Goal: Task Accomplishment & Management: Complete application form

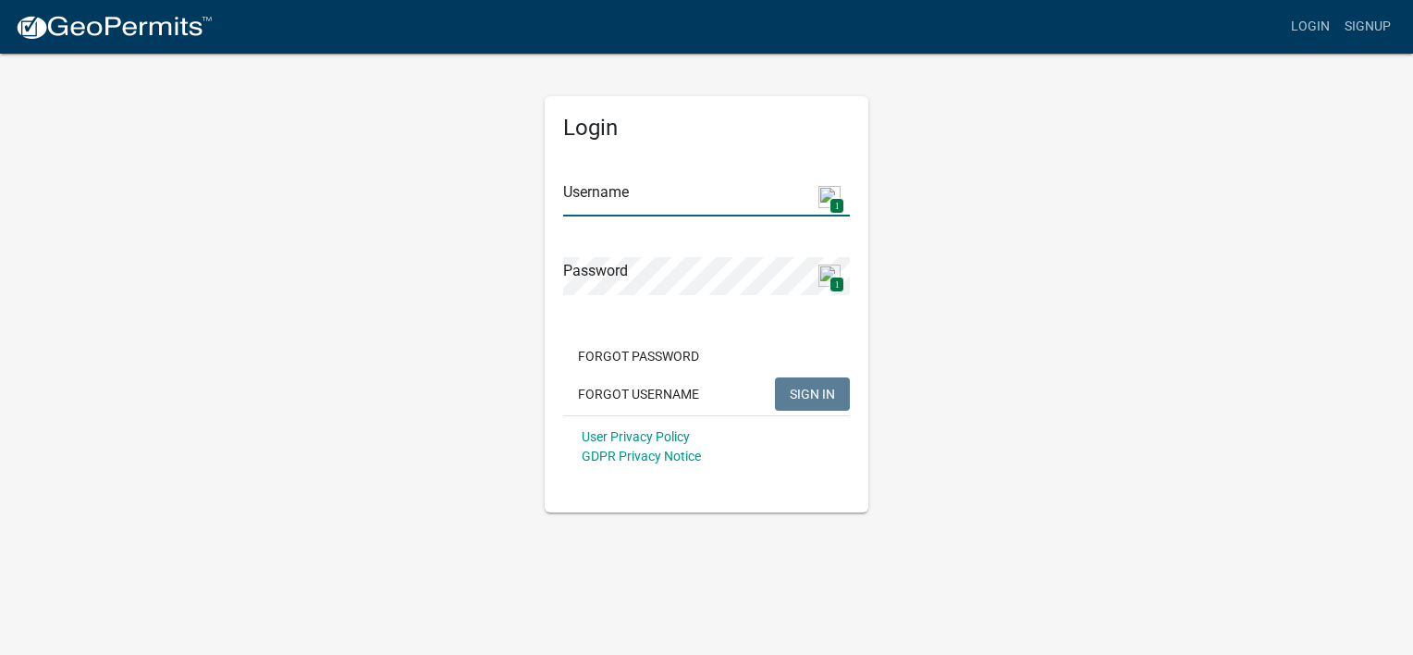
type input "[EMAIL_ADDRESS][DOMAIN_NAME]"
click at [780, 399] on button "SIGN IN" at bounding box center [812, 393] width 75 height 33
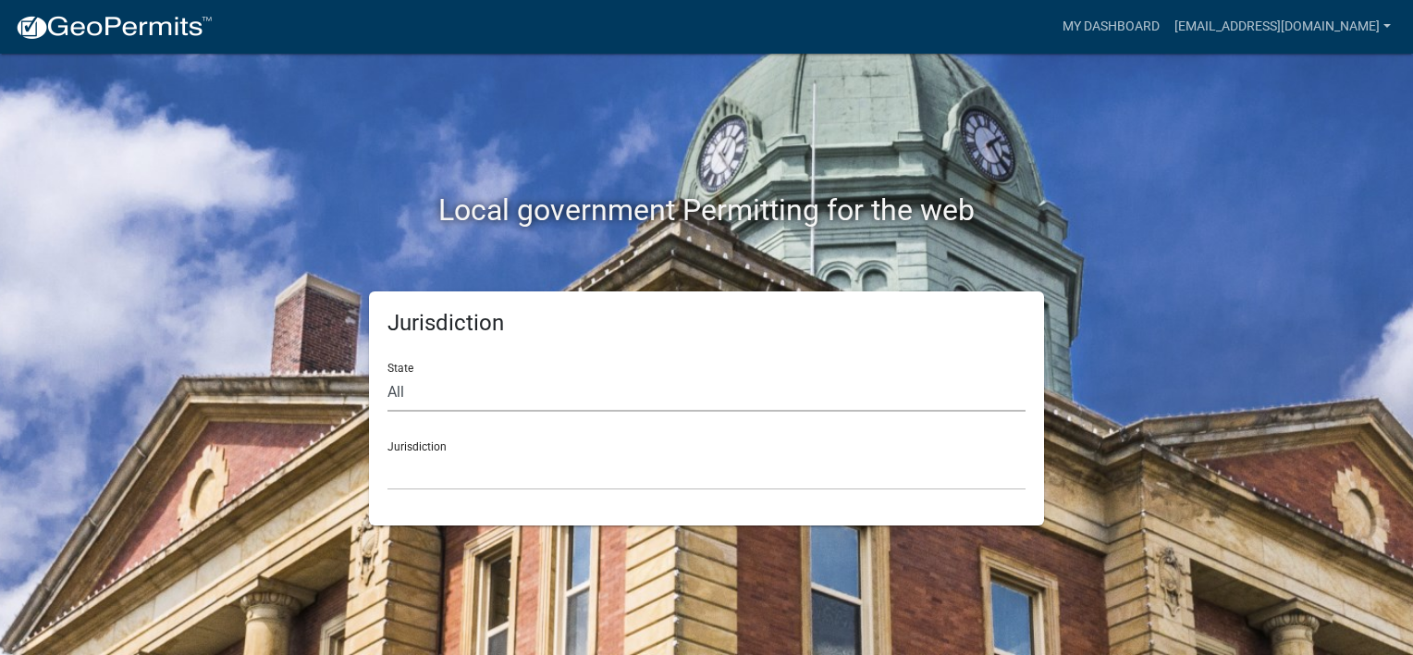
click at [515, 388] on select "All Colorado Georgia Indiana Iowa Kansas Minnesota Ohio South Carolina Wisconsin" at bounding box center [706, 393] width 638 height 38
select select "[US_STATE]"
click at [387, 374] on select "All Colorado Georgia Indiana Iowa Kansas Minnesota Ohio South Carolina Wisconsin" at bounding box center [706, 393] width 638 height 38
click at [438, 478] on select "Cook County, Georgia Crawford County, Georgia Gilmer County, Georgia Haralson C…" at bounding box center [706, 471] width 638 height 38
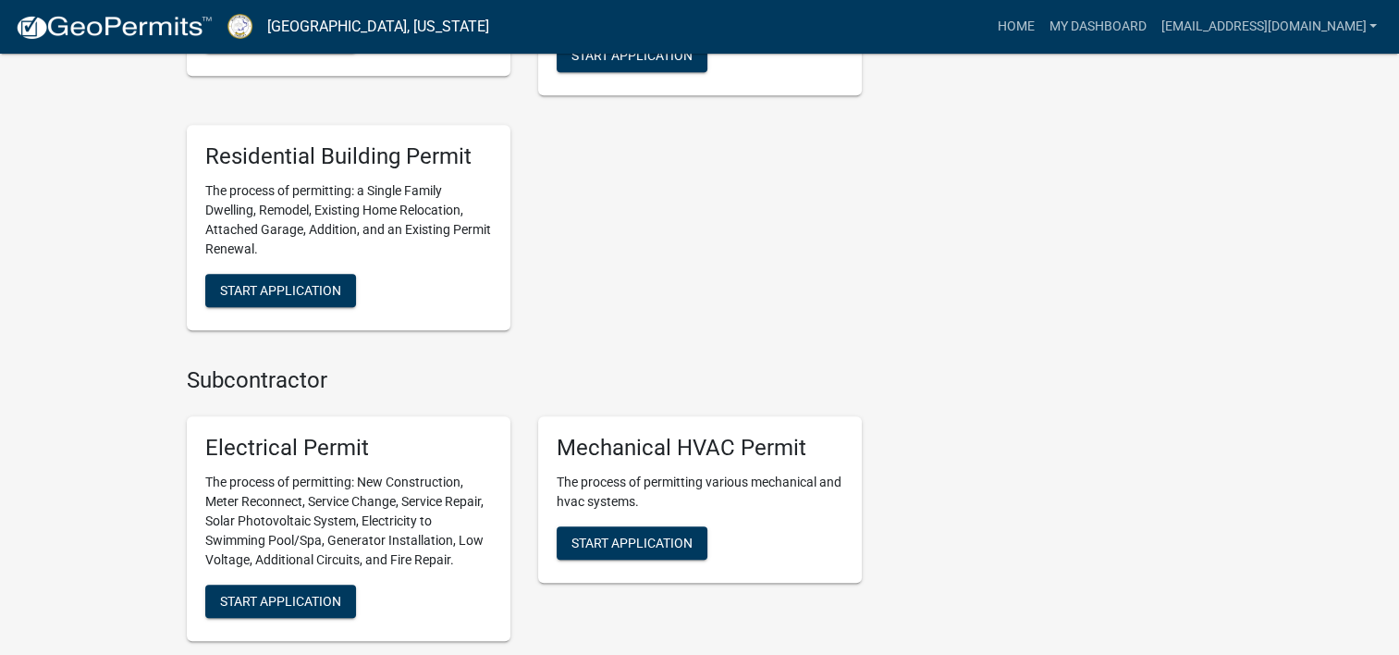
scroll to position [1572, 0]
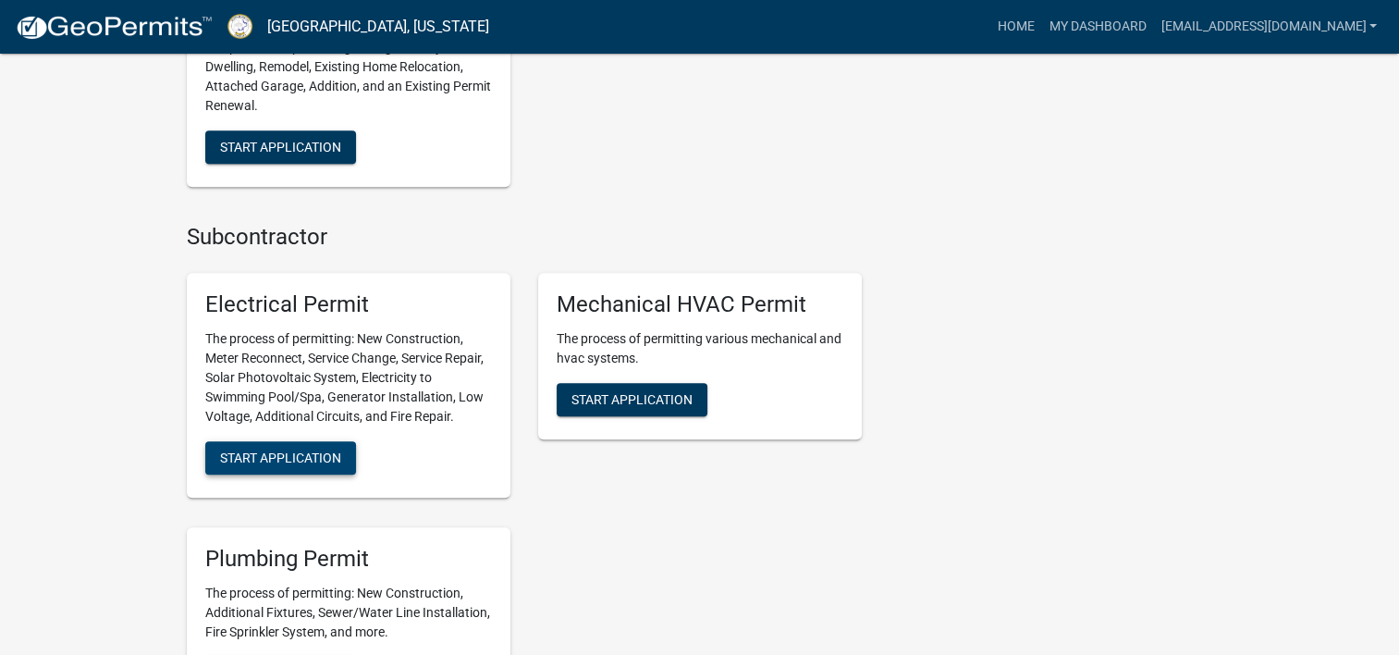
click at [274, 457] on span "Start Application" at bounding box center [280, 456] width 121 height 15
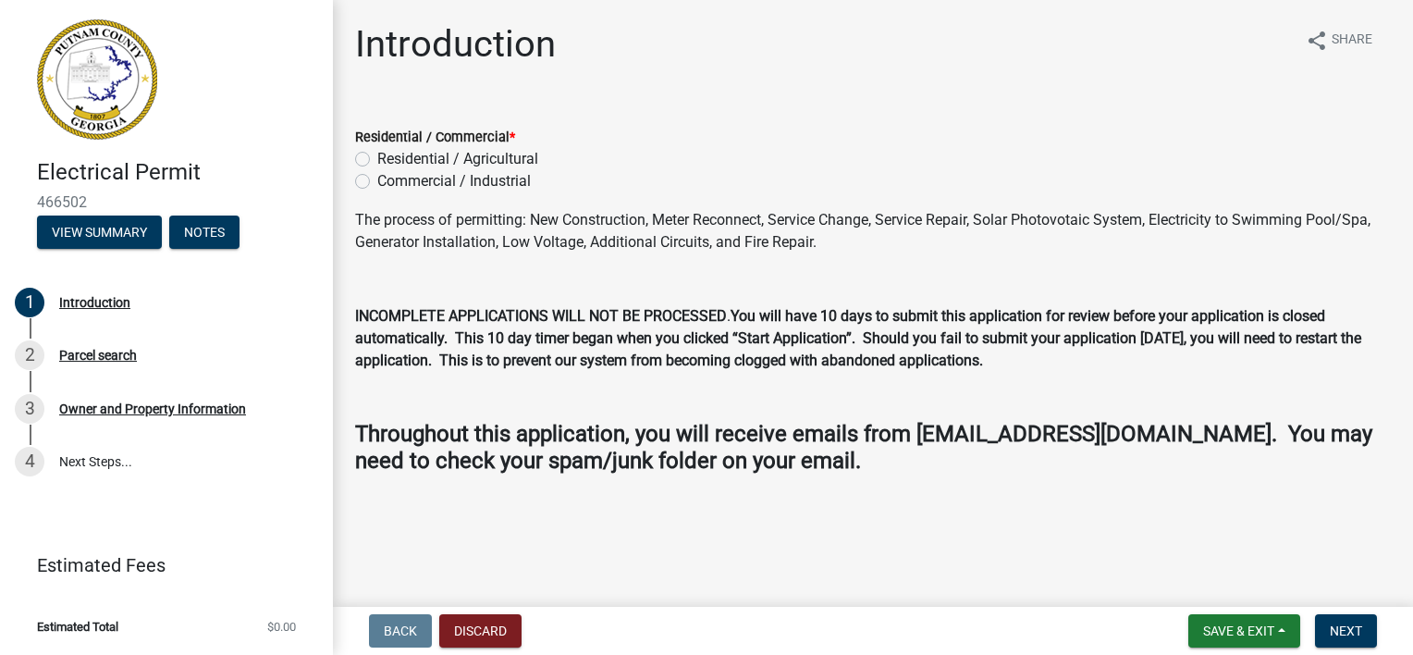
click at [377, 153] on label "Residential / Agricultural" at bounding box center [457, 159] width 161 height 22
click at [377, 153] on input "Residential / Agricultural" at bounding box center [383, 154] width 12 height 12
radio input "true"
click at [1347, 638] on button "Next" at bounding box center [1346, 630] width 62 height 33
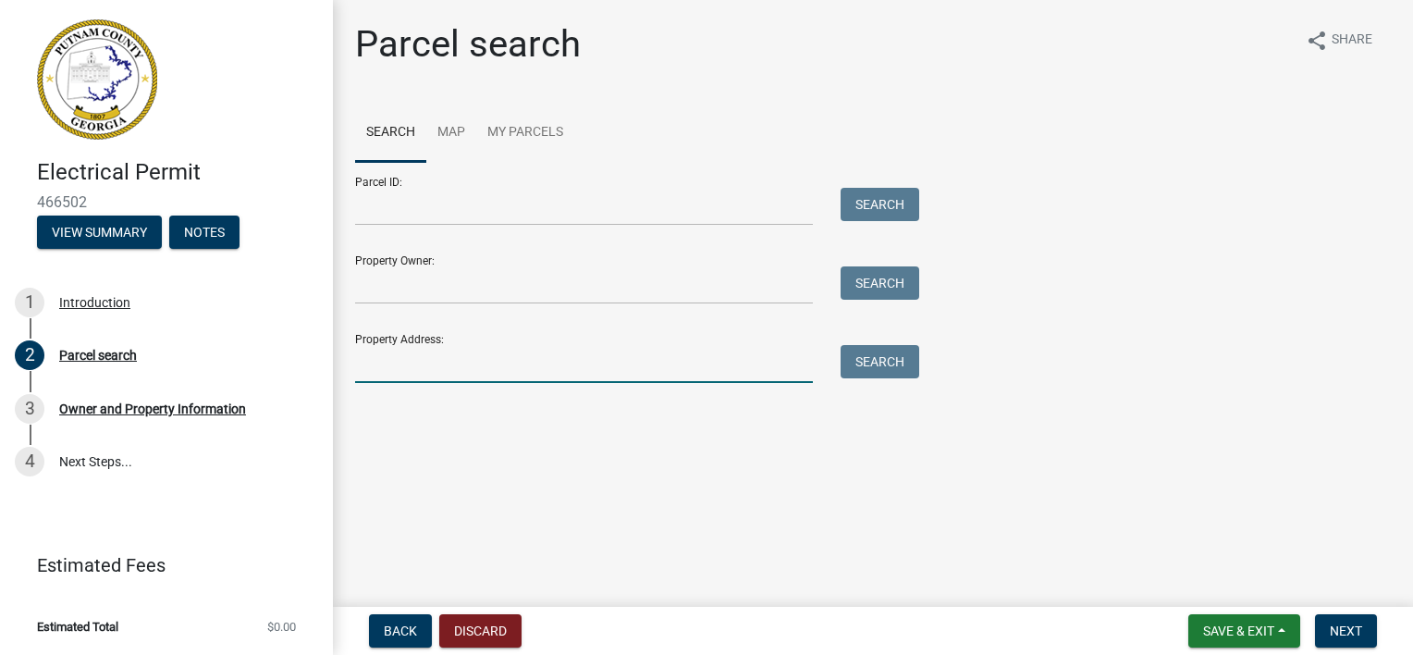
click at [601, 355] on input "Property Address:" at bounding box center [584, 364] width 458 height 38
type input "[STREET_ADDRESS]"
click at [868, 362] on button "Search" at bounding box center [879, 361] width 79 height 33
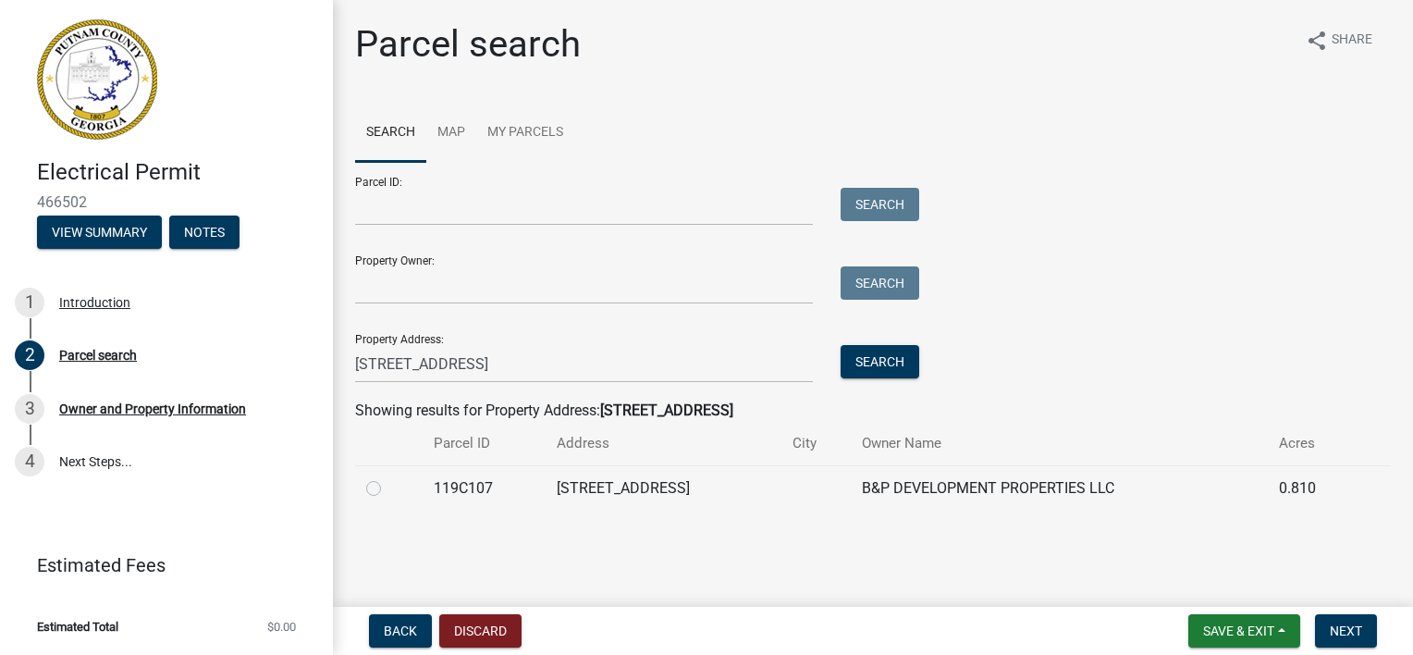
click at [382, 487] on div at bounding box center [388, 488] width 45 height 22
click at [388, 477] on label at bounding box center [388, 477] width 0 height 0
click at [388, 487] on input "radio" at bounding box center [394, 483] width 12 height 12
radio input "true"
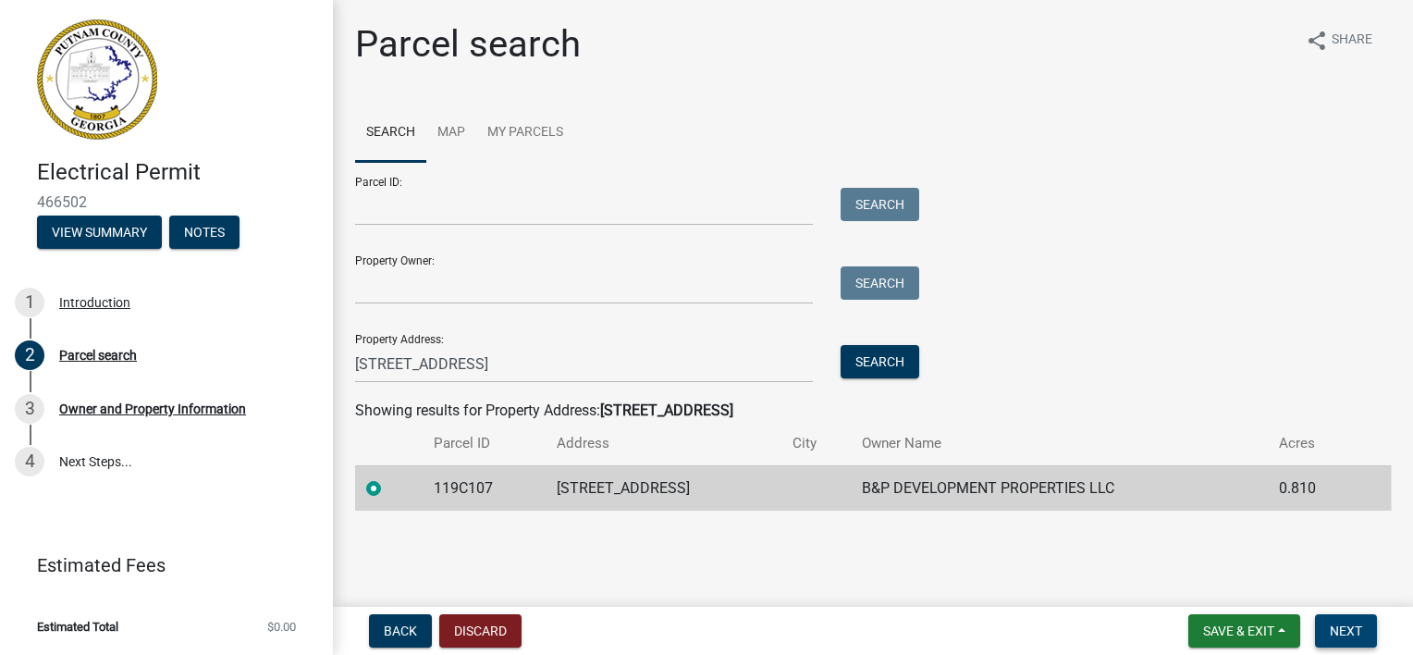
click at [1361, 629] on span "Next" at bounding box center [1346, 630] width 32 height 15
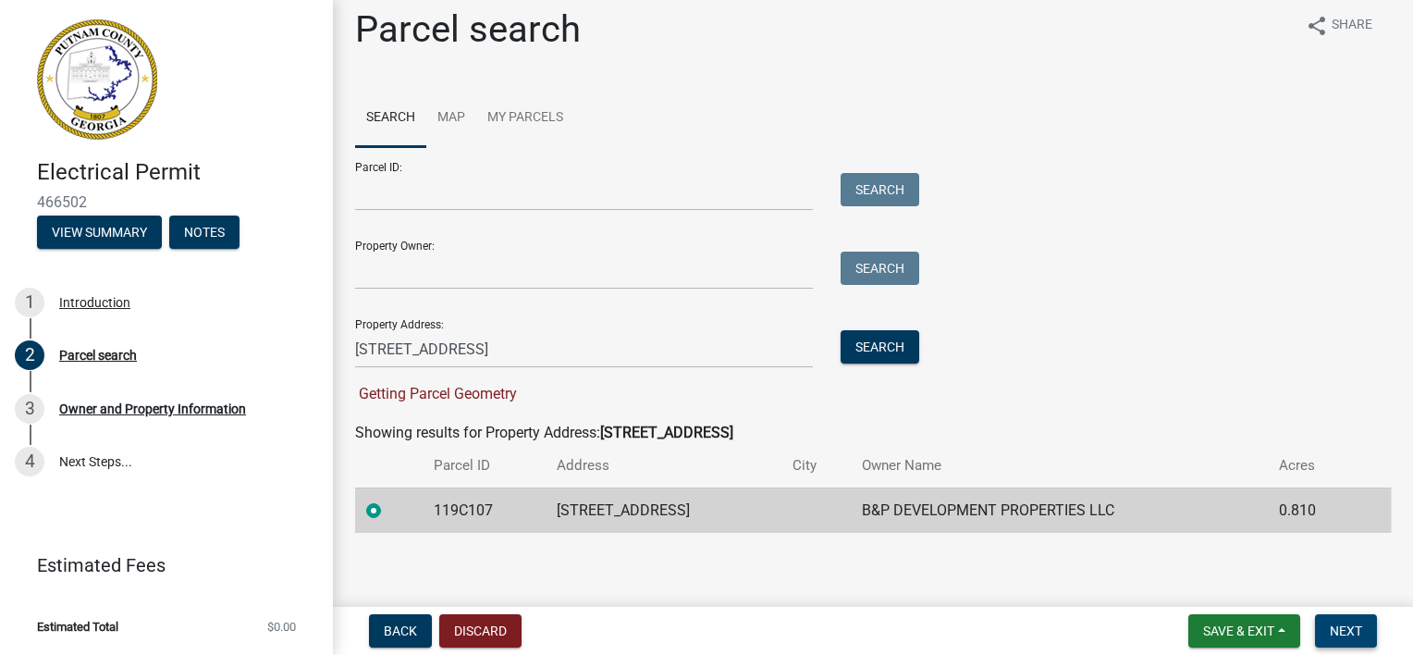
scroll to position [19, 0]
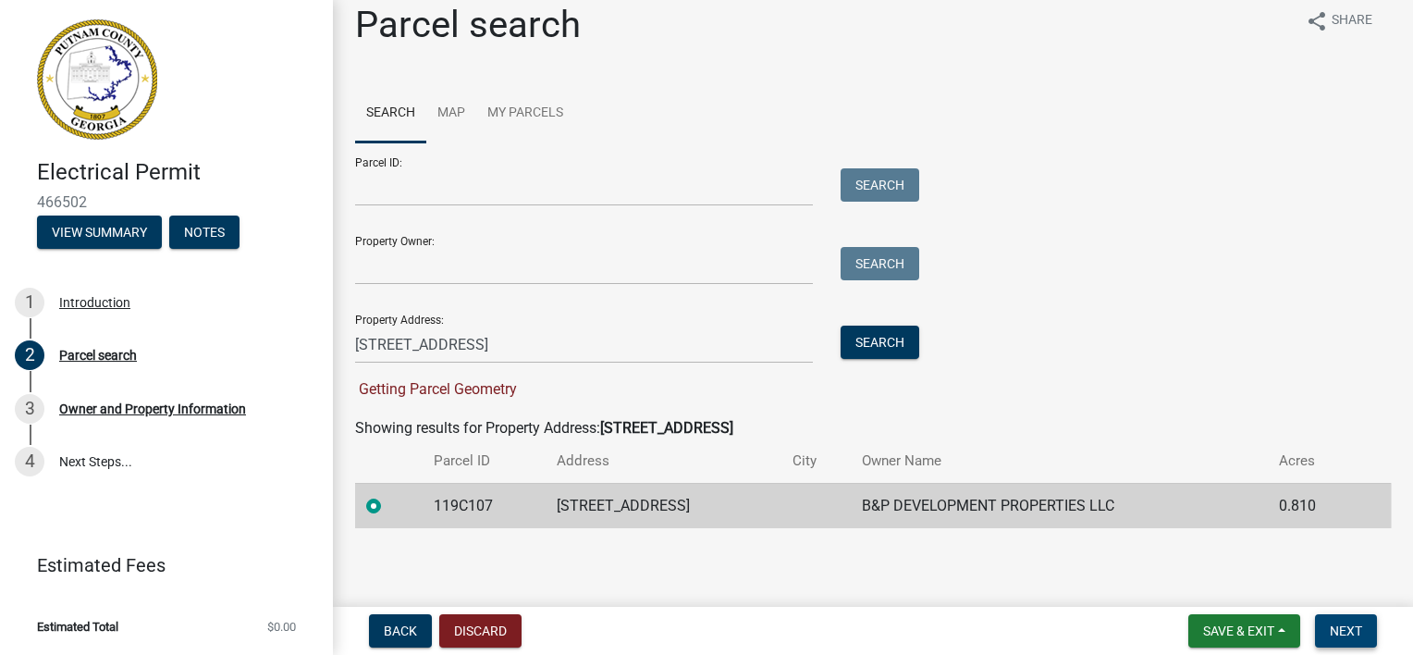
click at [1349, 626] on span "Next" at bounding box center [1346, 630] width 32 height 15
click at [613, 506] on td "[STREET_ADDRESS]" at bounding box center [663, 505] width 236 height 45
click at [889, 340] on button "Search" at bounding box center [879, 341] width 79 height 33
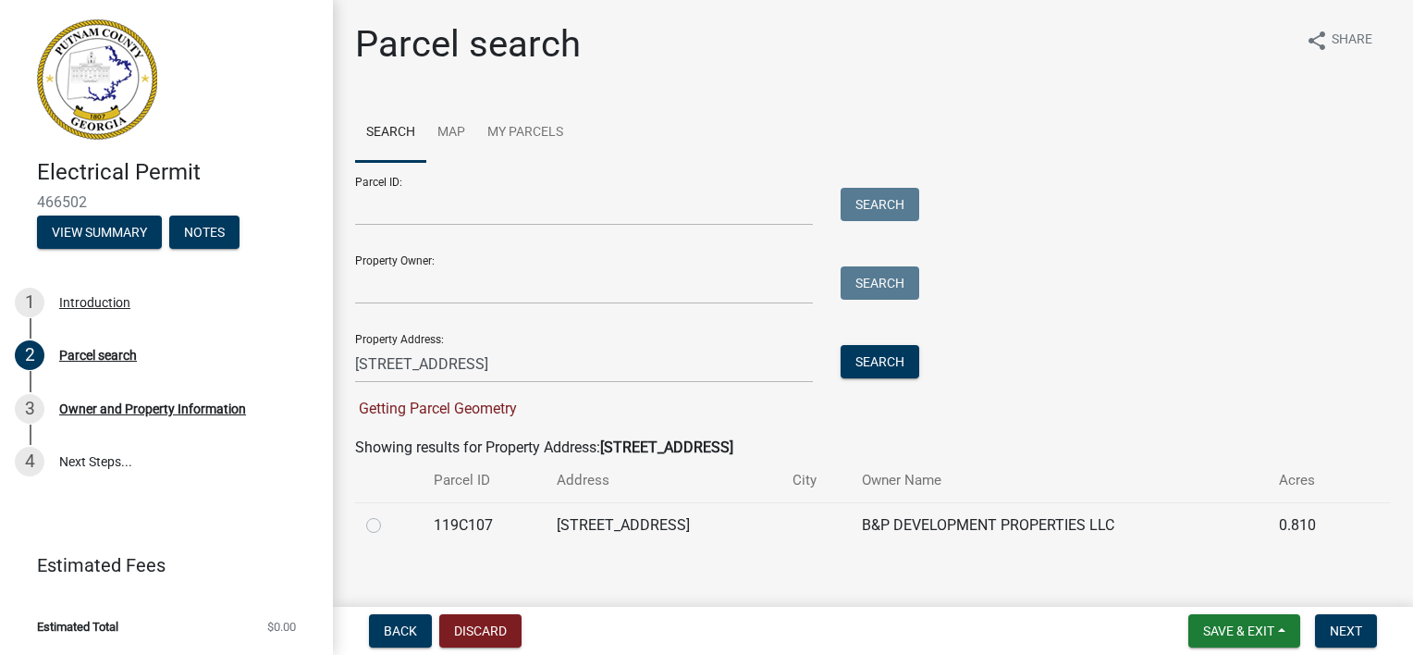
click at [388, 514] on label at bounding box center [388, 514] width 0 height 0
click at [388, 526] on input "radio" at bounding box center [394, 520] width 12 height 12
radio input "true"
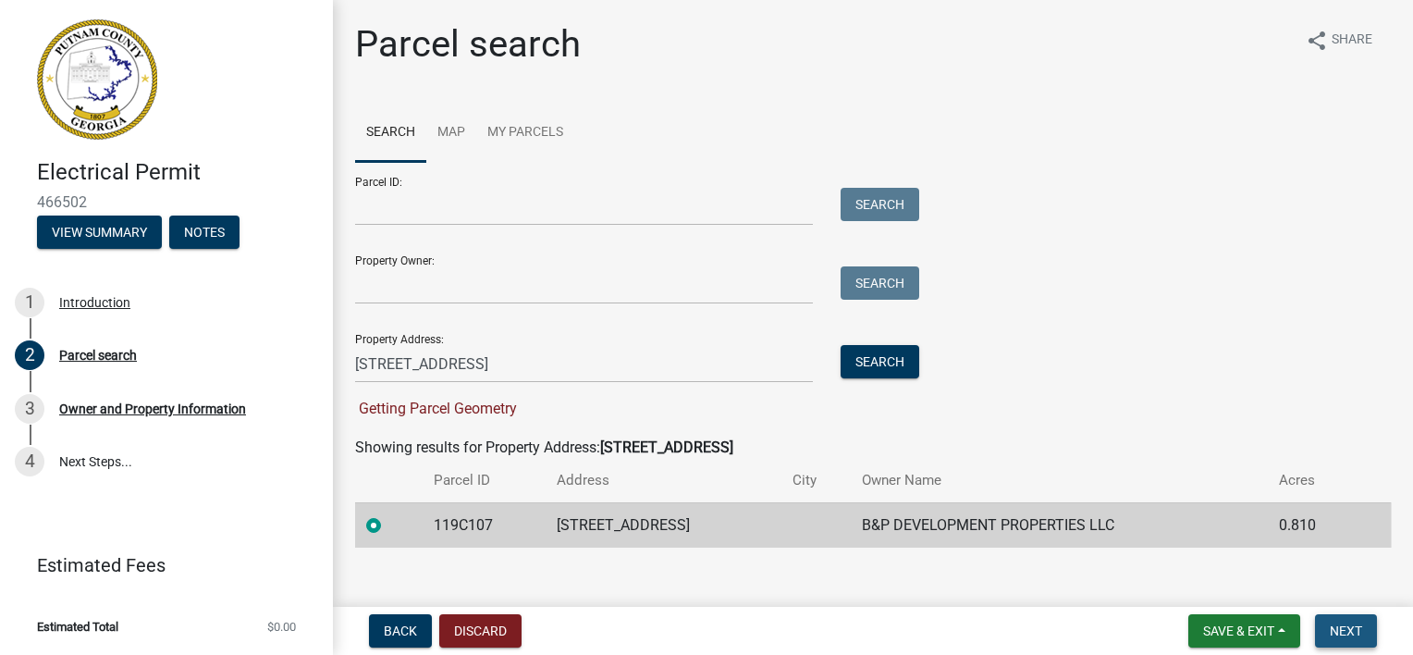
click at [1349, 631] on span "Next" at bounding box center [1346, 630] width 32 height 15
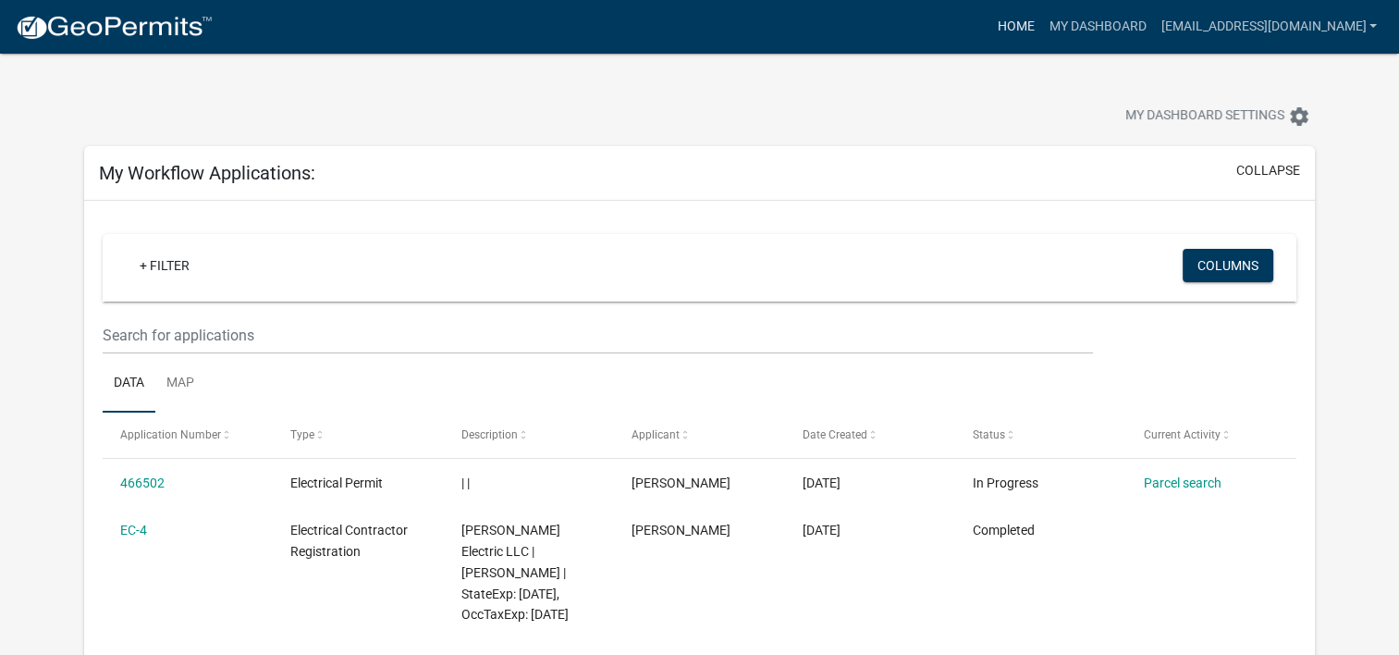
click at [1032, 22] on link "Home" at bounding box center [1015, 26] width 52 height 35
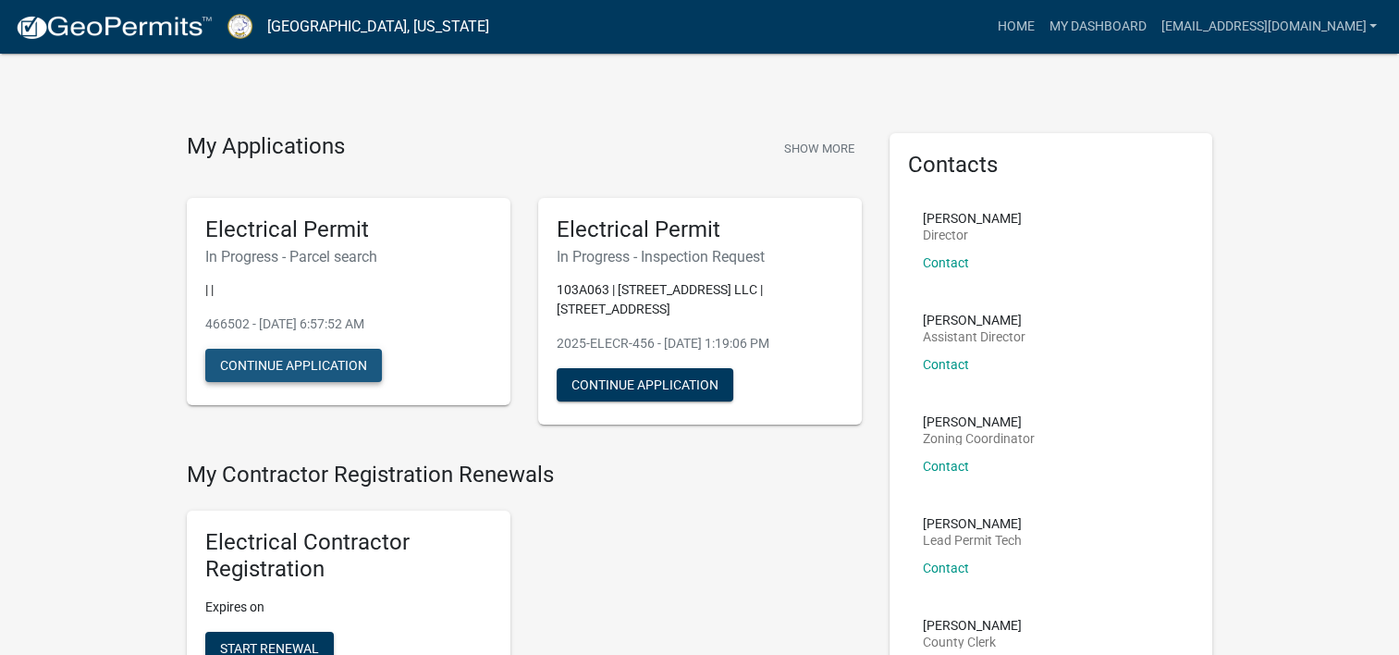
click at [292, 365] on button "Continue Application" at bounding box center [293, 365] width 177 height 33
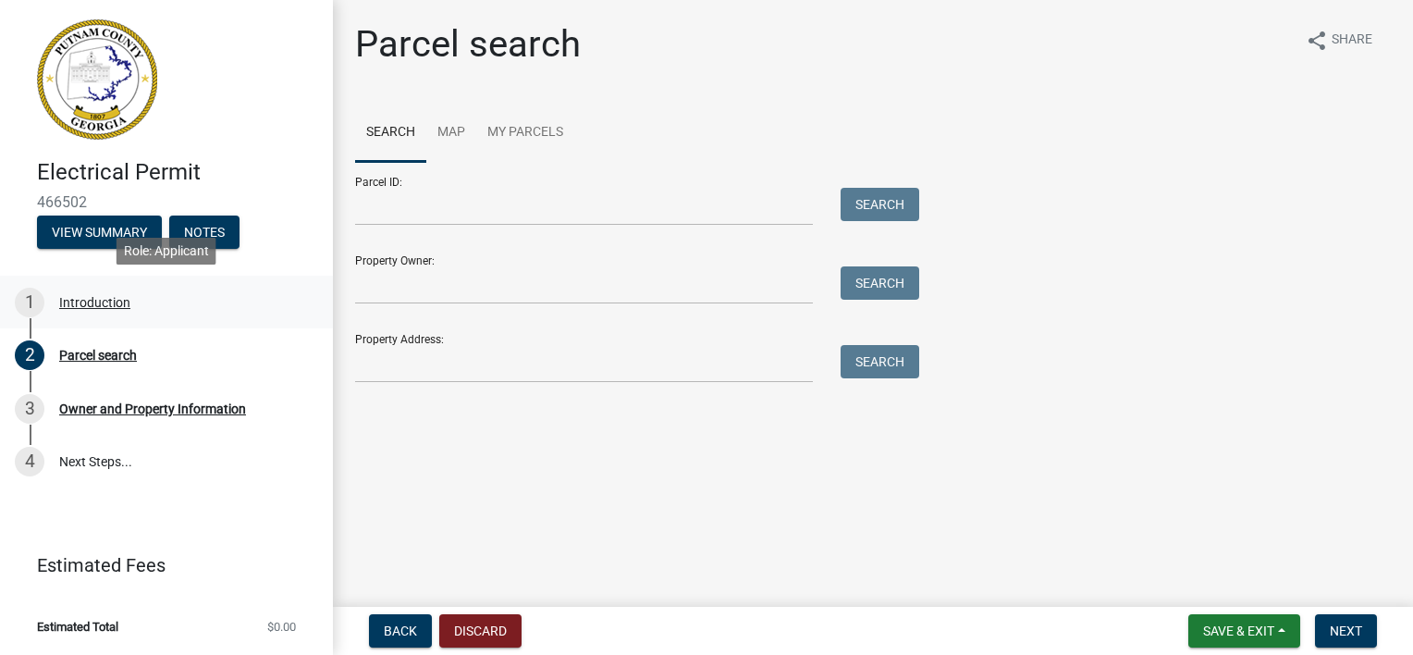
click at [85, 302] on div "Introduction" at bounding box center [94, 302] width 71 height 13
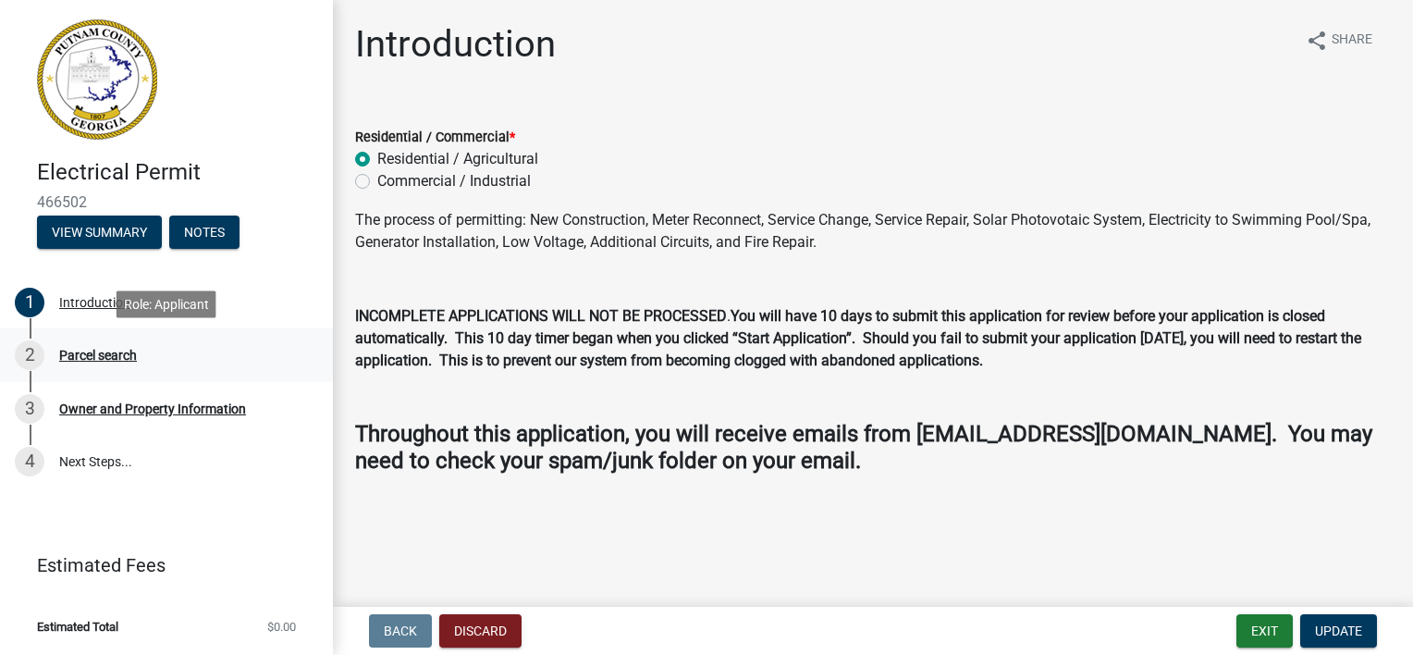
click at [86, 350] on div "Parcel search" at bounding box center [98, 355] width 78 height 13
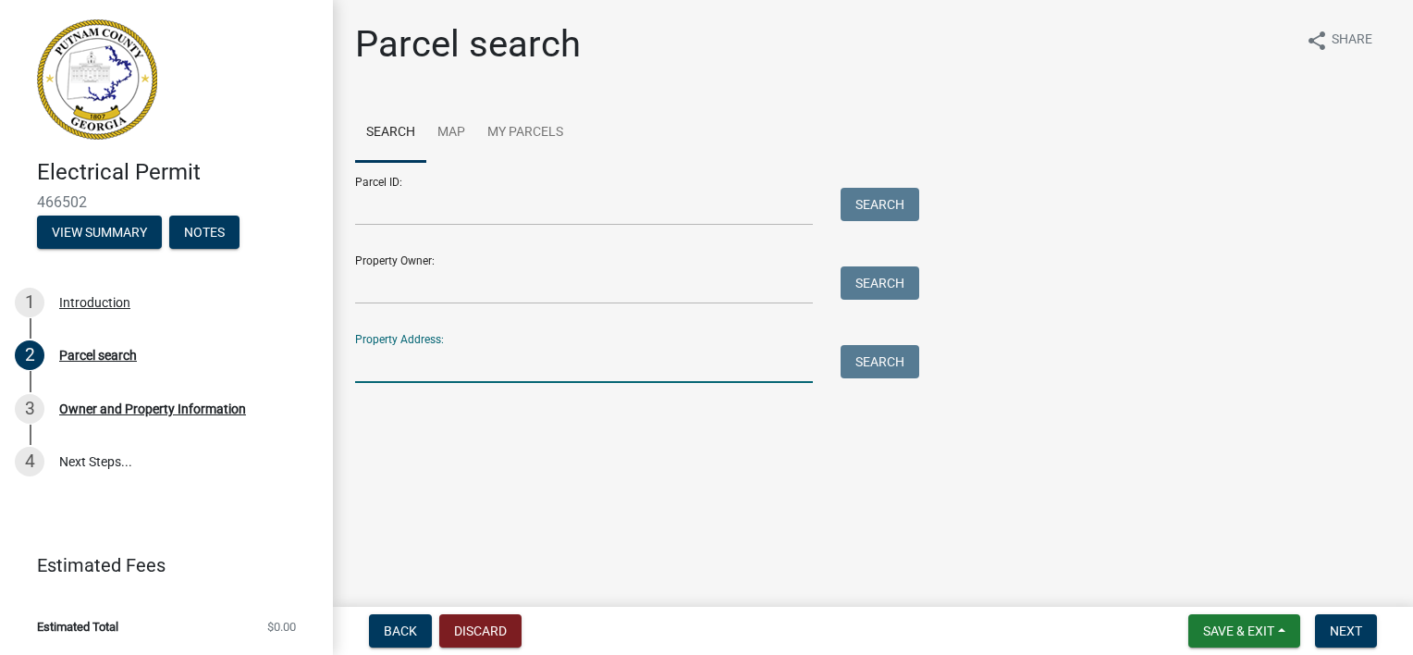
click at [473, 359] on input "Property Address:" at bounding box center [584, 364] width 458 height 38
type input "[STREET_ADDRESS]"
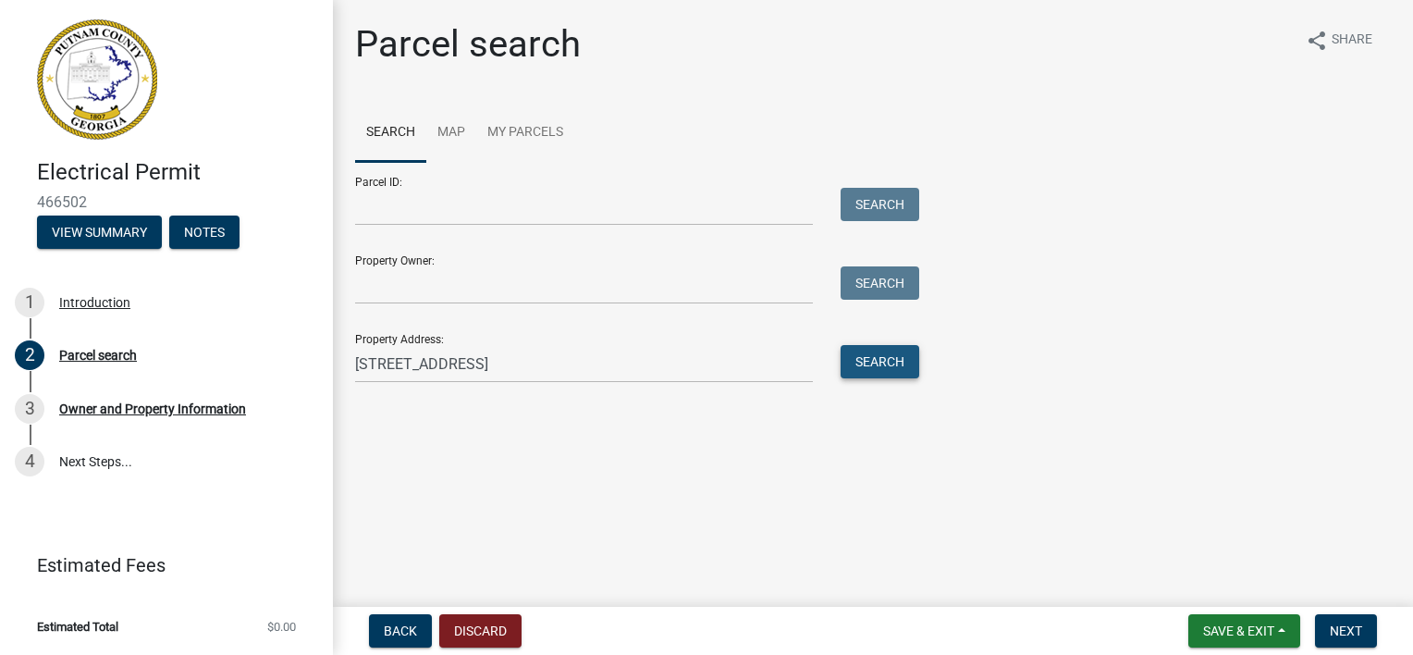
click at [897, 358] on button "Search" at bounding box center [879, 361] width 79 height 33
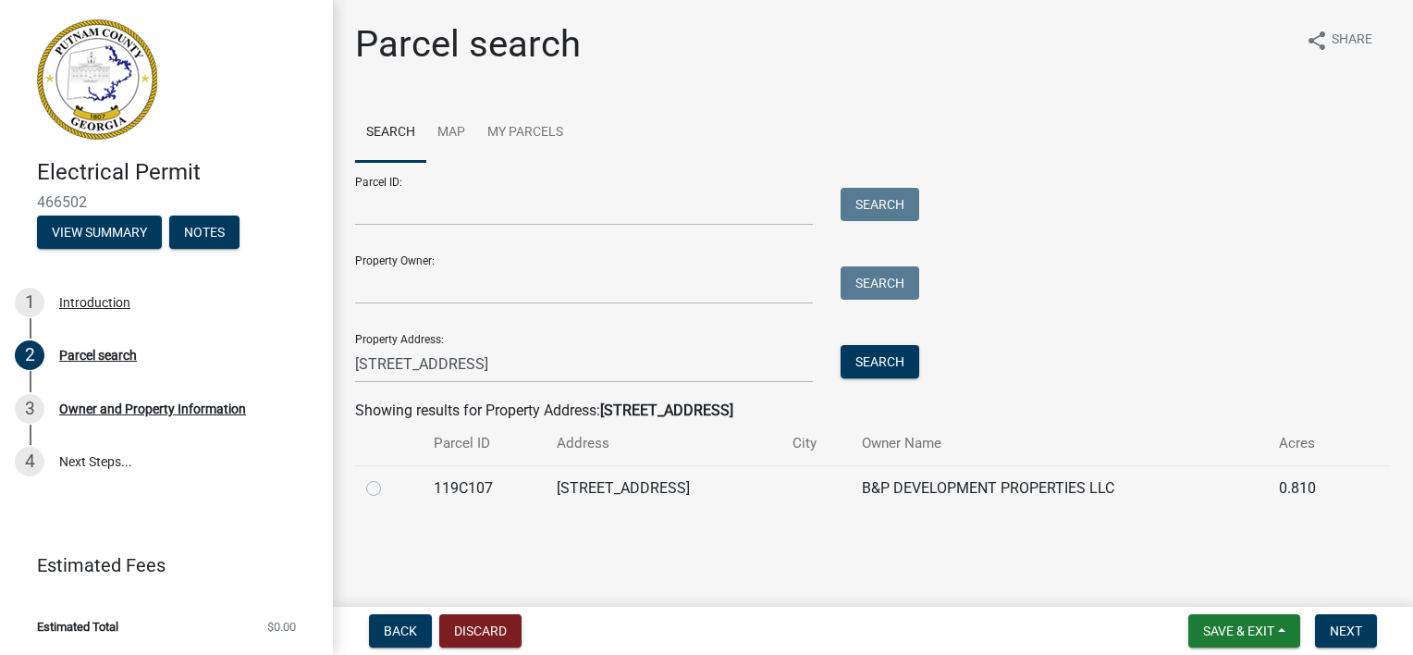
click at [388, 477] on label at bounding box center [388, 477] width 0 height 0
click at [388, 486] on input "radio" at bounding box center [394, 483] width 12 height 12
radio input "true"
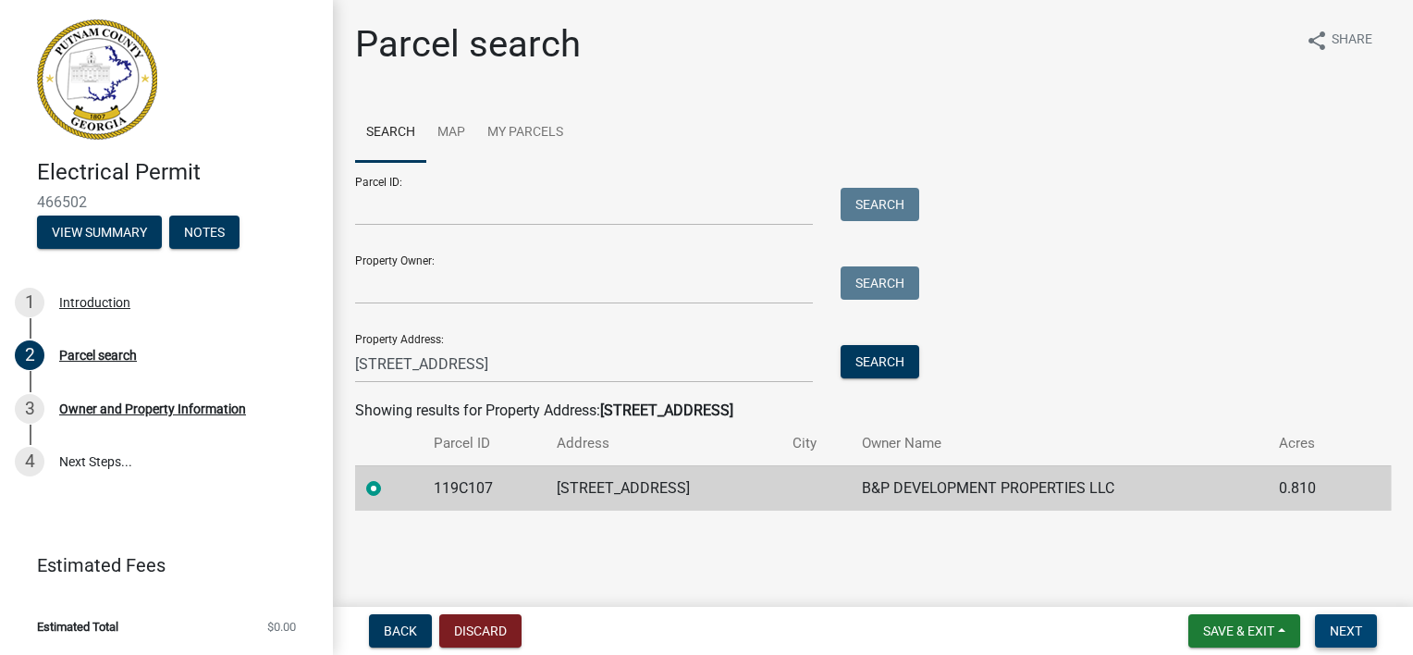
click at [1346, 629] on span "Next" at bounding box center [1346, 630] width 32 height 15
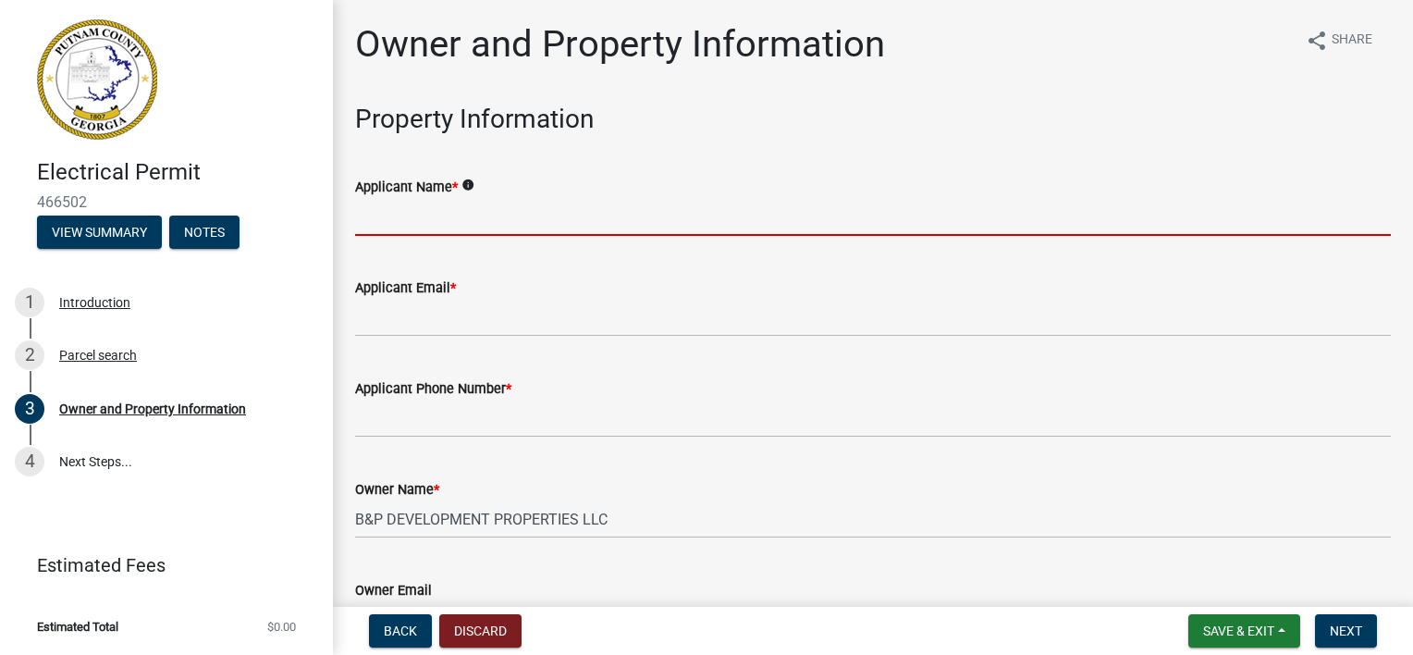
click at [413, 207] on input "Applicant Name *" at bounding box center [873, 217] width 1036 height 38
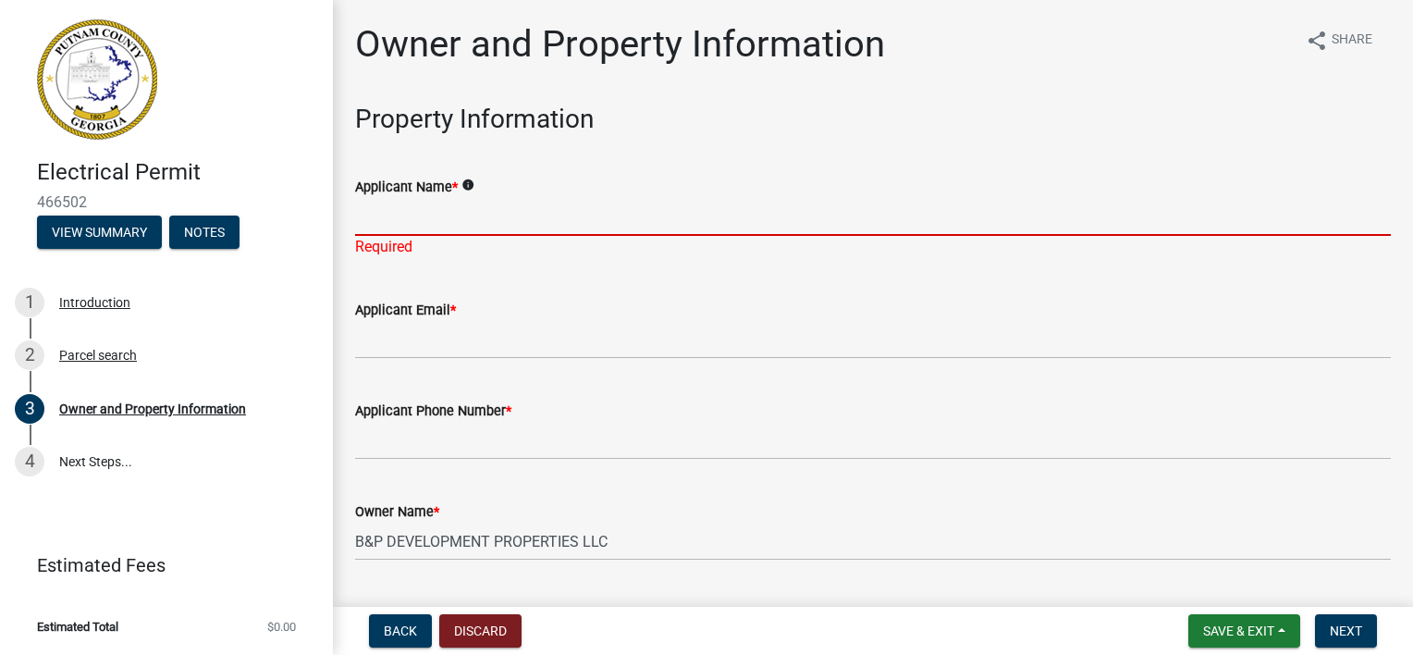
click at [413, 207] on input "Applicant Name *" at bounding box center [873, 217] width 1036 height 38
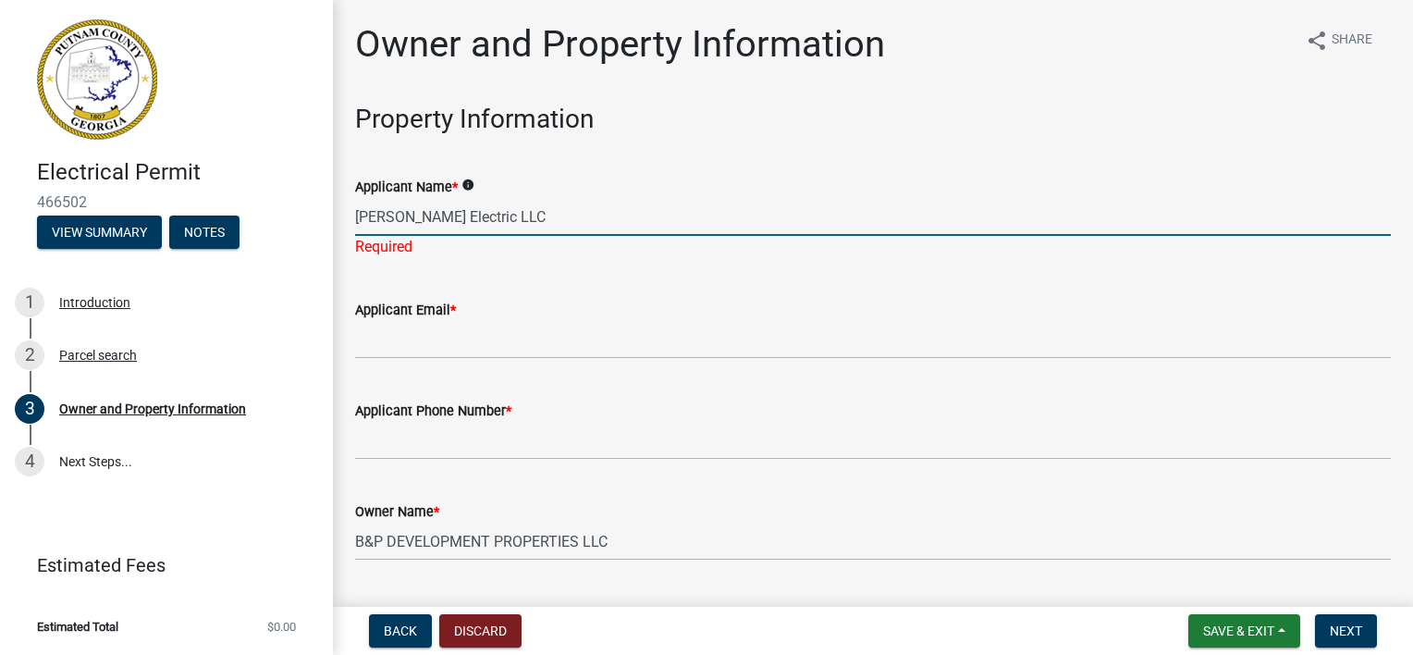
type input "[PERSON_NAME] Electric LLC"
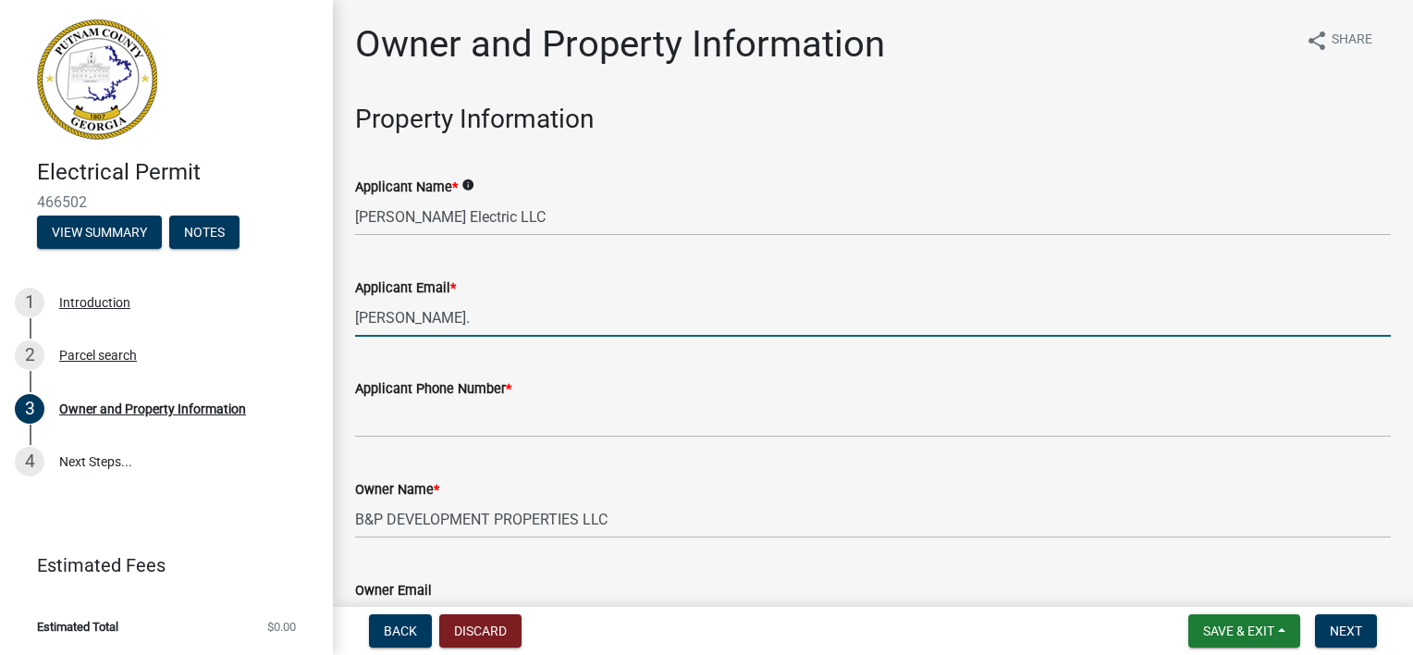
type input "[EMAIL_ADDRESS][DOMAIN_NAME]"
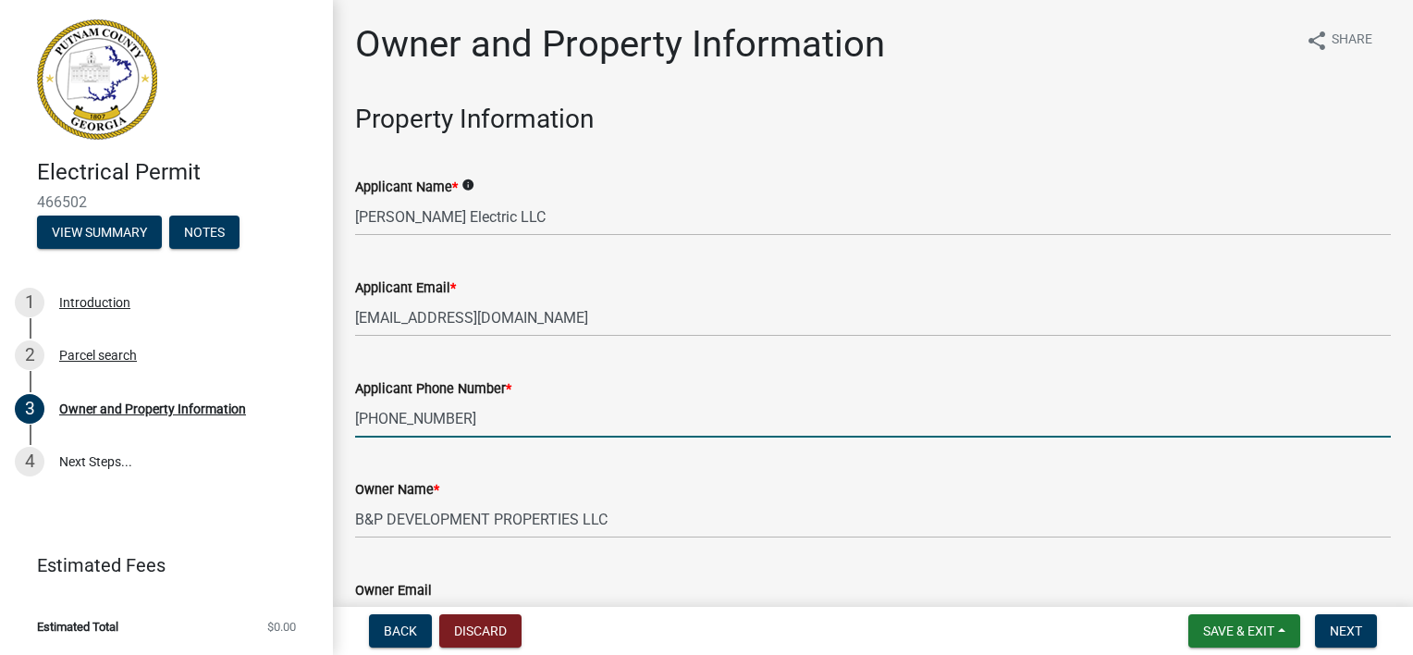
type input "[PHONE_NUMBER]"
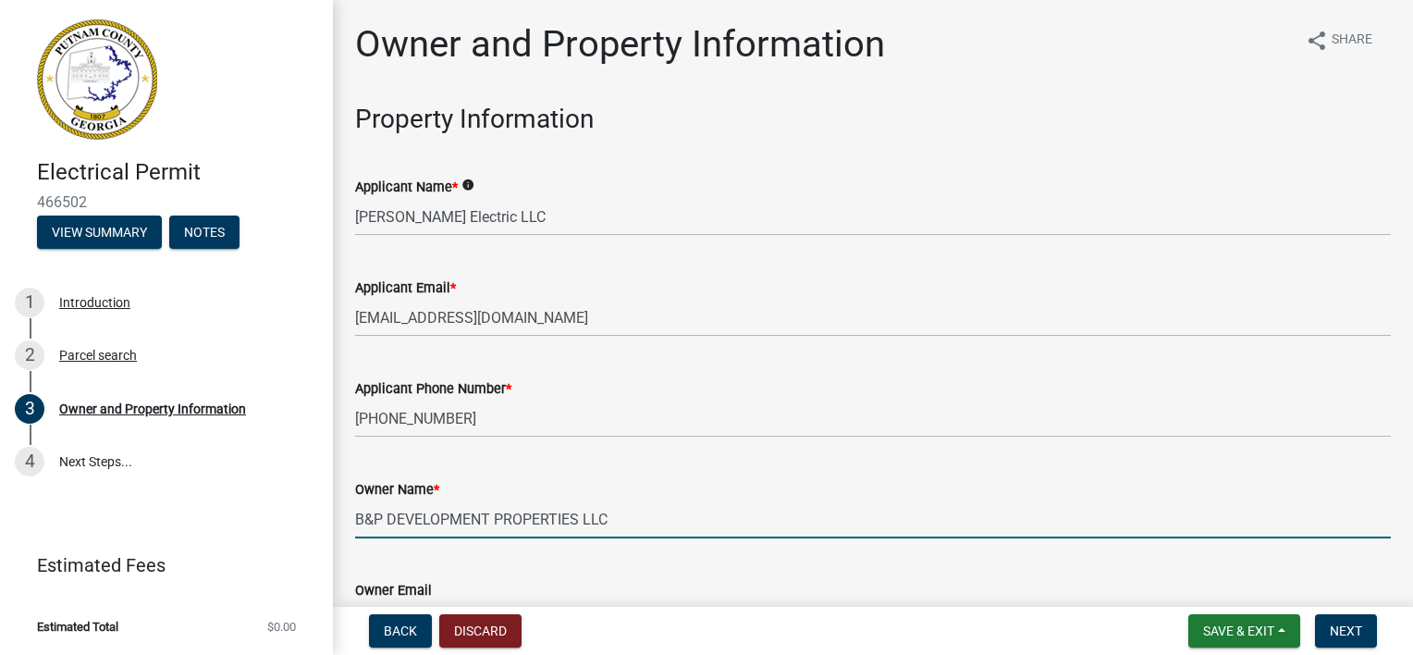
scroll to position [320, 0]
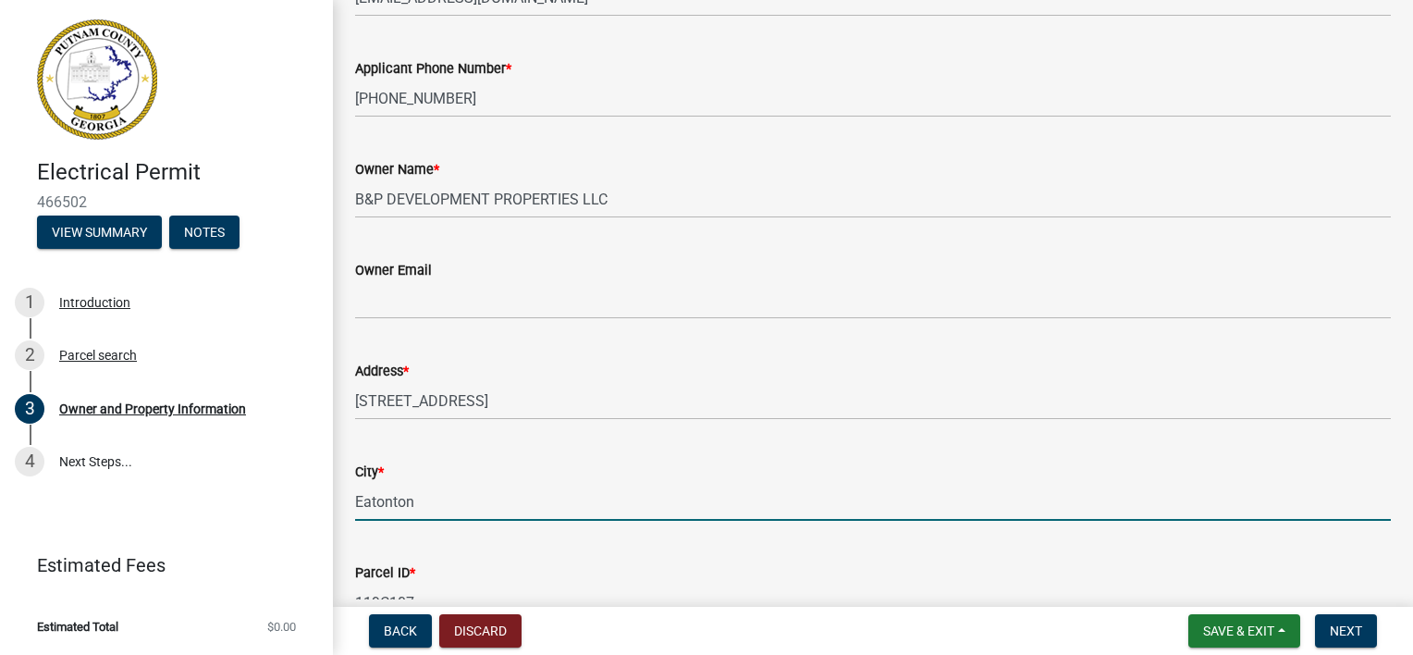
type input "Eatonton"
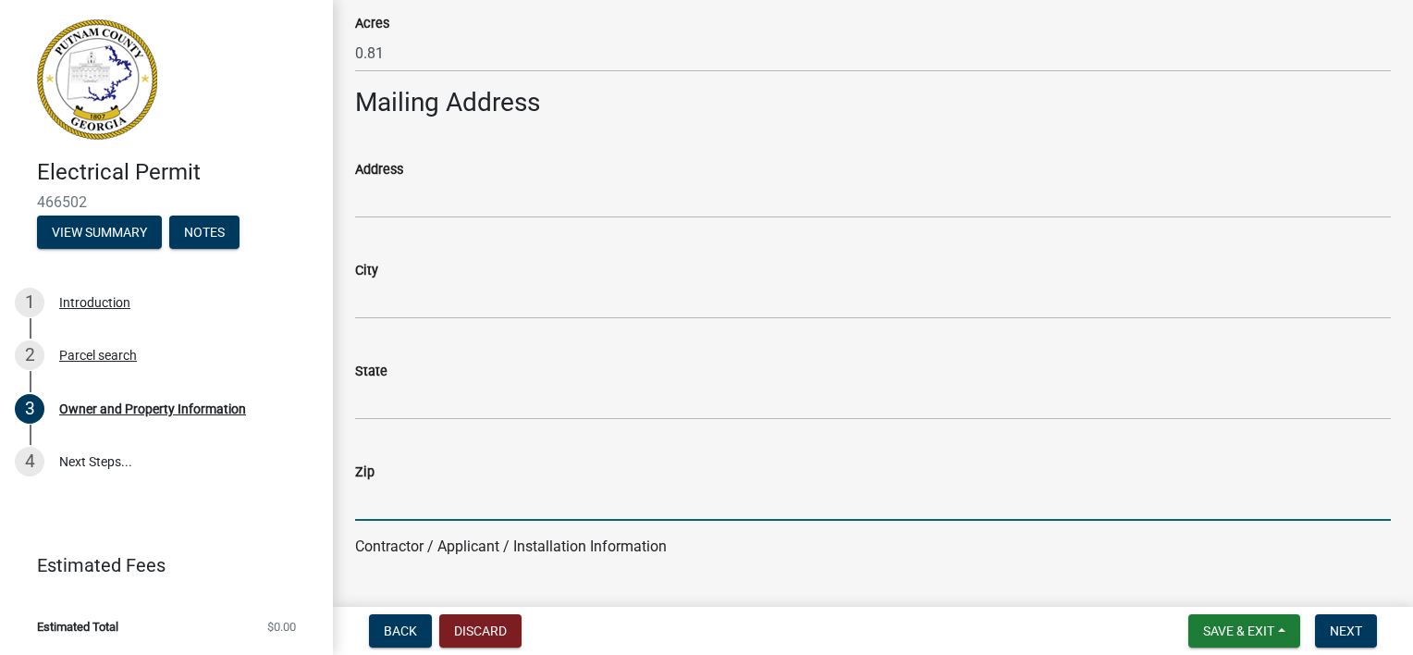
scroll to position [1410, 0]
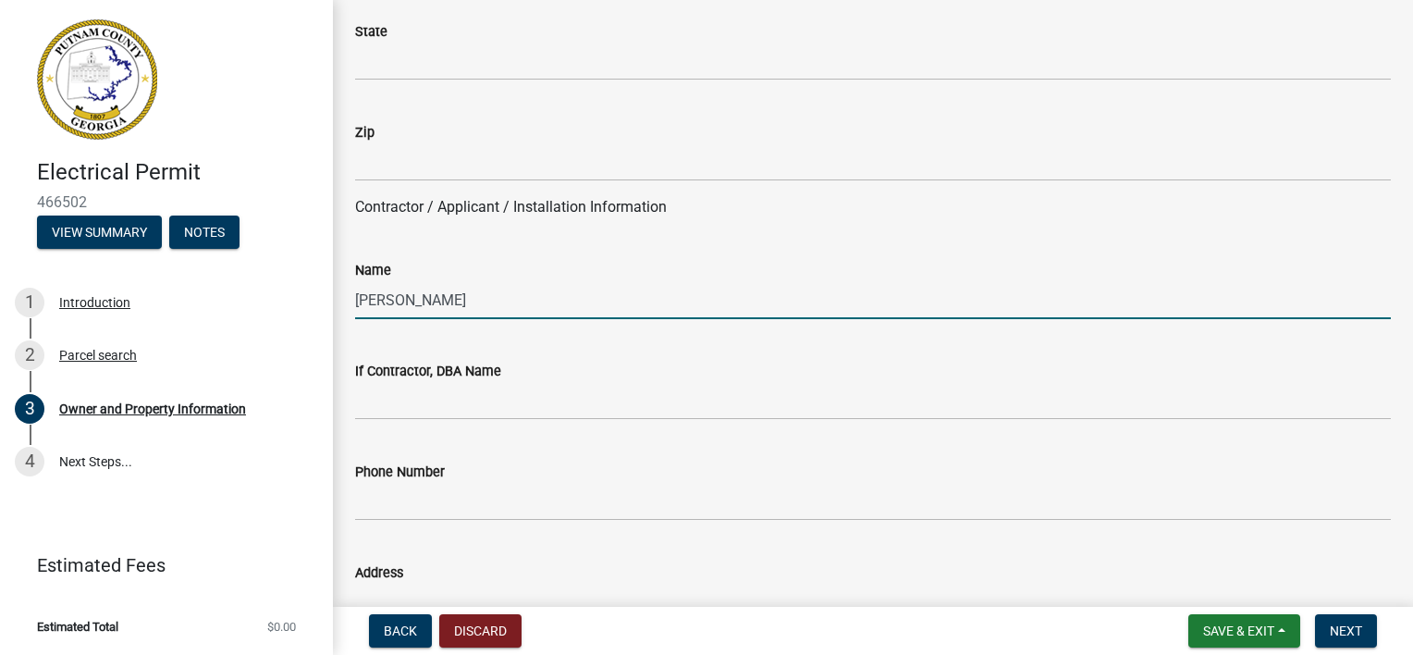
type input "[PERSON_NAME]"
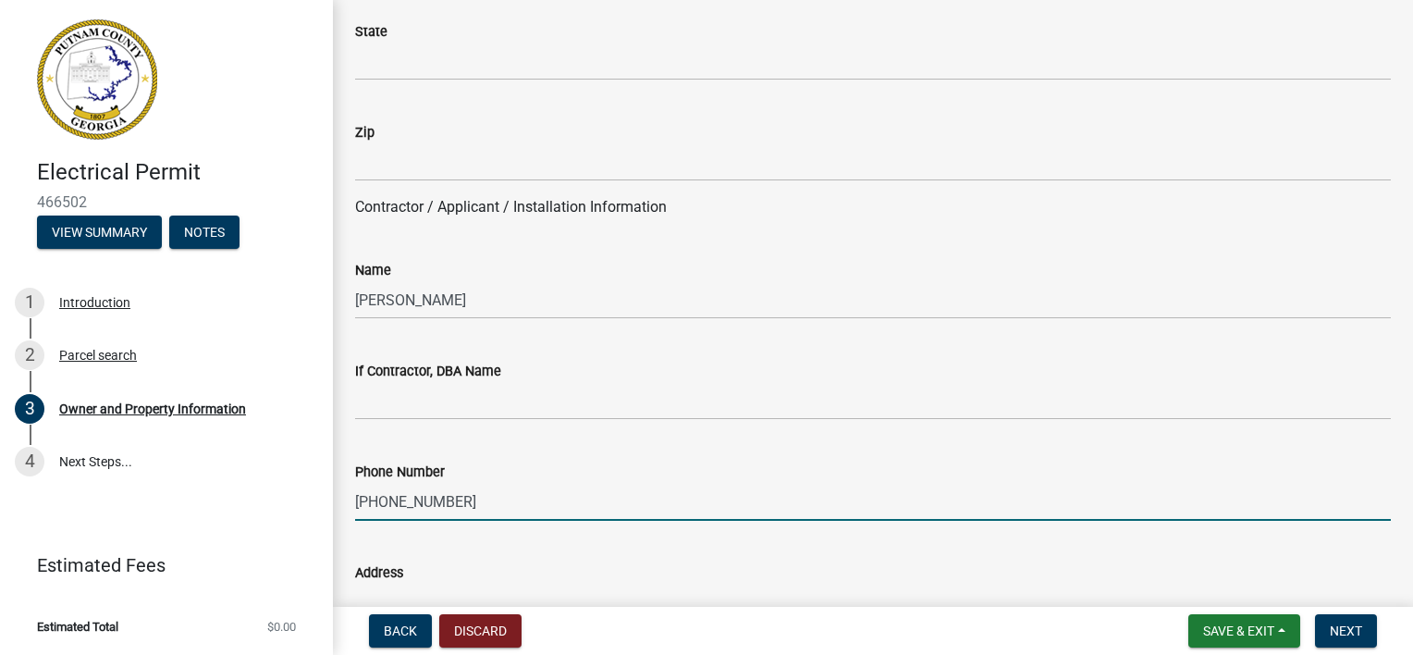
type input "[PHONE_NUMBER]"
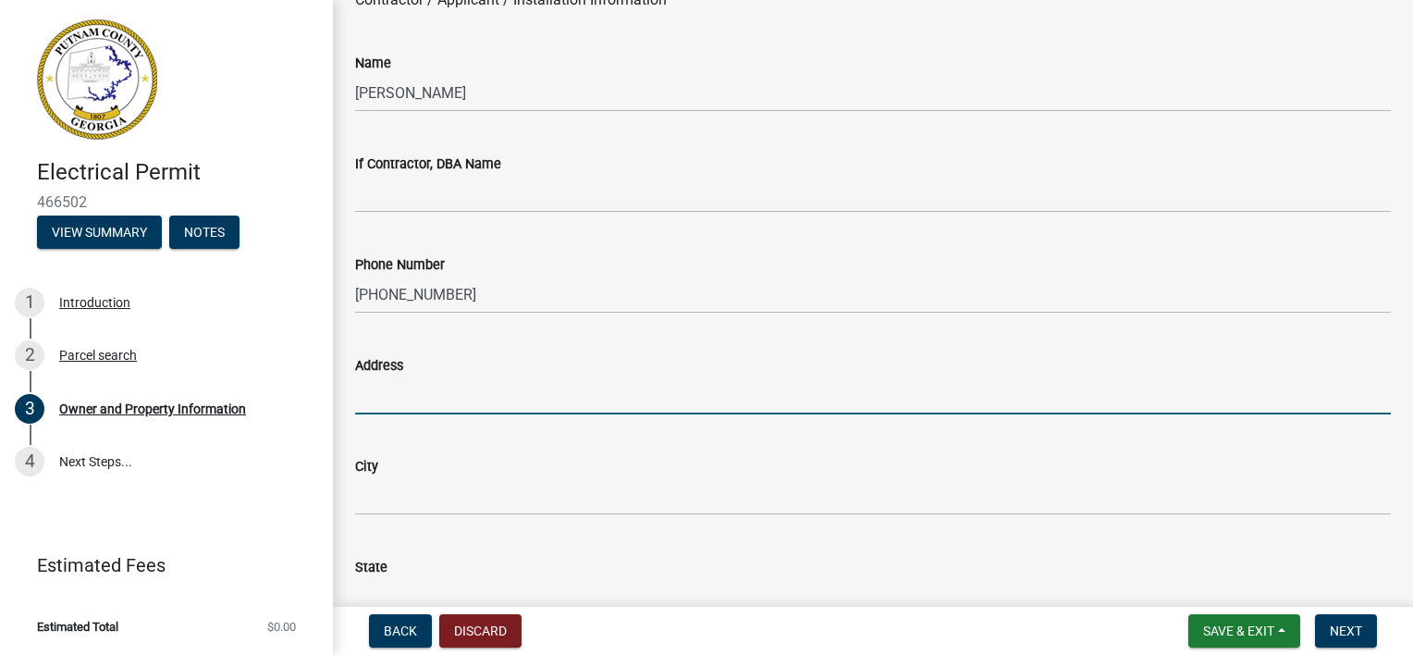
scroll to position [1710, 0]
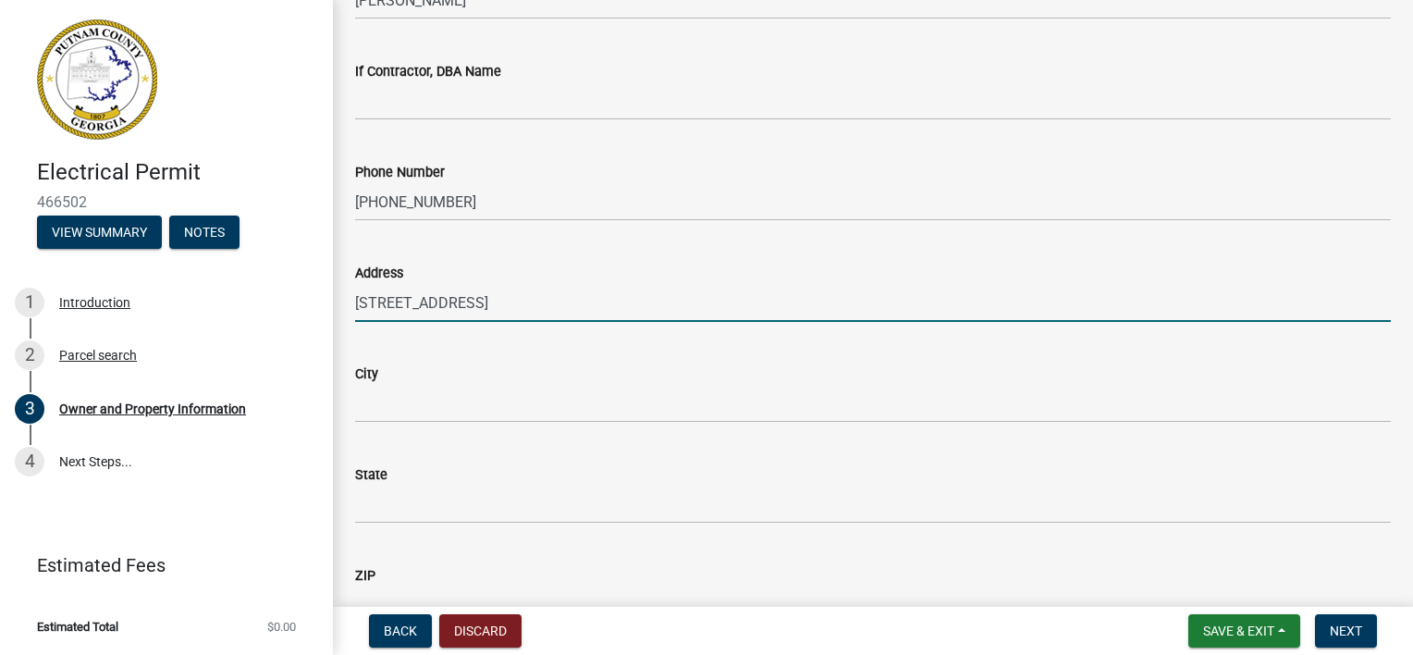
type input "[STREET_ADDRESS]"
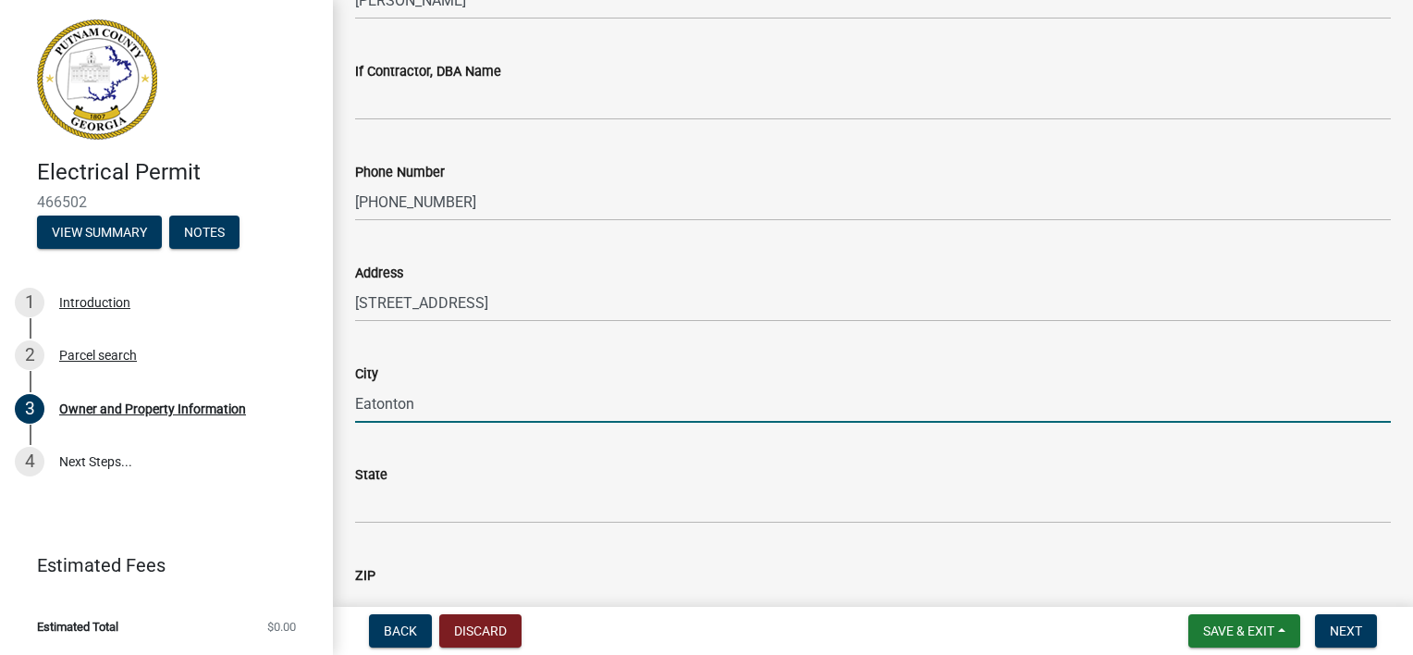
type input "Eatonton"
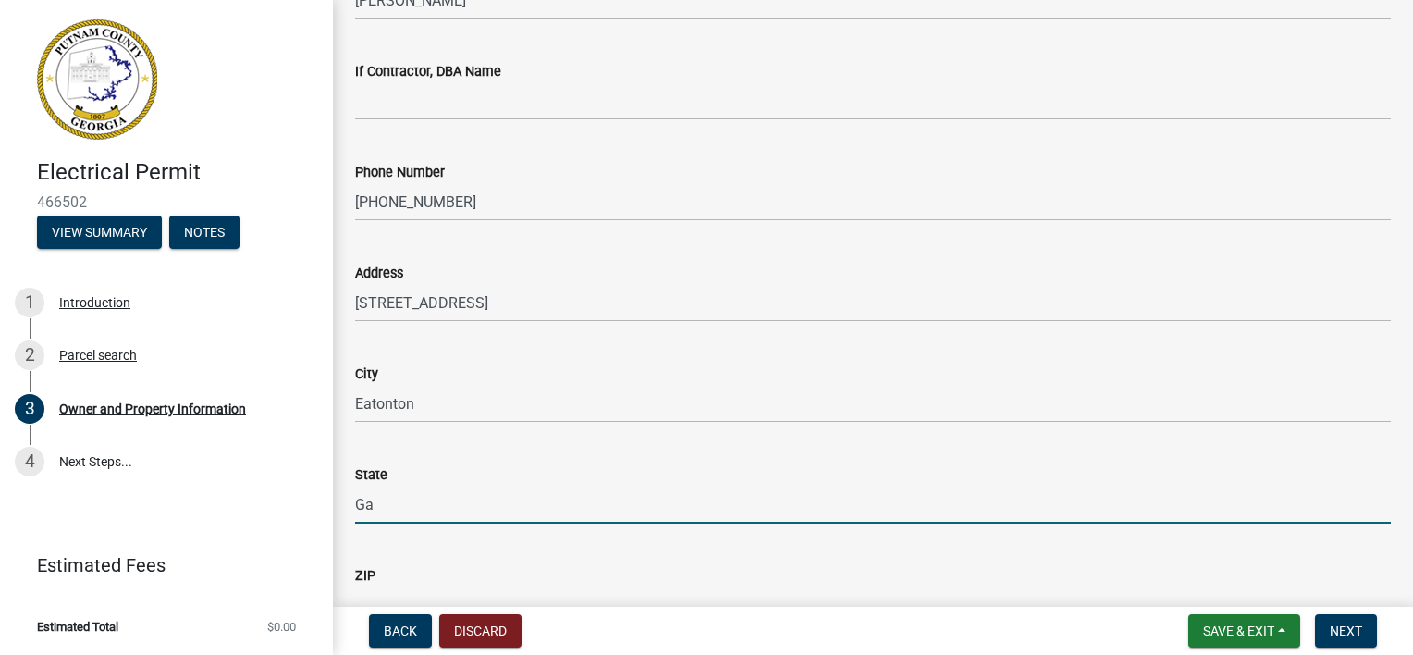
type input "Ga"
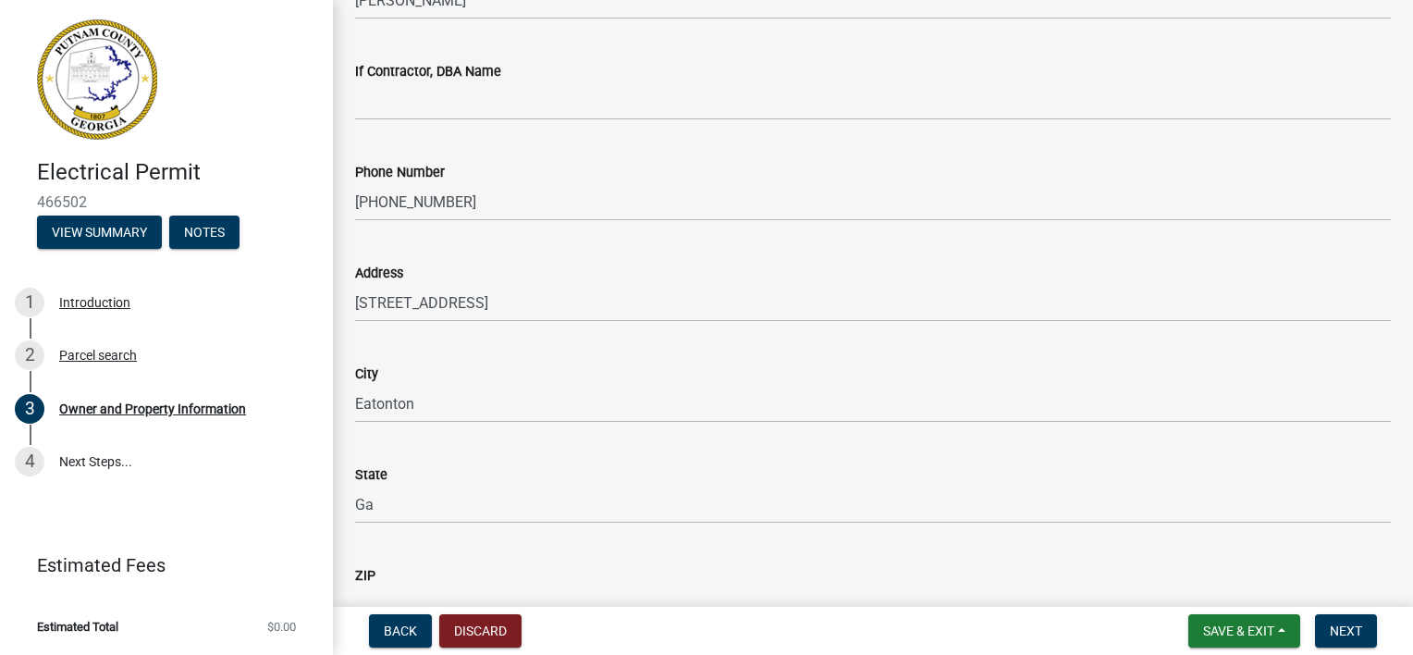
scroll to position [1735, 0]
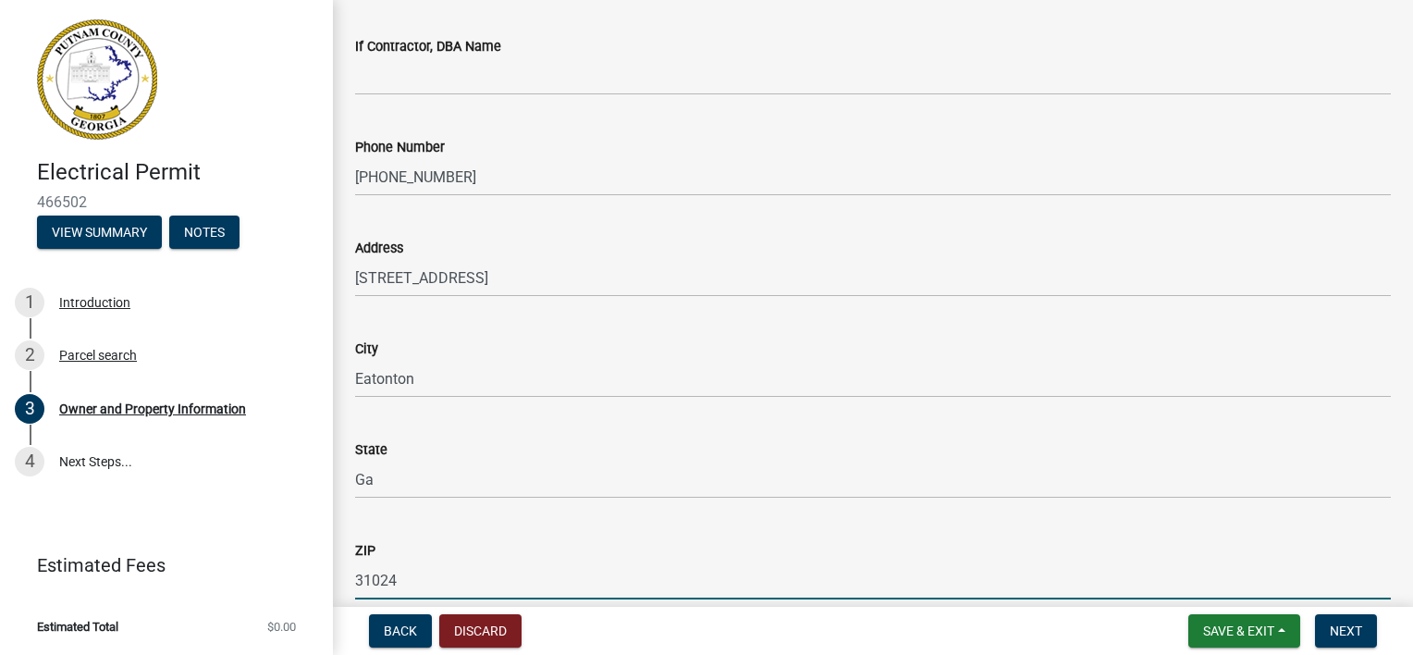
type input "31024"
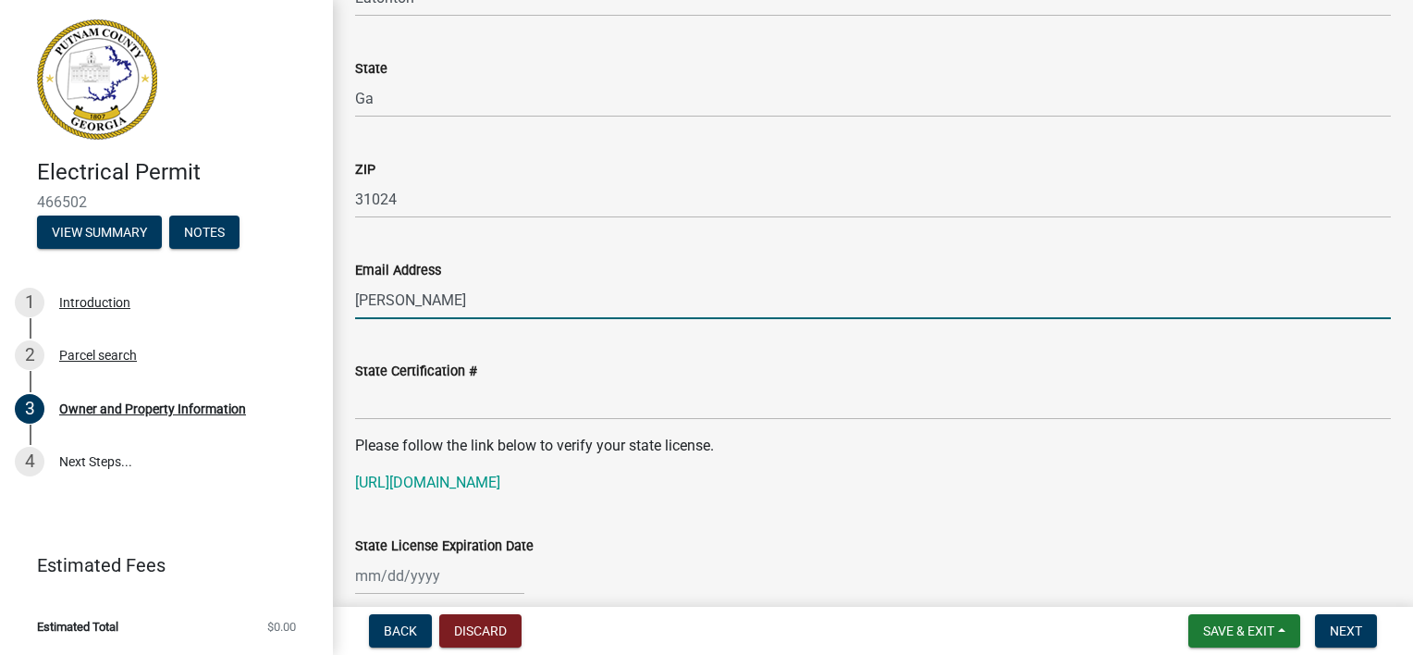
type input "[EMAIL_ADDRESS][DOMAIN_NAME]"
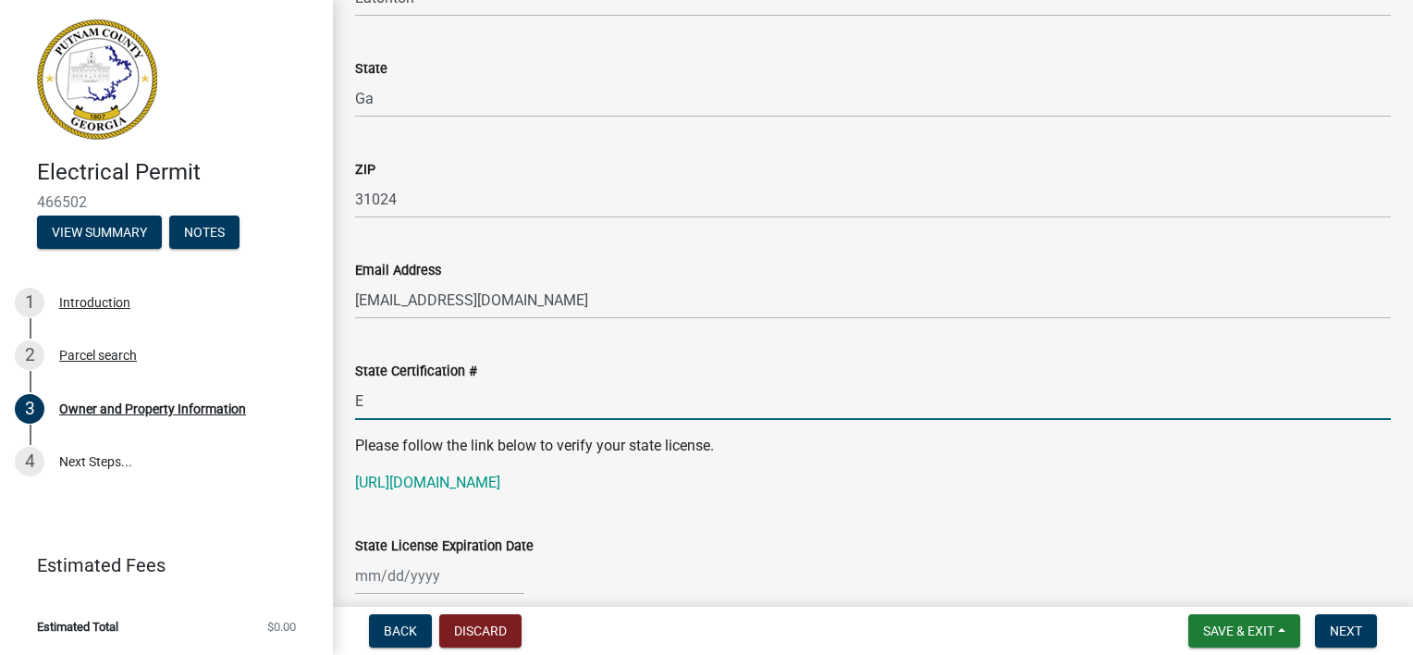
type input "ER000802"
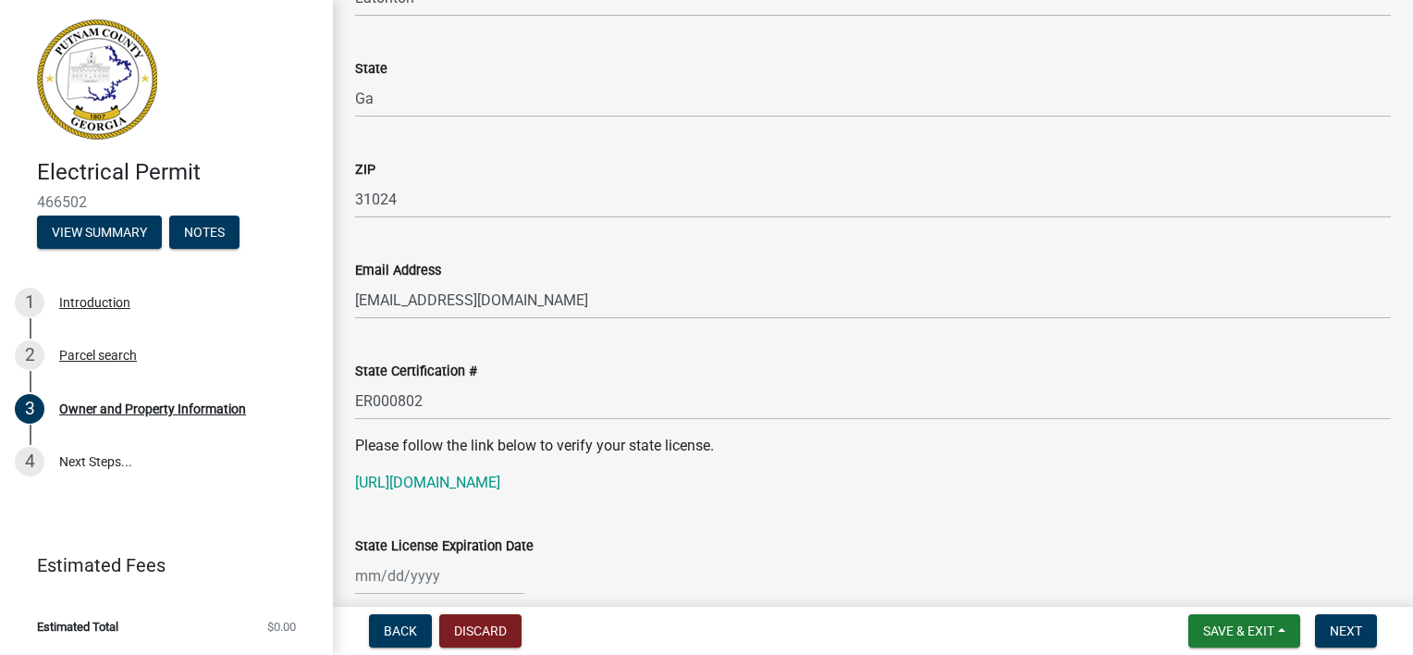
select select "8"
select select "2025"
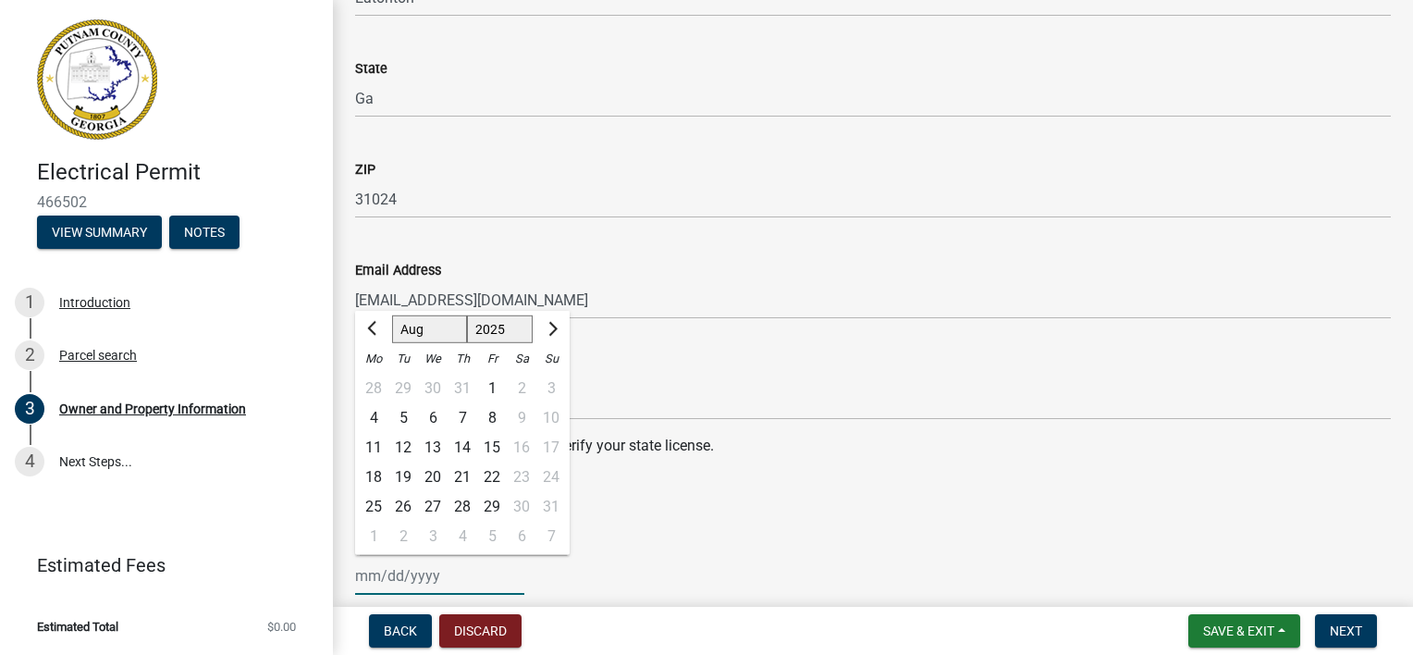
click at [385, 581] on input "State License Expiration Date" at bounding box center [439, 576] width 169 height 38
type input "[DATE]"
click at [750, 484] on p "[URL][DOMAIN_NAME]" at bounding box center [873, 483] width 1036 height 22
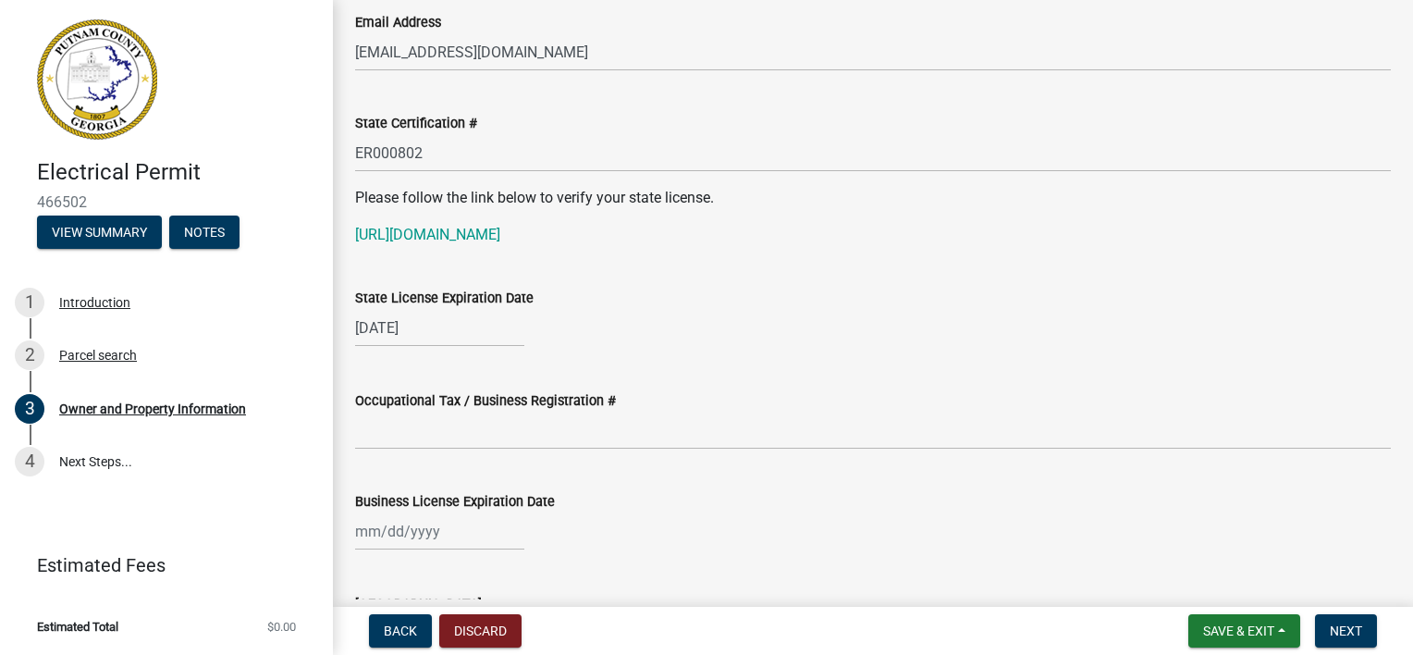
scroll to position [2393, 0]
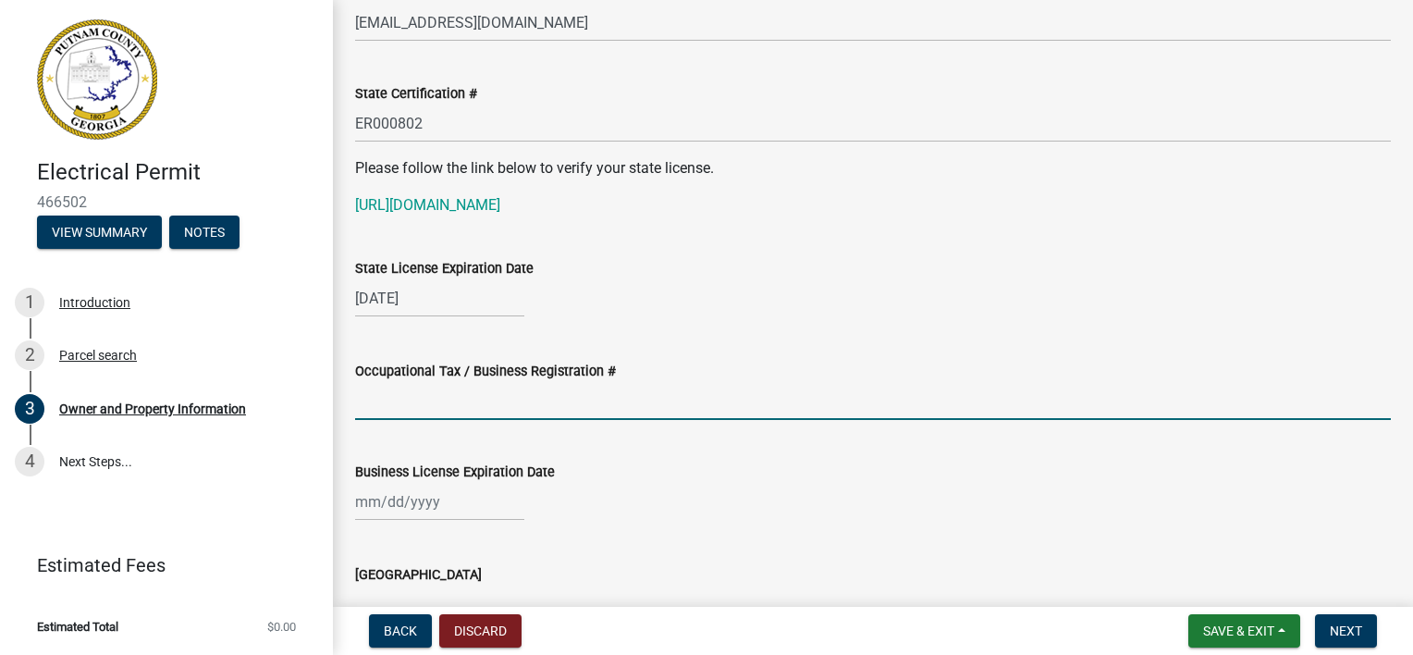
click at [368, 388] on input "Occupational Tax / Business Registration #" at bounding box center [873, 401] width 1036 height 38
type input "20205blr-10"
type input "[STREET_ADDRESS]"
type input "Eatonton"
type input "GA"
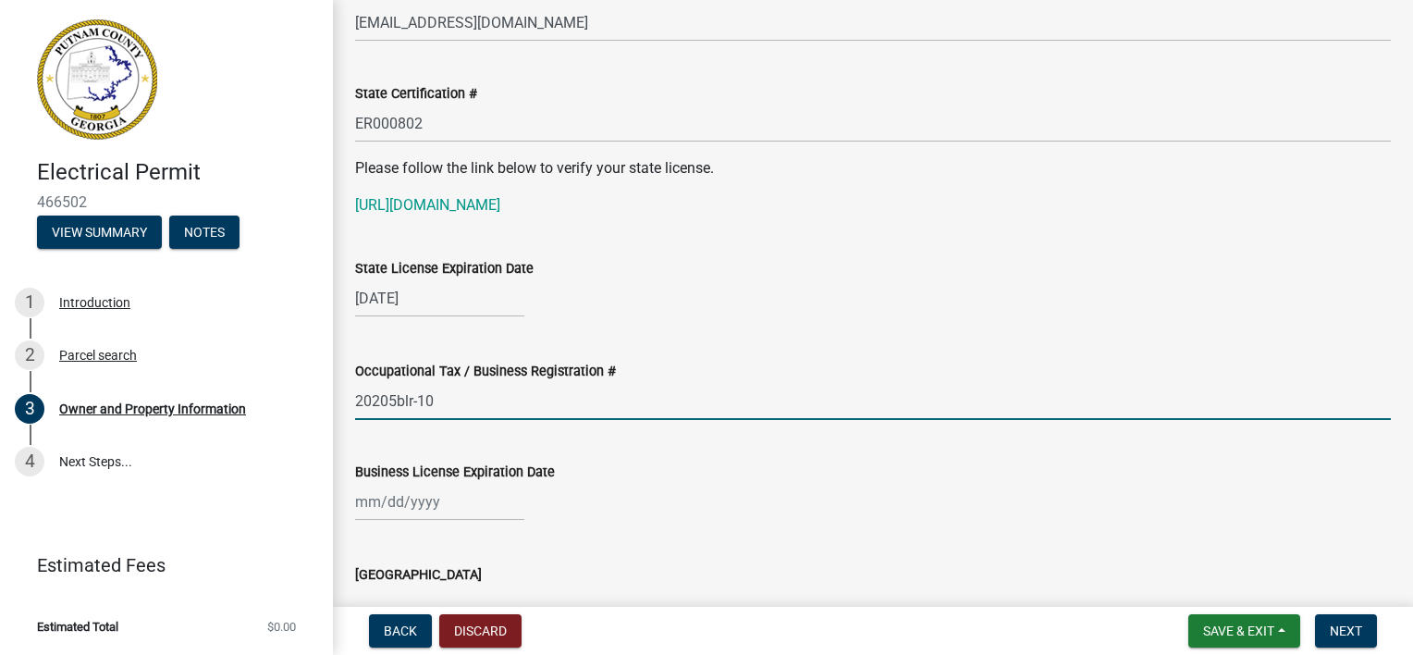
type input "31024"
type input "[DATE]"
type input "[PERSON_NAME]"
type input "7064739868"
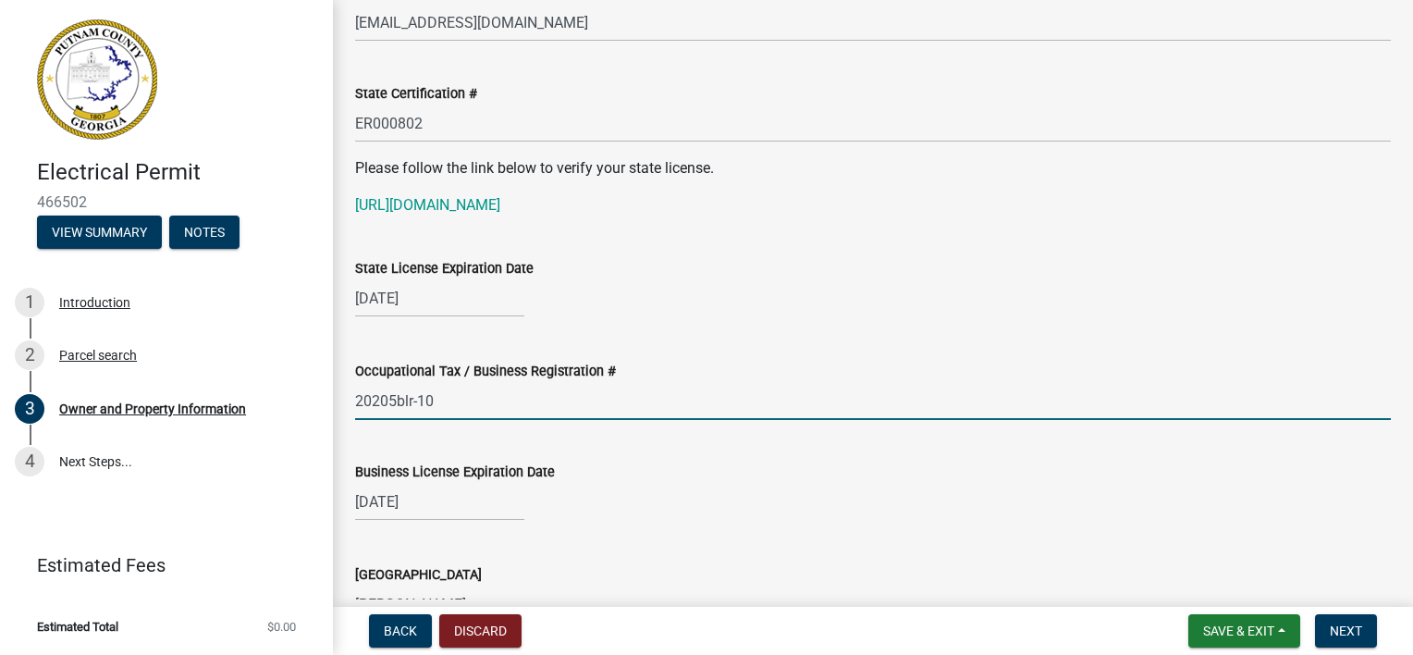
select select "8"
select select "2025"
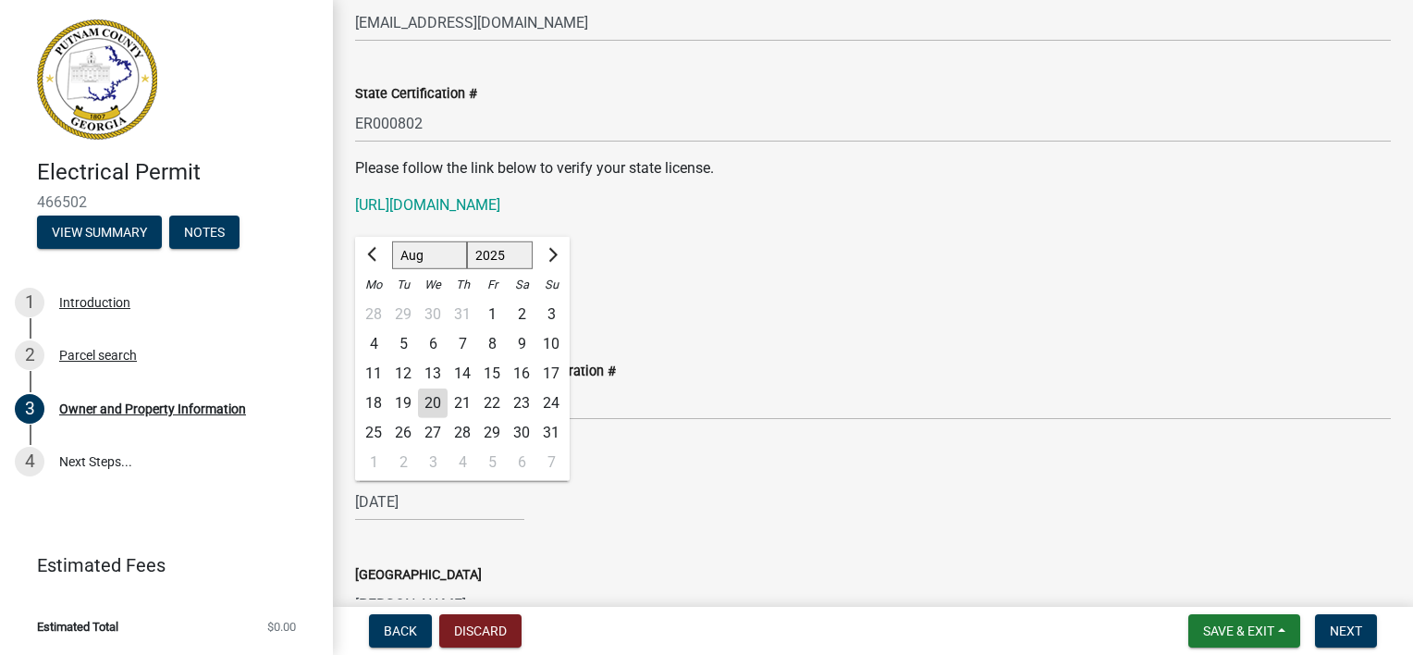
click at [655, 505] on div "[DATE] [PERSON_NAME] Apr May Jun [DATE] Aug Sep Oct Nov [DATE] 1526 1527 1528 1…" at bounding box center [873, 502] width 1036 height 38
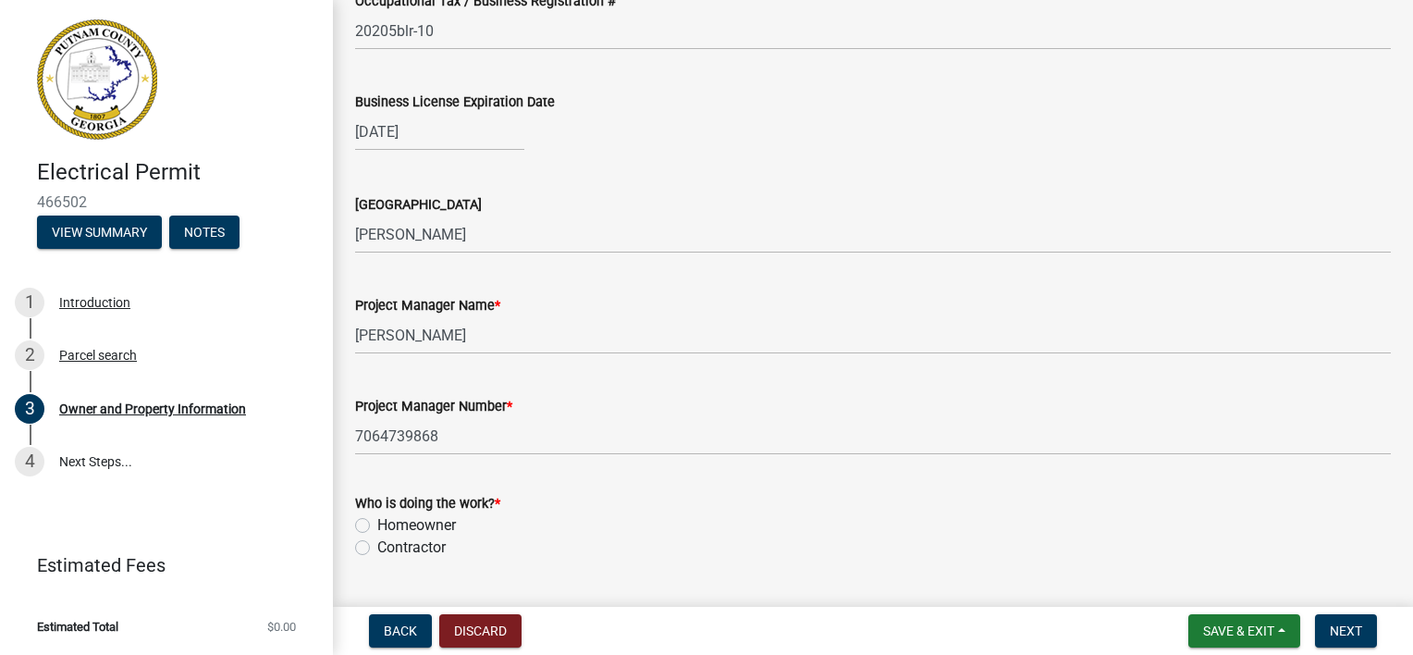
scroll to position [2855, 0]
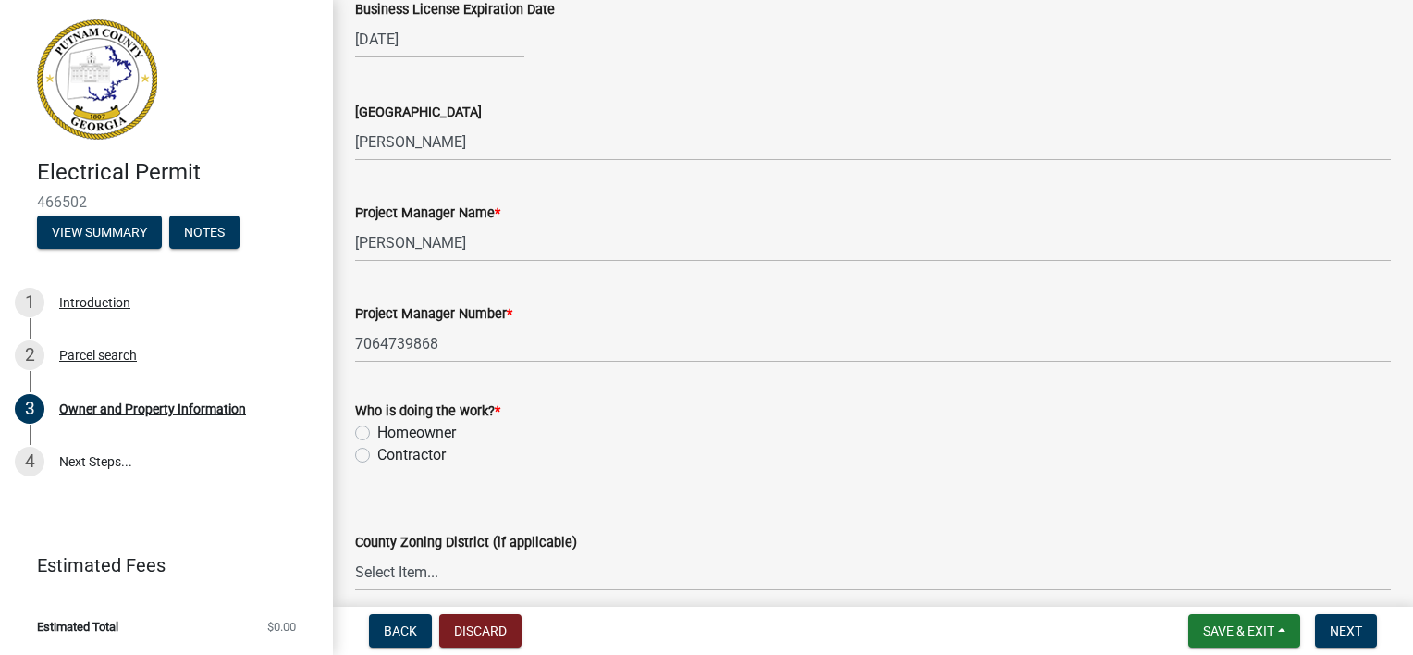
click at [399, 454] on label "Contractor" at bounding box center [411, 455] width 68 height 22
click at [389, 454] on input "Contractor" at bounding box center [383, 450] width 12 height 12
radio input "true"
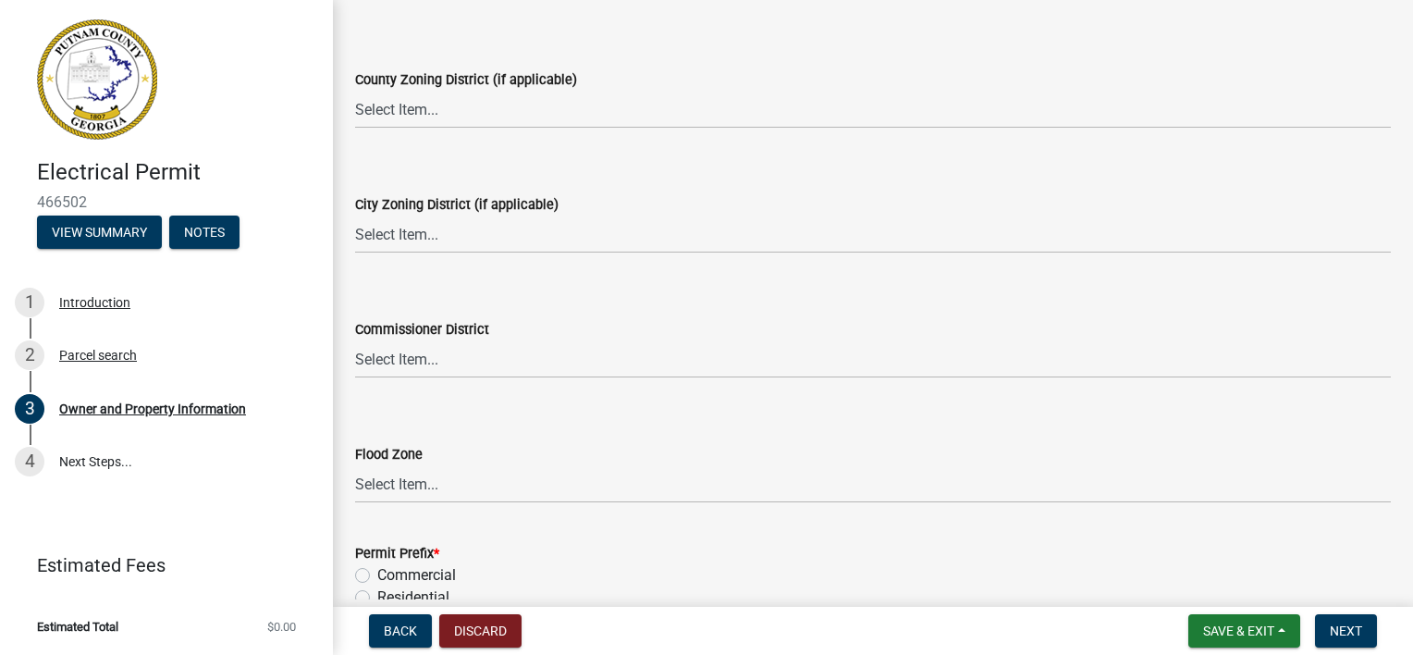
scroll to position [3415, 0]
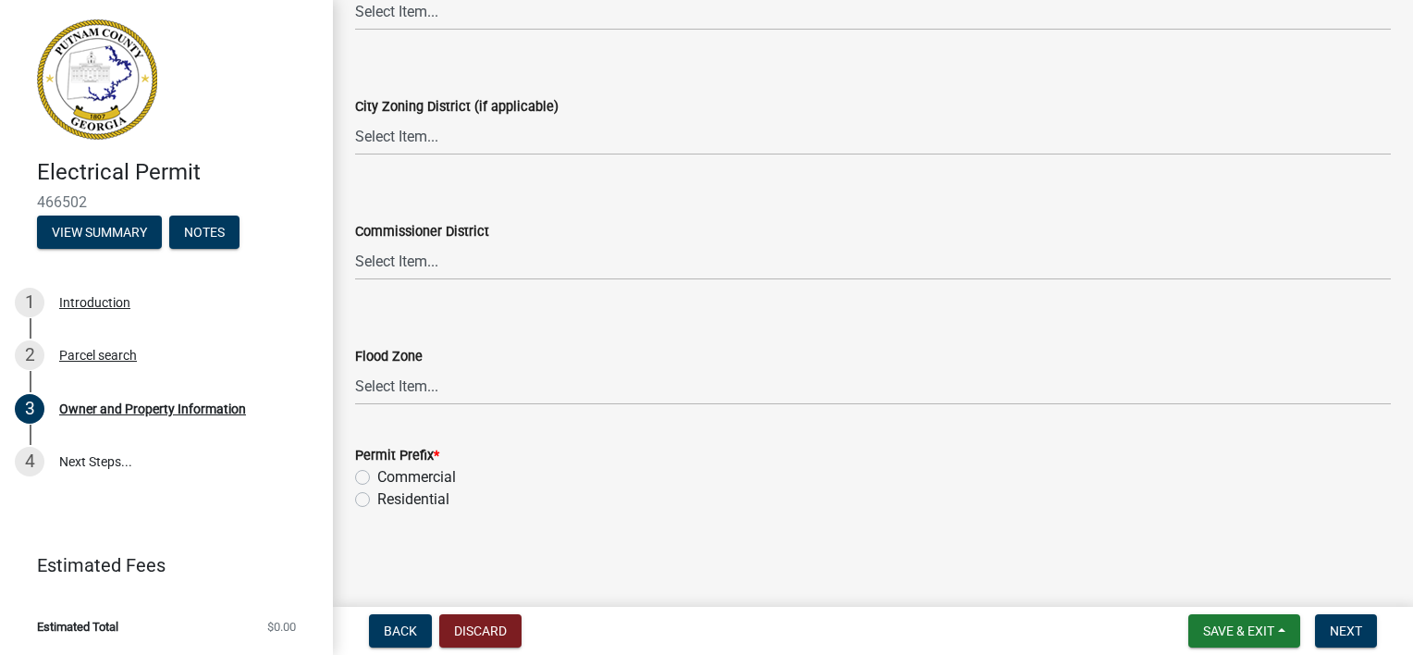
click at [437, 505] on label "Residential" at bounding box center [413, 499] width 72 height 22
click at [389, 500] on input "Residential" at bounding box center [383, 494] width 12 height 12
radio input "true"
click at [1341, 631] on span "Next" at bounding box center [1346, 630] width 32 height 15
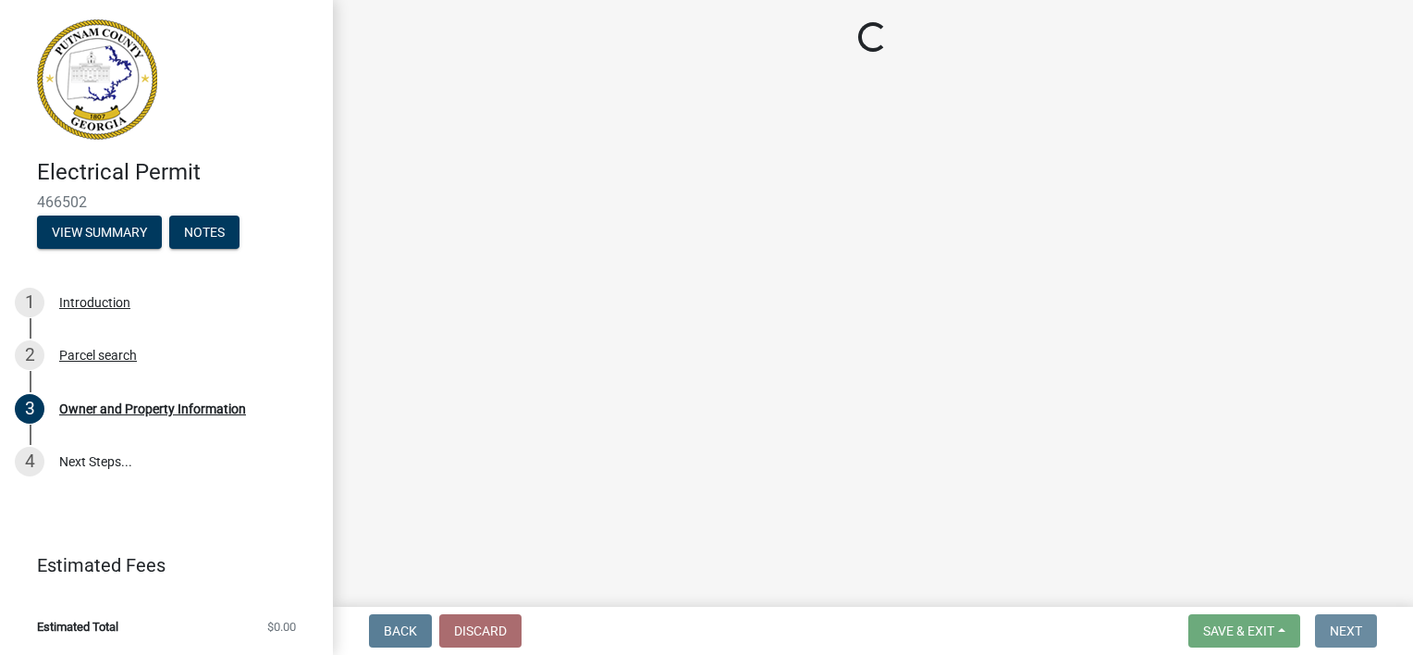
scroll to position [0, 0]
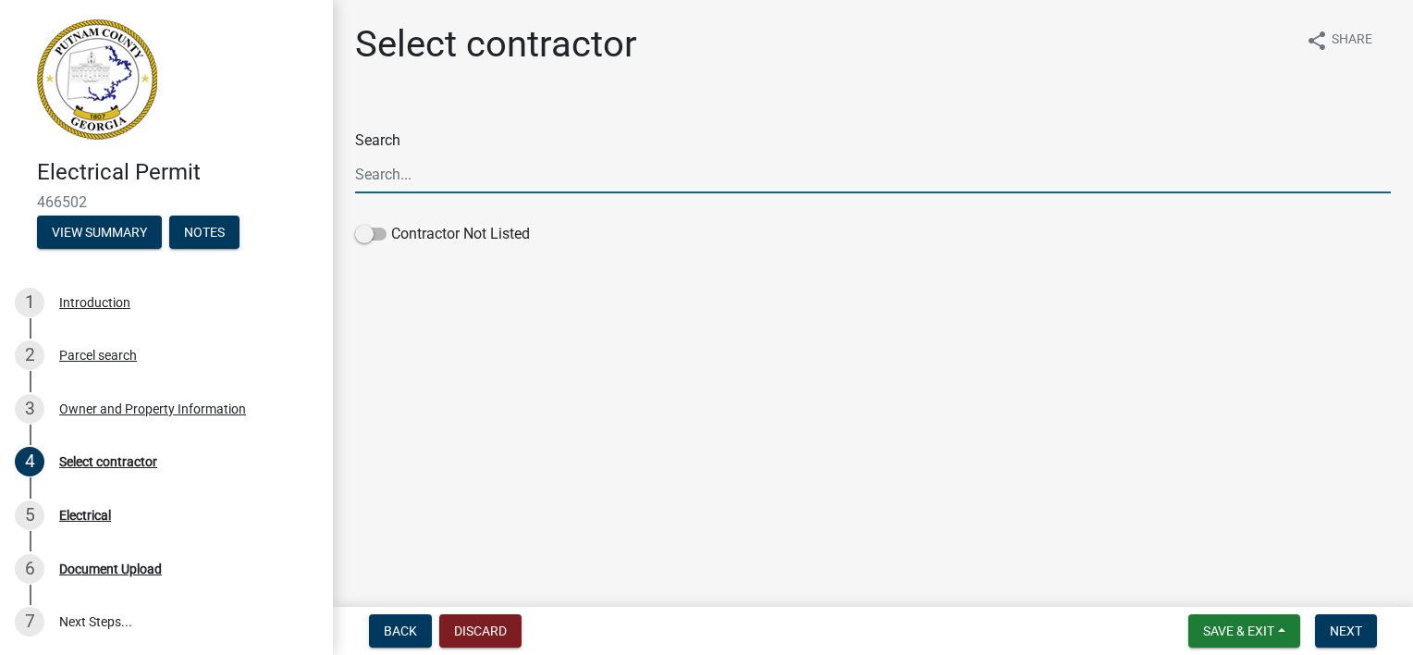
click at [386, 178] on input "Search" at bounding box center [873, 174] width 1036 height 38
type input "[PERSON_NAME] electric LLC"
drag, startPoint x: 494, startPoint y: 180, endPoint x: 325, endPoint y: 182, distance: 168.3
click at [325, 182] on div "Electrical Permit 466502 View Summary Notes 1 Introduction 2 Parcel search 3 Ow…" at bounding box center [706, 327] width 1413 height 655
click at [370, 237] on span at bounding box center [370, 233] width 31 height 13
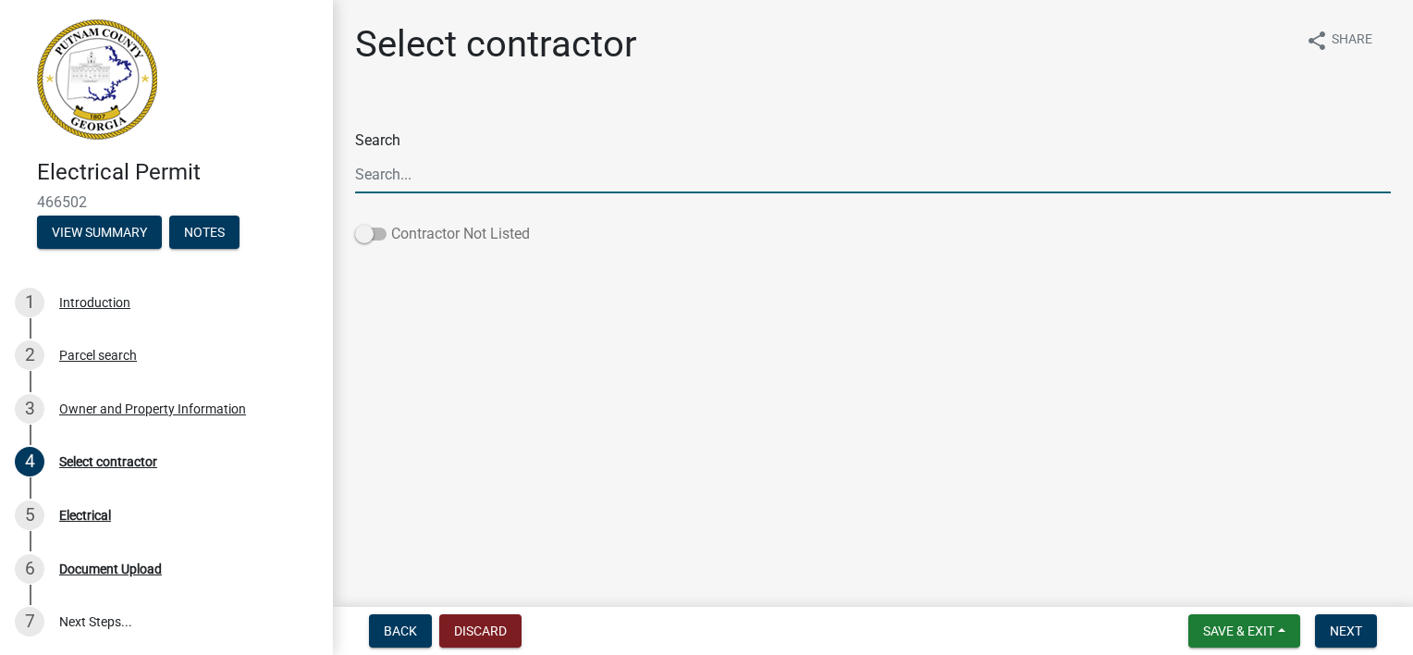
click at [391, 223] on input "Contractor Not Listed" at bounding box center [391, 223] width 0 height 0
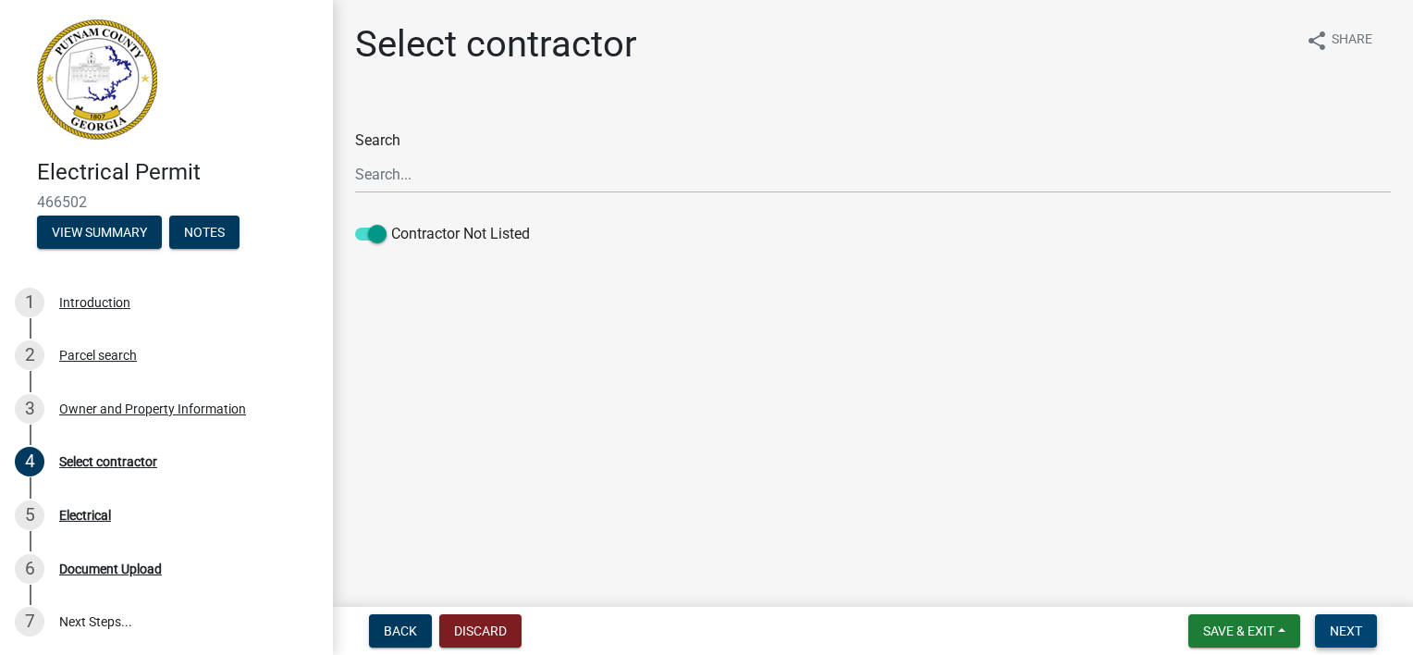
click at [1340, 632] on span "Next" at bounding box center [1346, 630] width 32 height 15
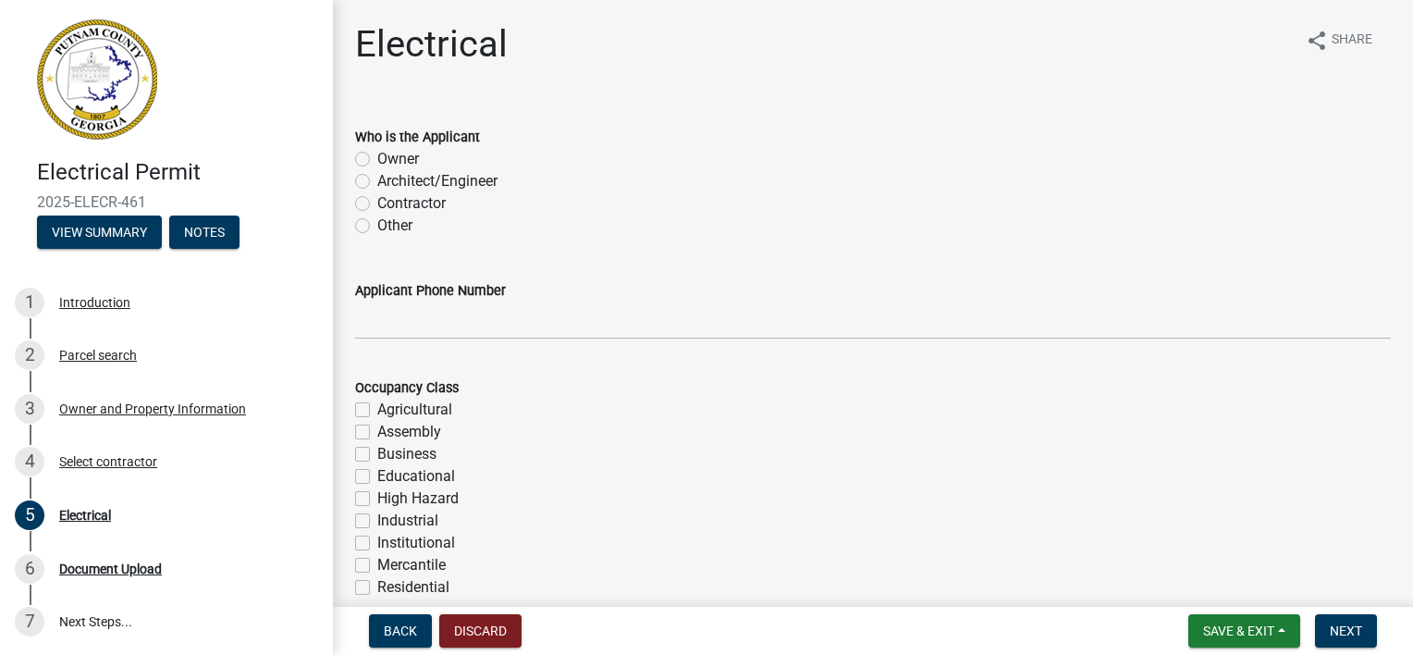
click at [432, 203] on label "Contractor" at bounding box center [411, 203] width 68 height 22
click at [389, 203] on input "Contractor" at bounding box center [383, 198] width 12 height 12
radio input "true"
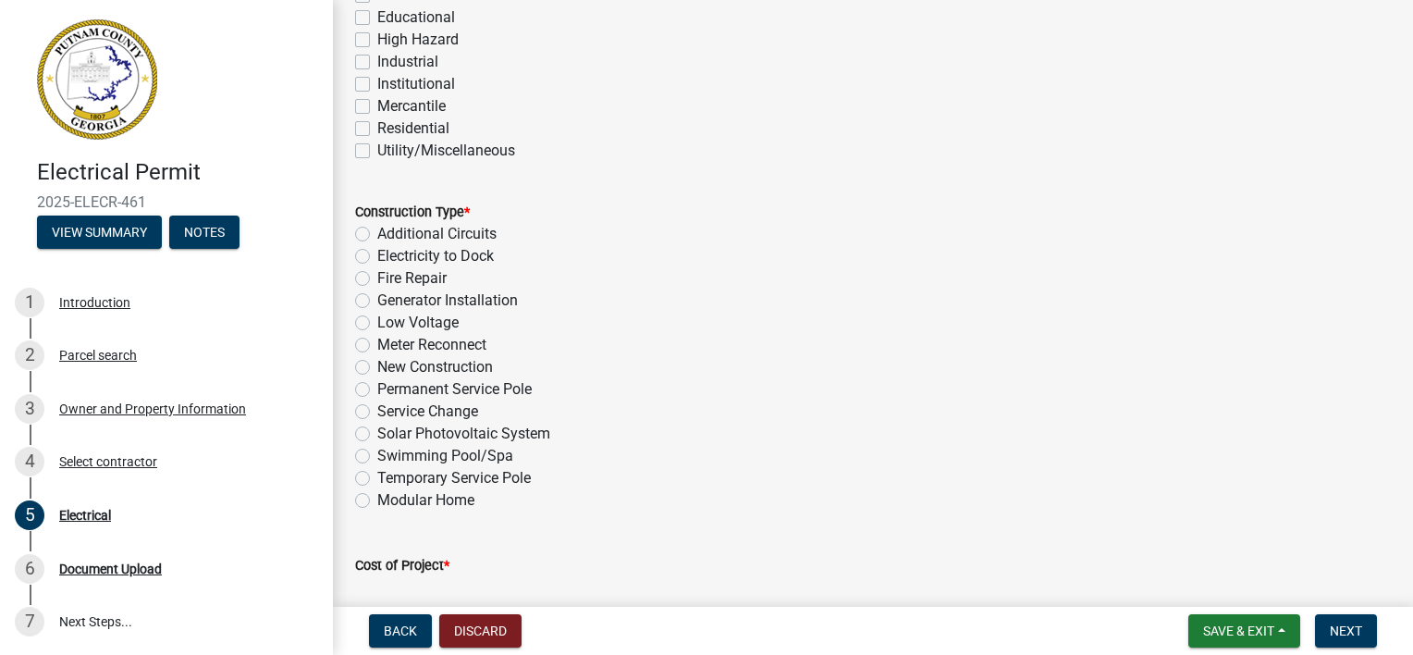
scroll to position [462, 0]
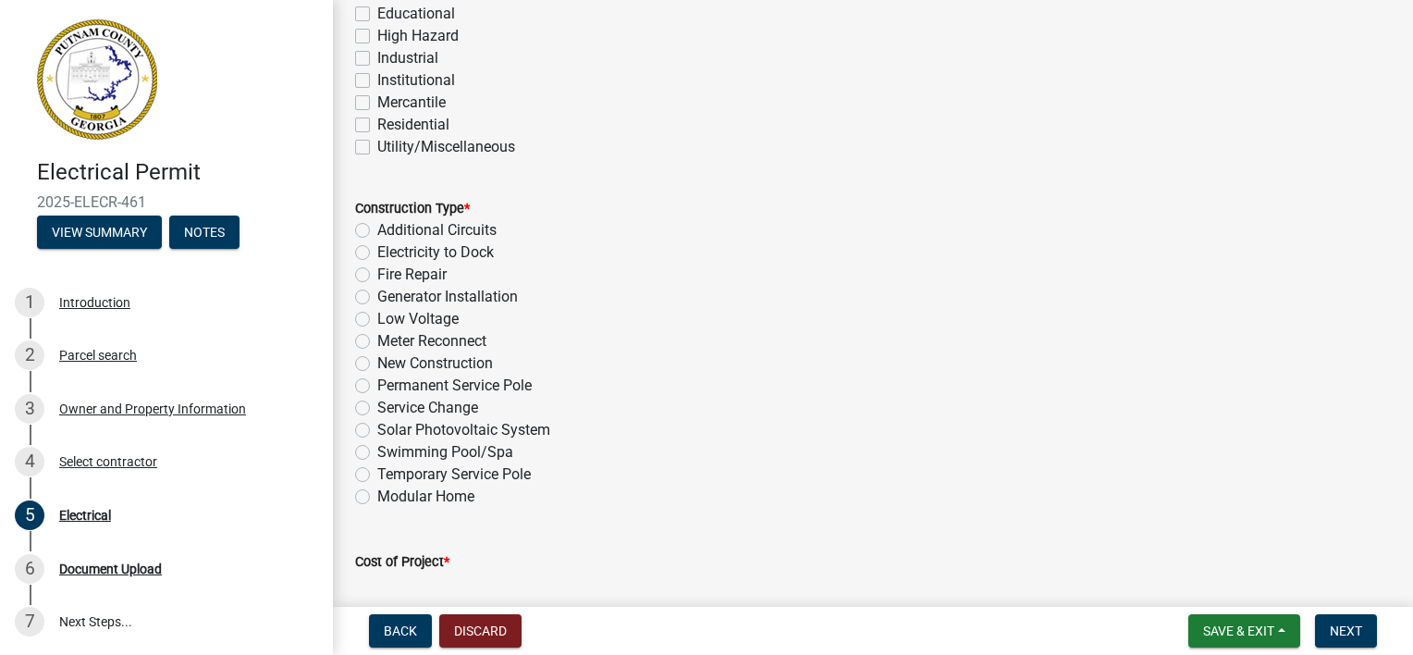
click at [427, 360] on label "New Construction" at bounding box center [435, 363] width 116 height 22
click at [389, 360] on input "New Construction" at bounding box center [383, 358] width 12 height 12
radio input "true"
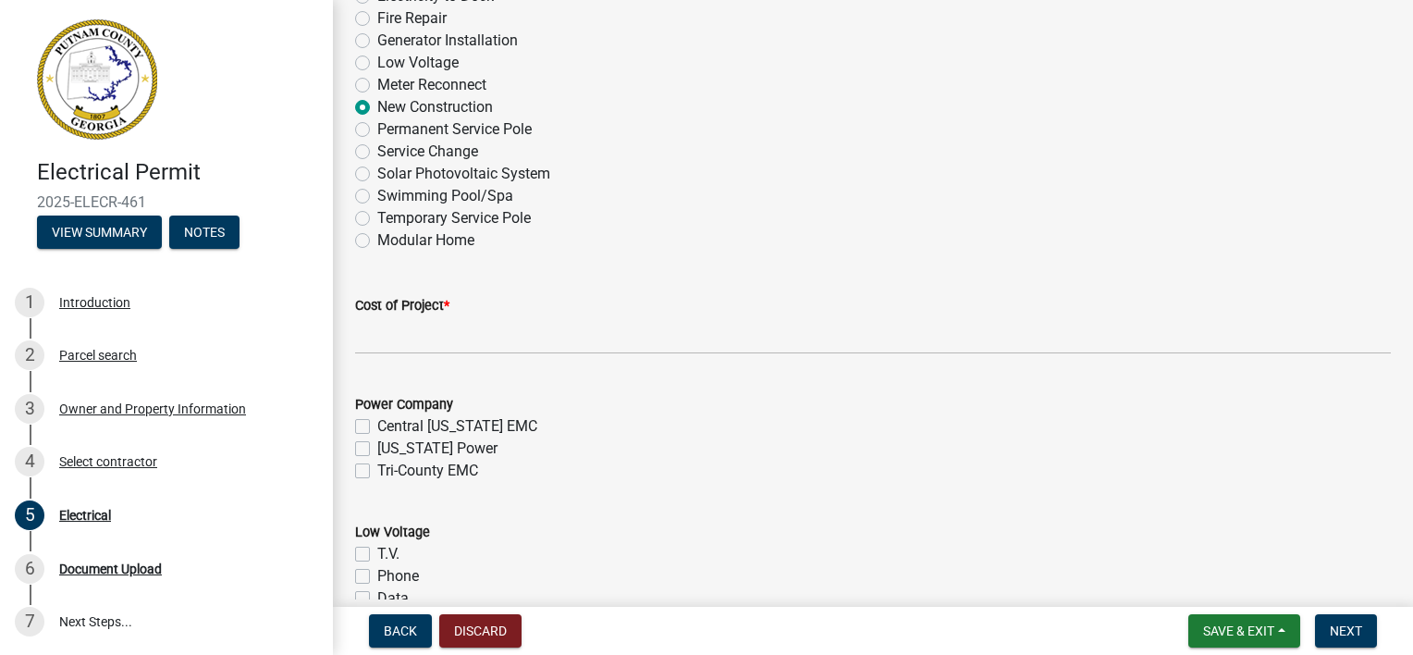
scroll to position [740, 0]
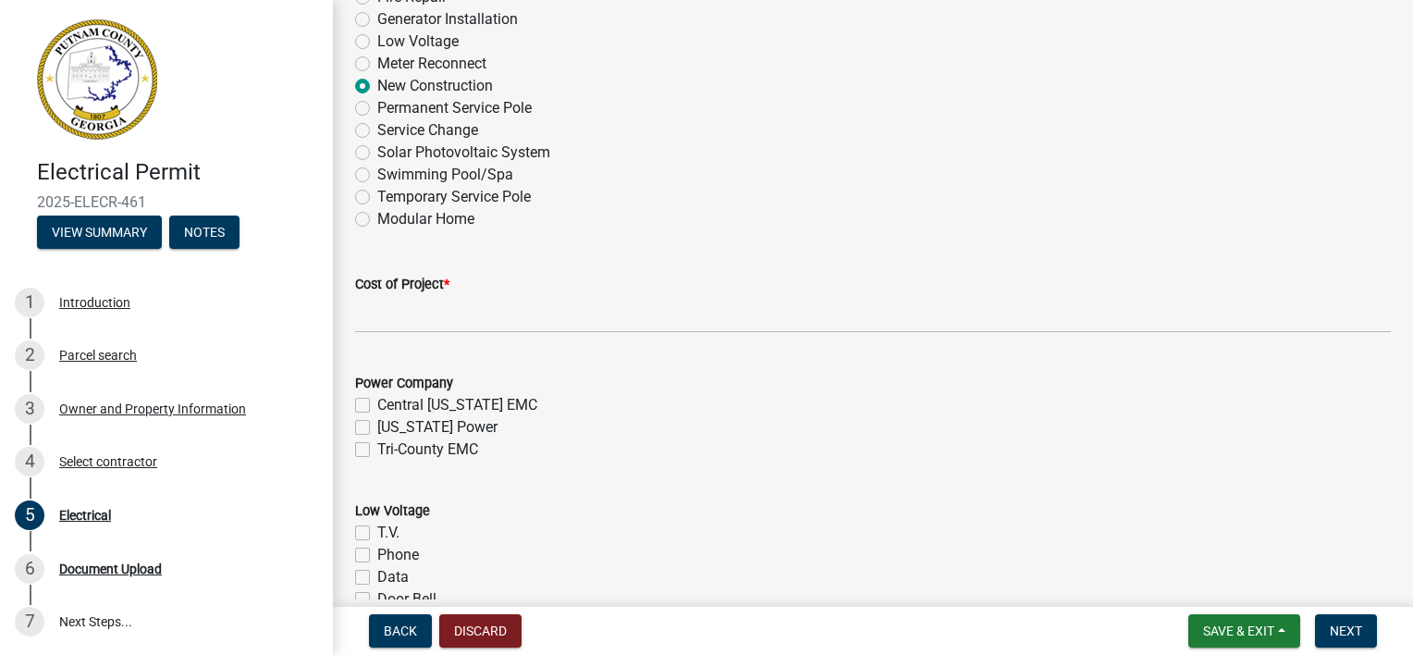
click at [447, 427] on label "[US_STATE] Power" at bounding box center [437, 427] width 120 height 22
click at [389, 427] on input "[US_STATE] Power" at bounding box center [383, 422] width 12 height 12
checkbox input "true"
checkbox input "false"
checkbox input "true"
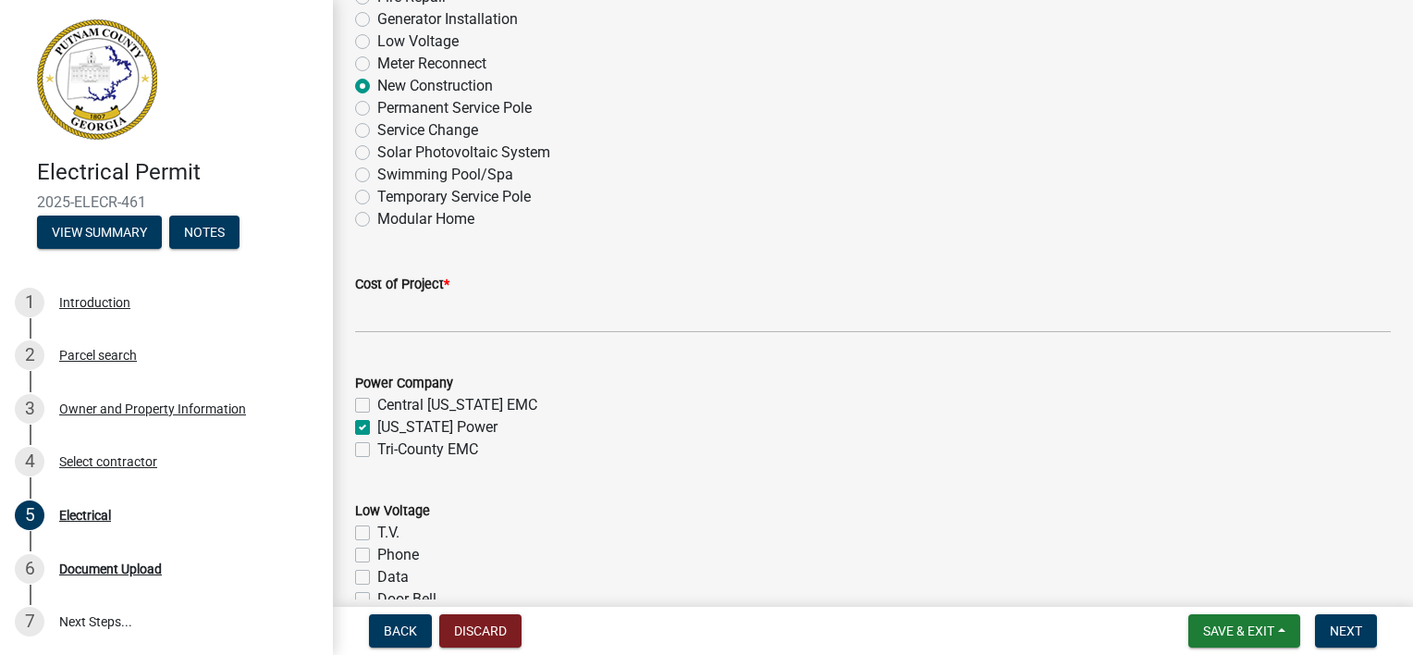
checkbox input "false"
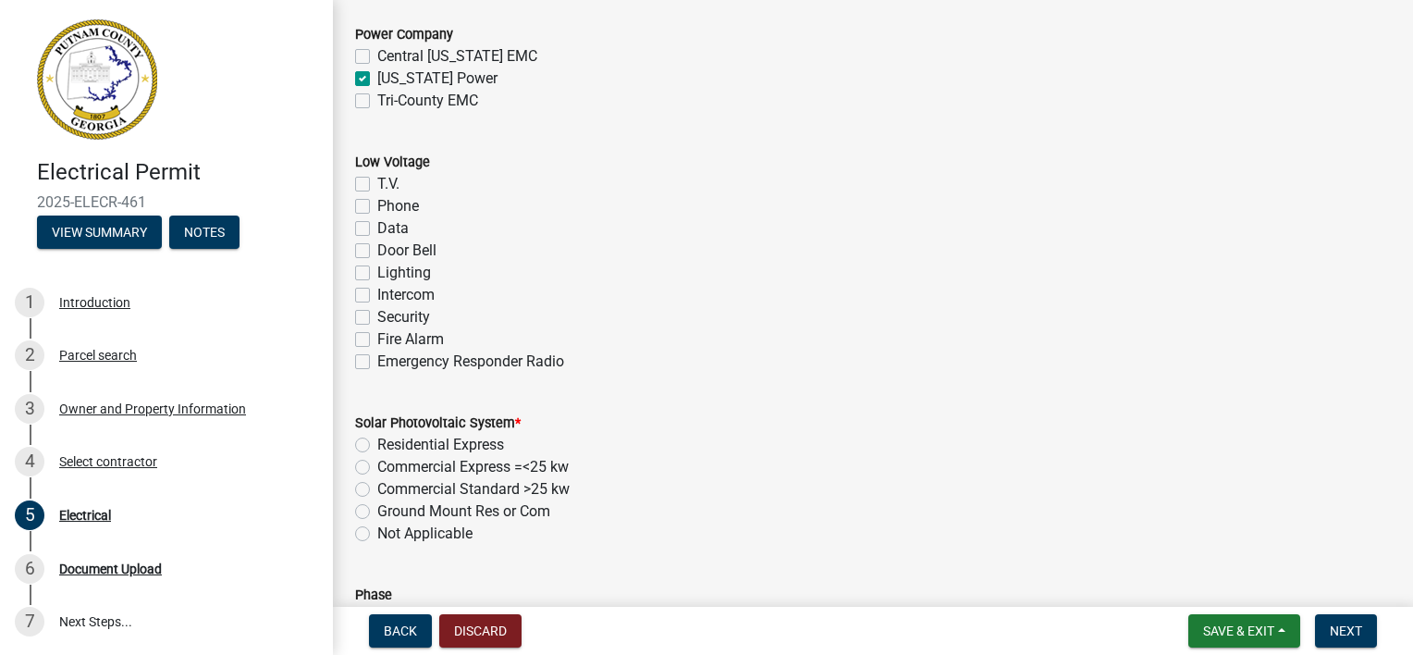
scroll to position [1202, 0]
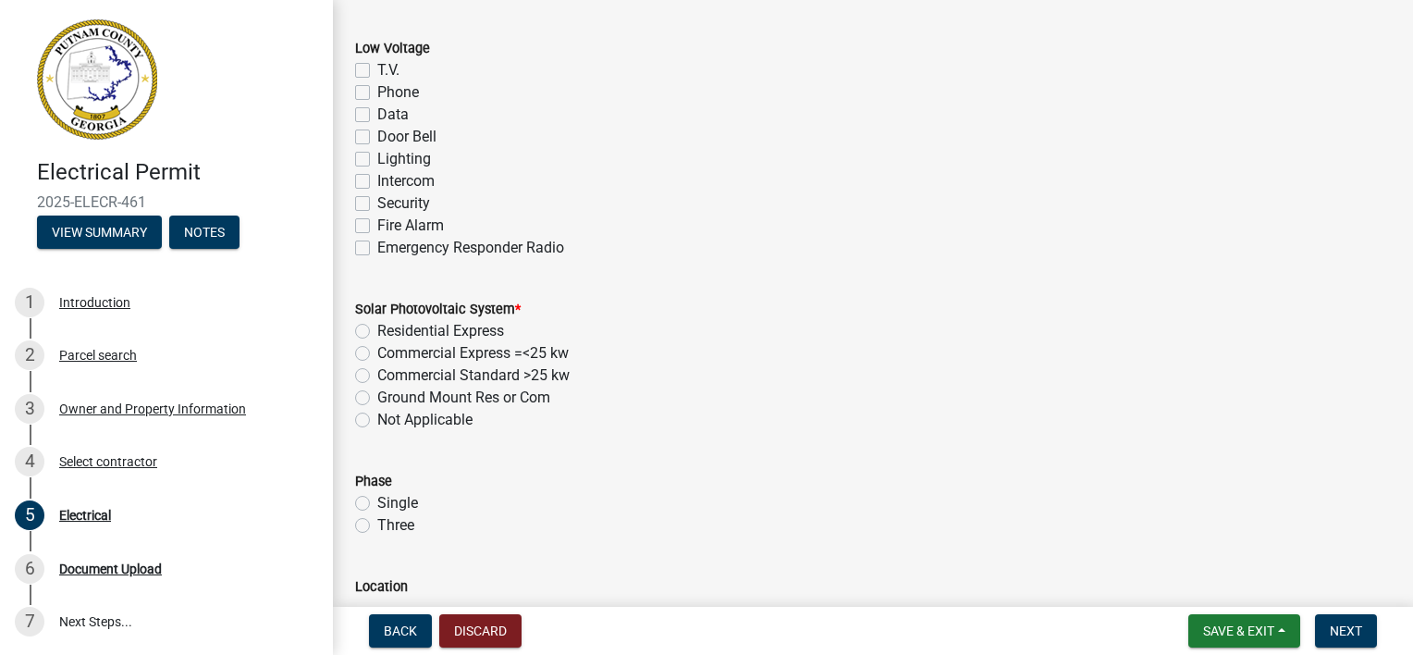
click at [377, 417] on label "Not Applicable" at bounding box center [424, 420] width 95 height 22
click at [377, 417] on input "Not Applicable" at bounding box center [383, 415] width 12 height 12
radio input "true"
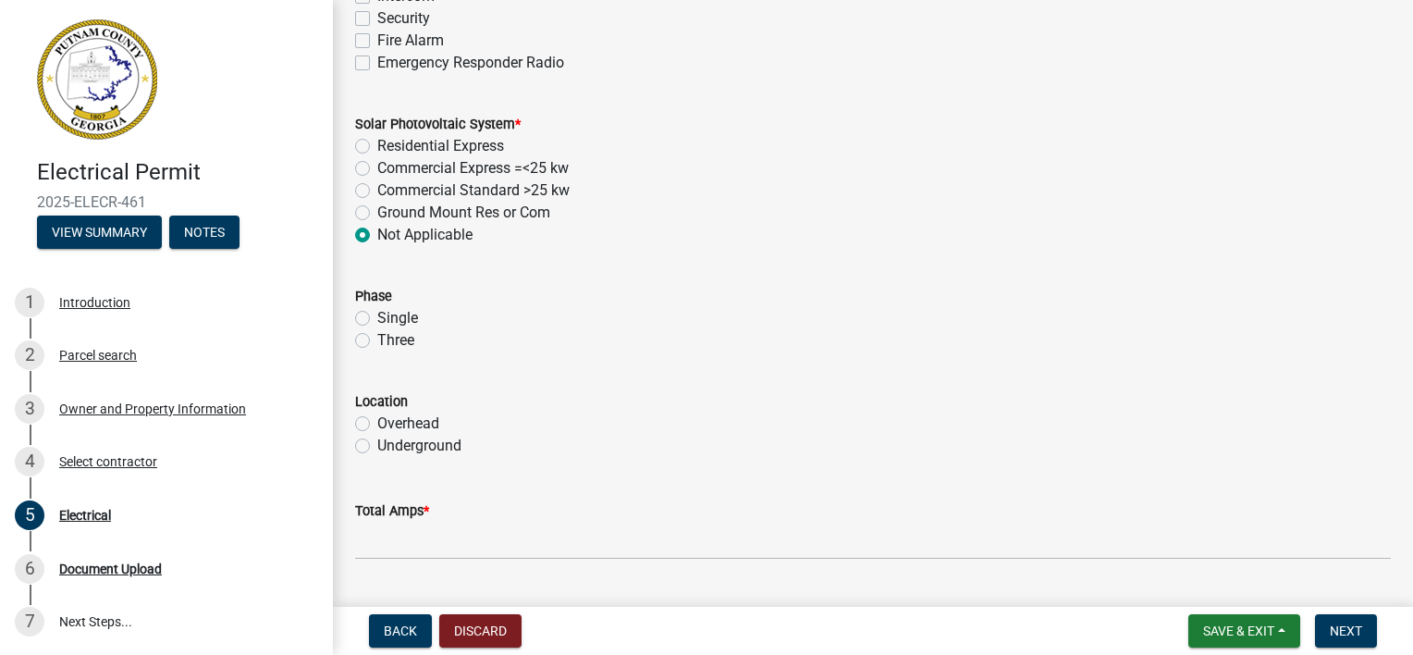
scroll to position [1479, 0]
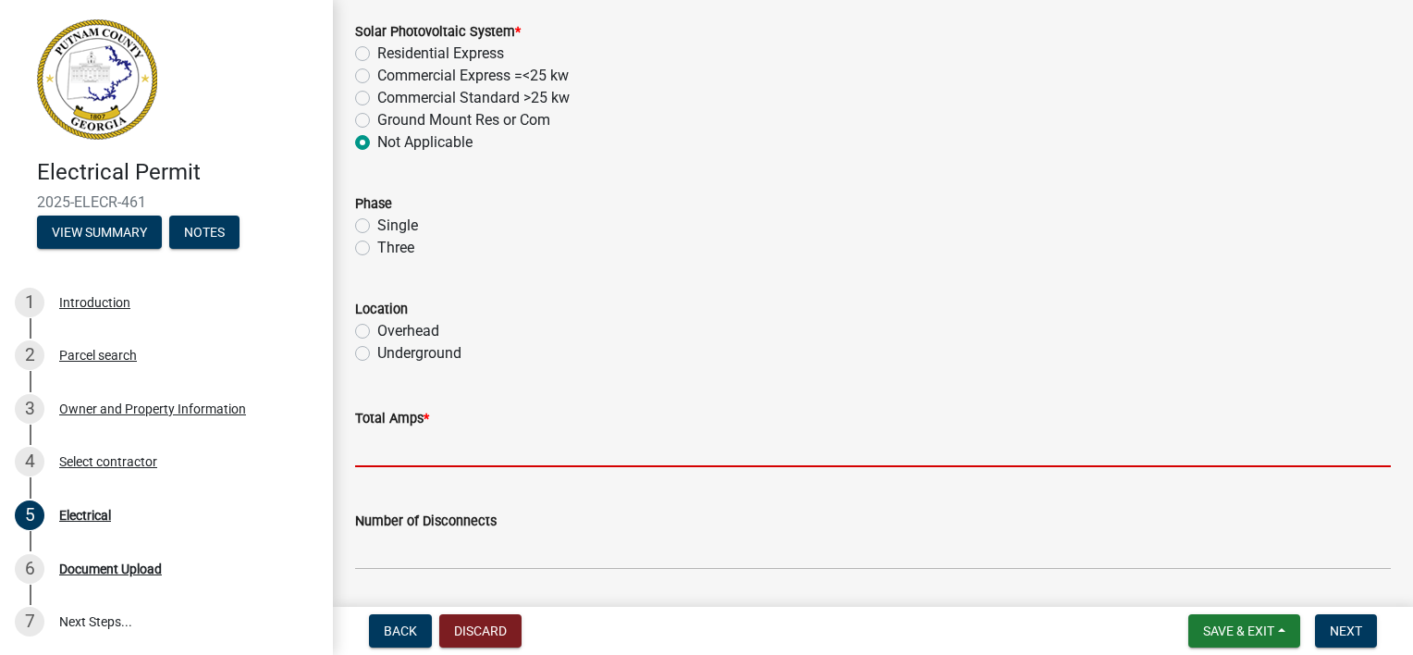
click at [444, 453] on input "text" at bounding box center [873, 448] width 1036 height 38
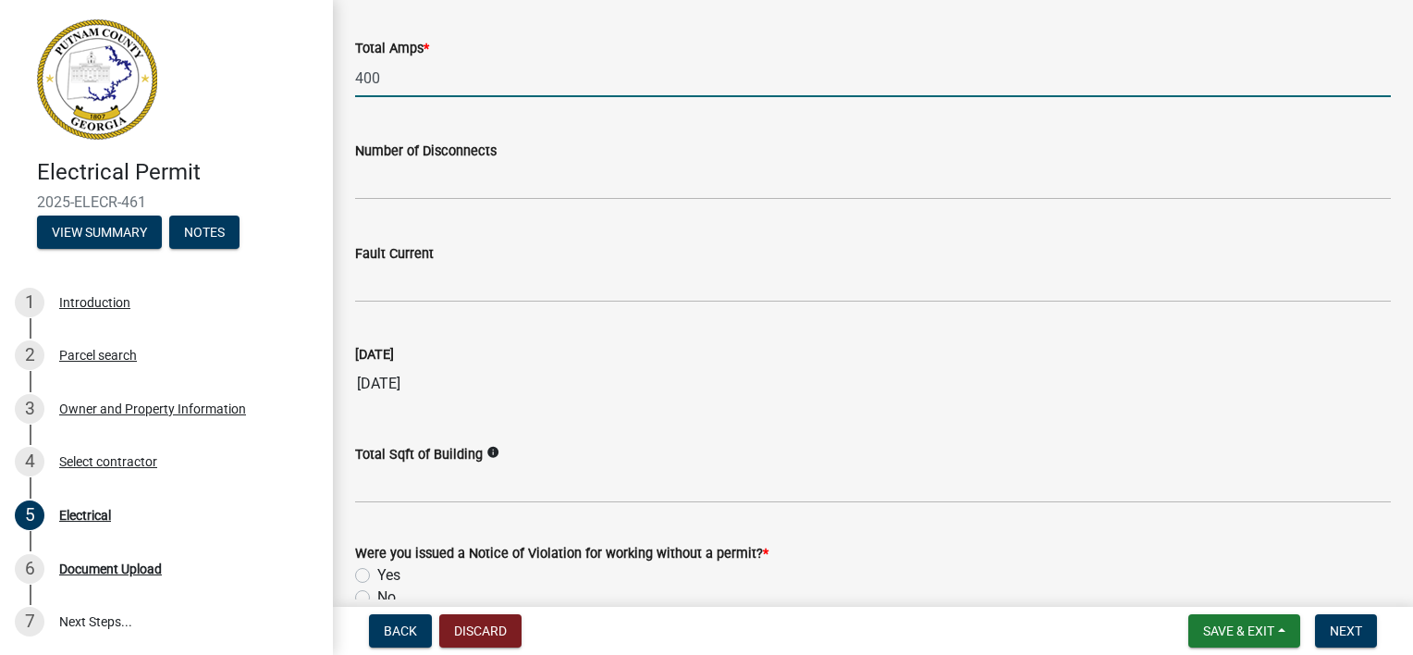
scroll to position [1942, 0]
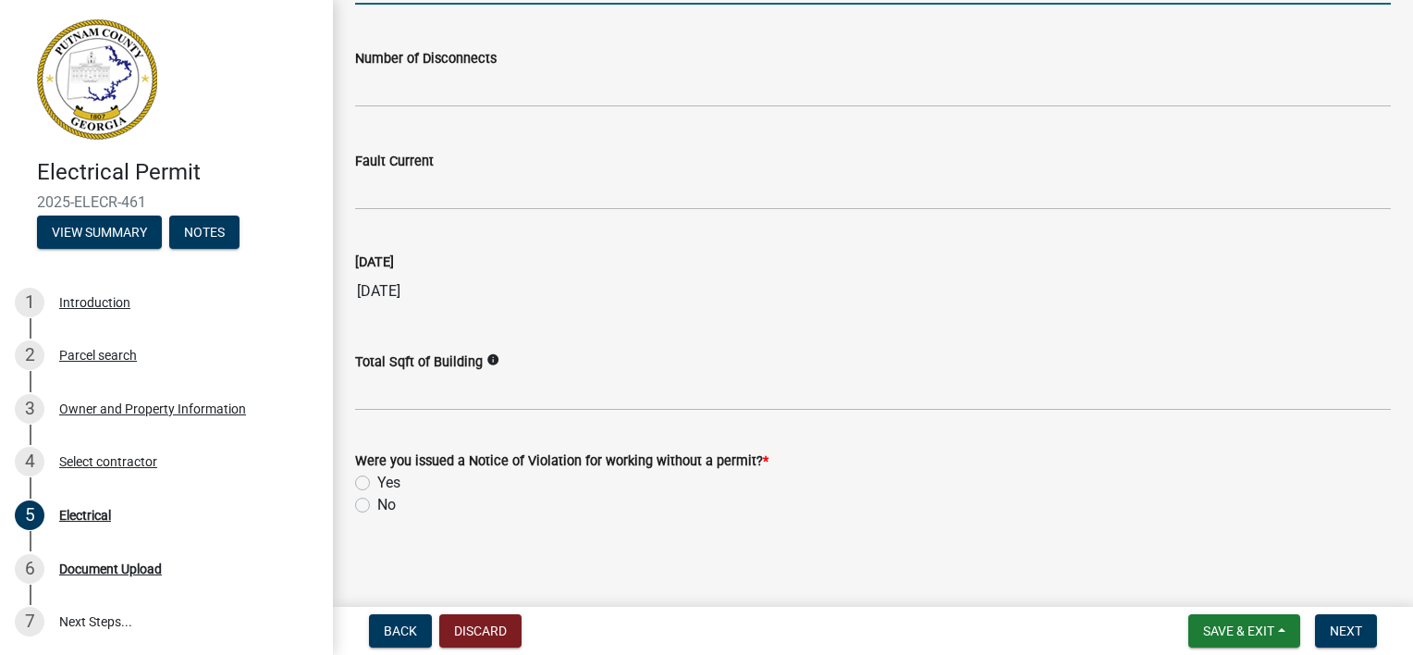
type input "400"
click at [379, 507] on label "No" at bounding box center [386, 505] width 18 height 22
click at [379, 506] on input "No" at bounding box center [383, 500] width 12 height 12
radio input "true"
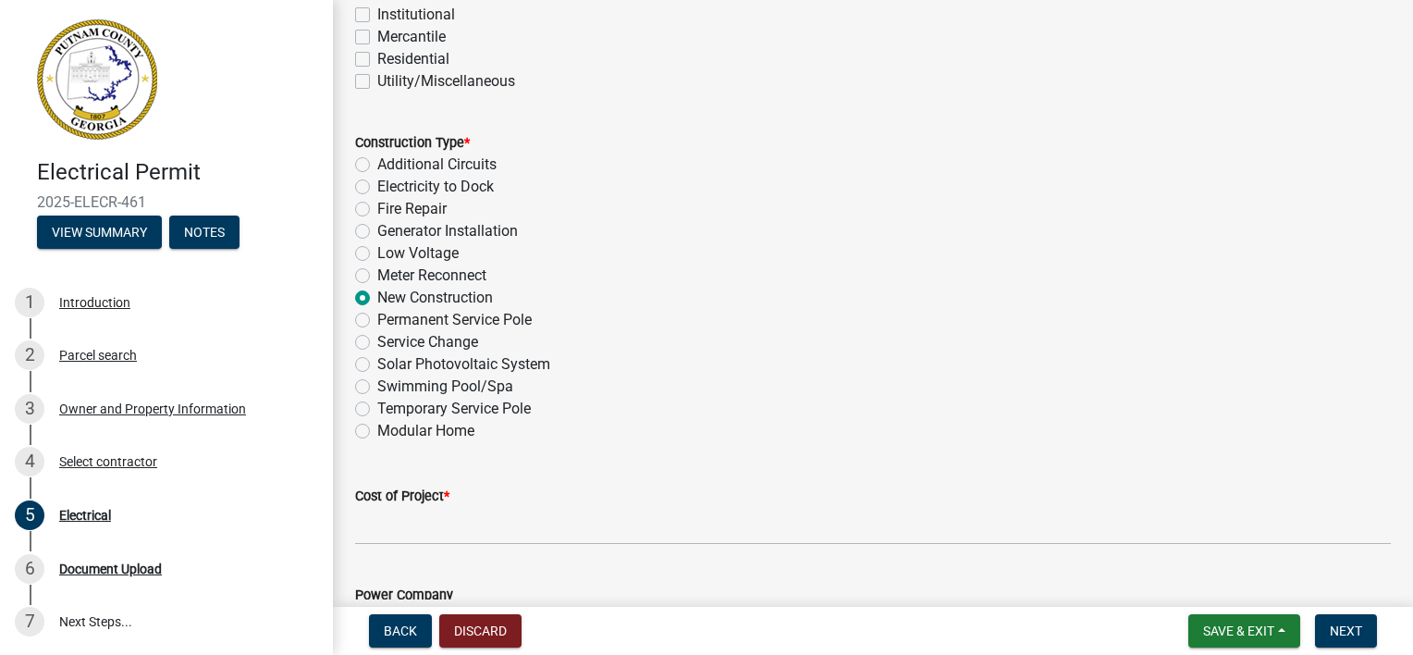
scroll to position [559, 0]
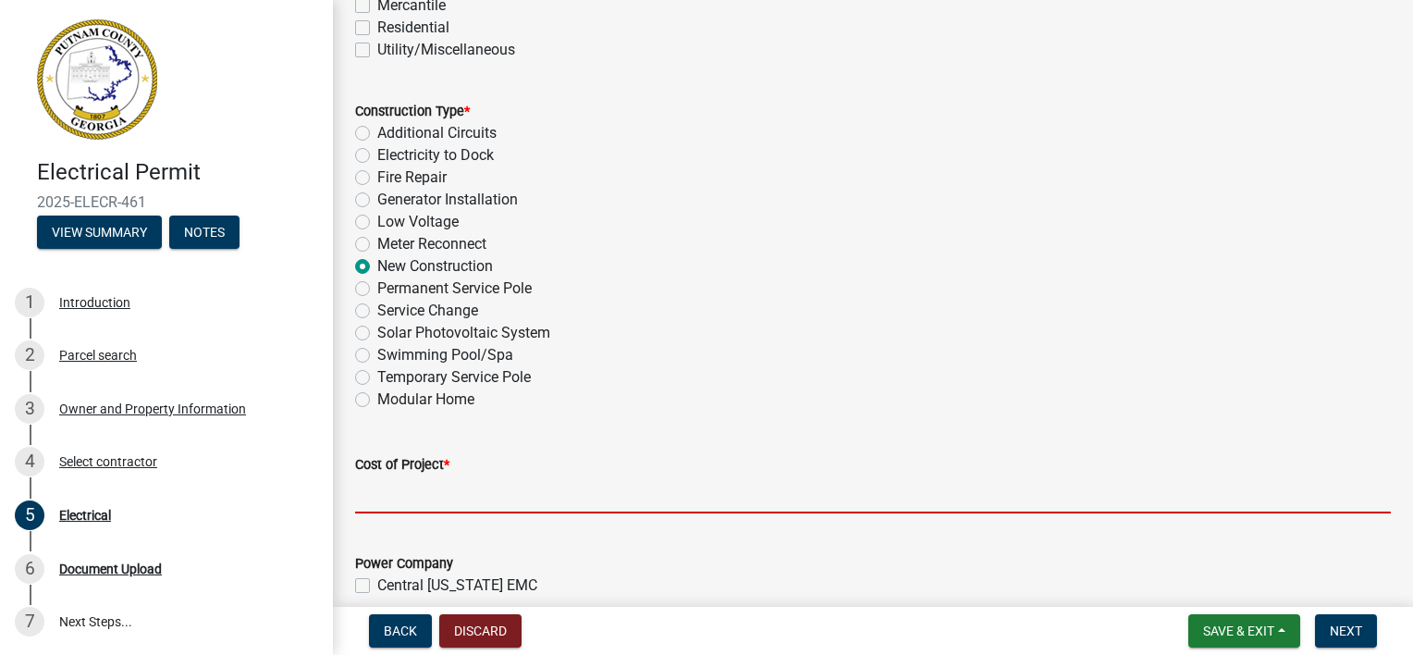
click at [538, 494] on input "text" at bounding box center [873, 494] width 1036 height 38
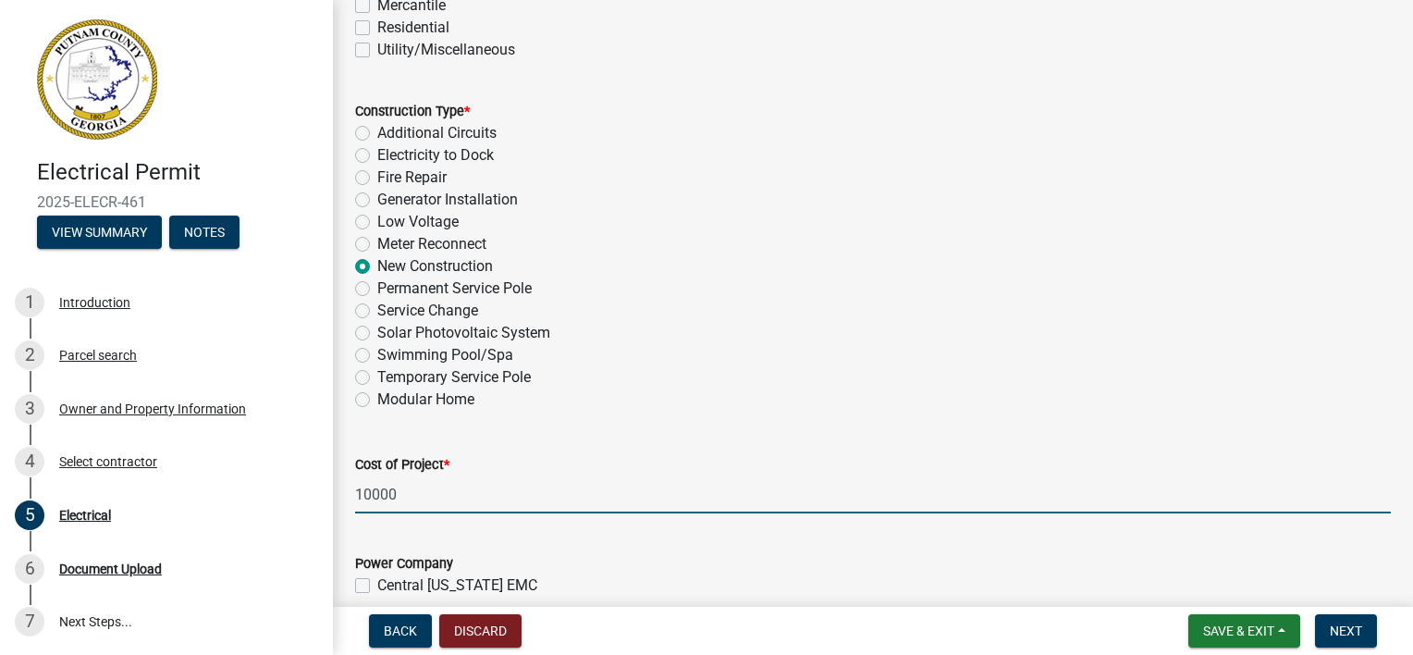
type input "10000"
click at [694, 464] on div "Cost of Project *" at bounding box center [873, 464] width 1036 height 22
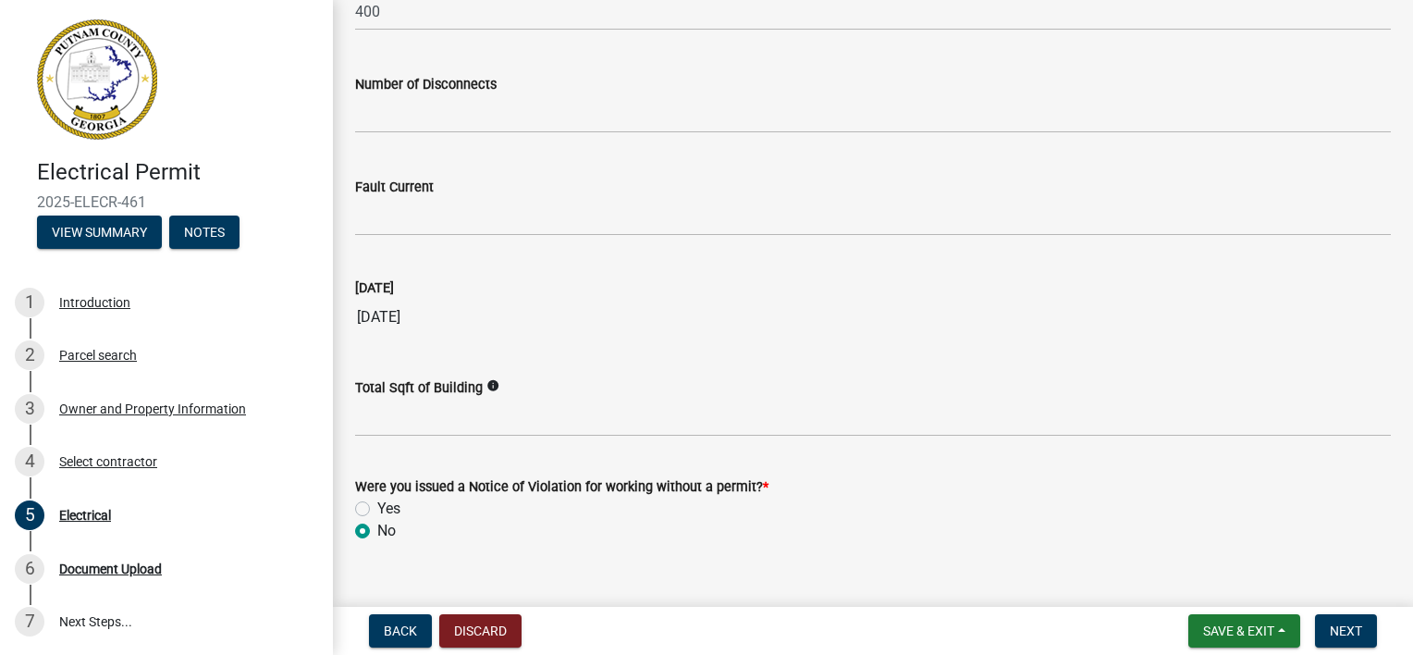
scroll to position [1946, 0]
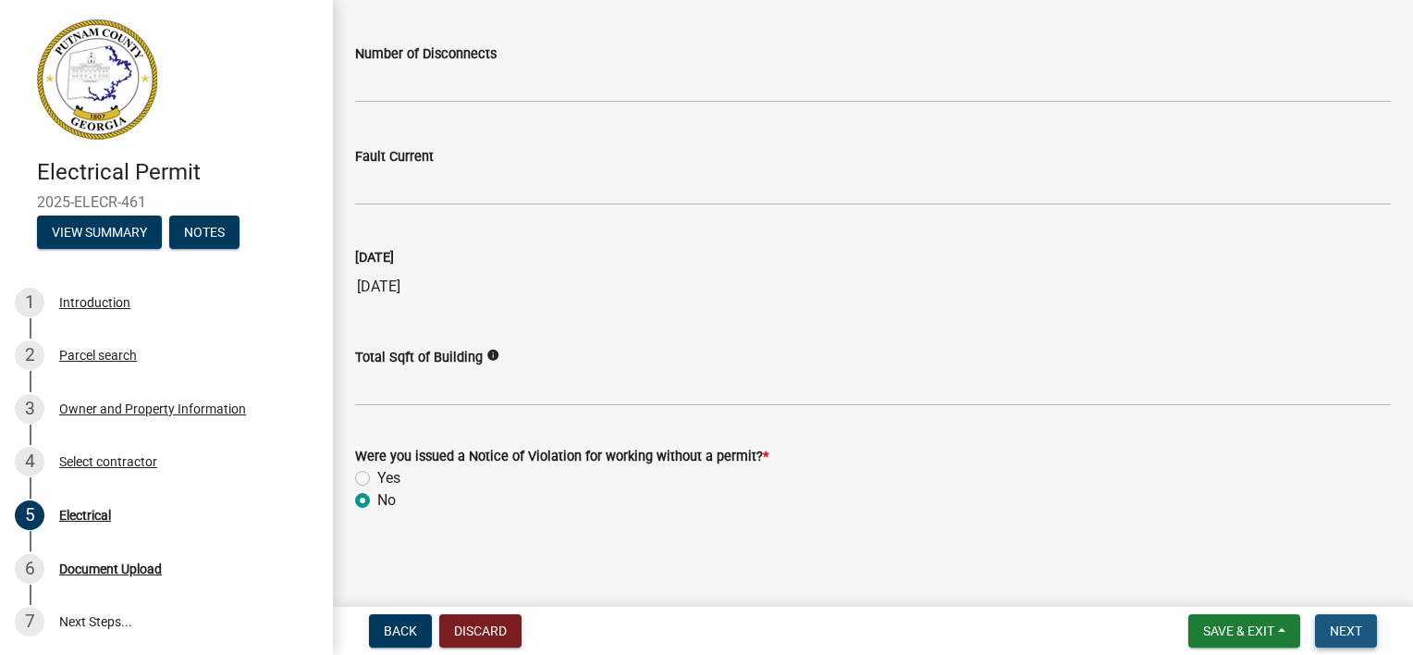
click at [1341, 633] on span "Next" at bounding box center [1346, 630] width 32 height 15
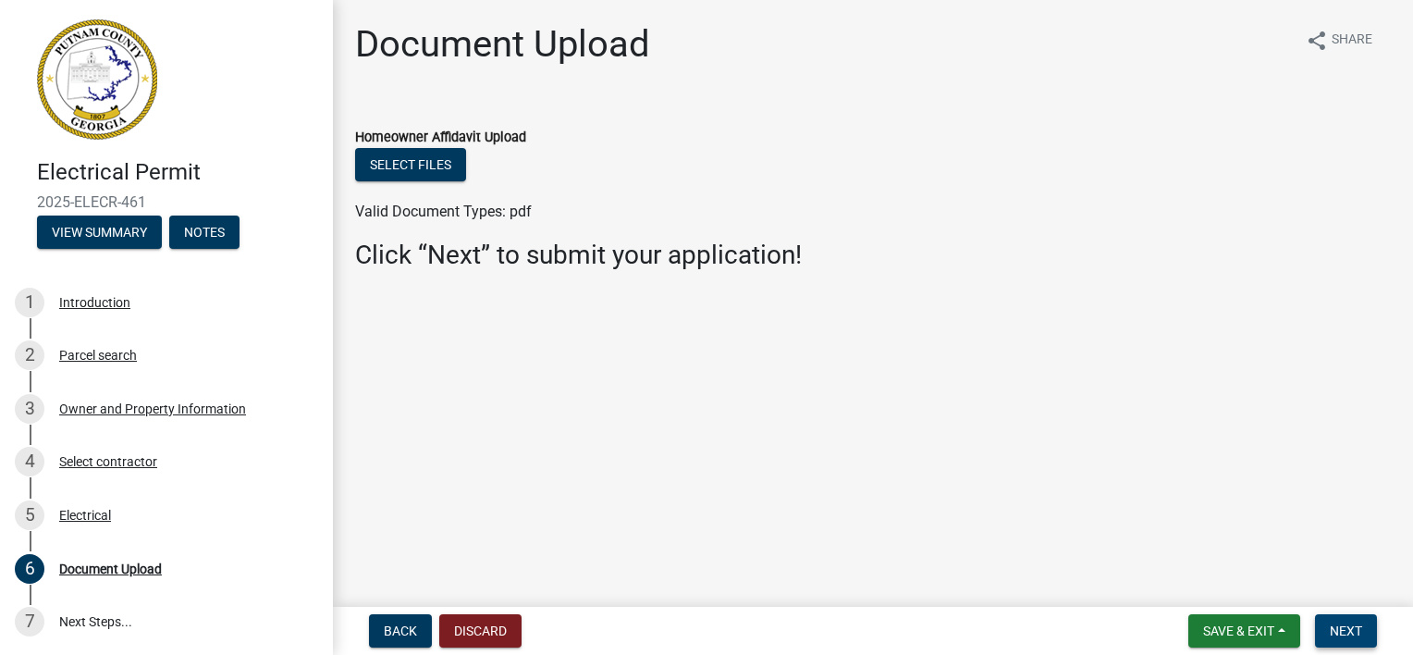
click at [1332, 619] on button "Next" at bounding box center [1346, 630] width 62 height 33
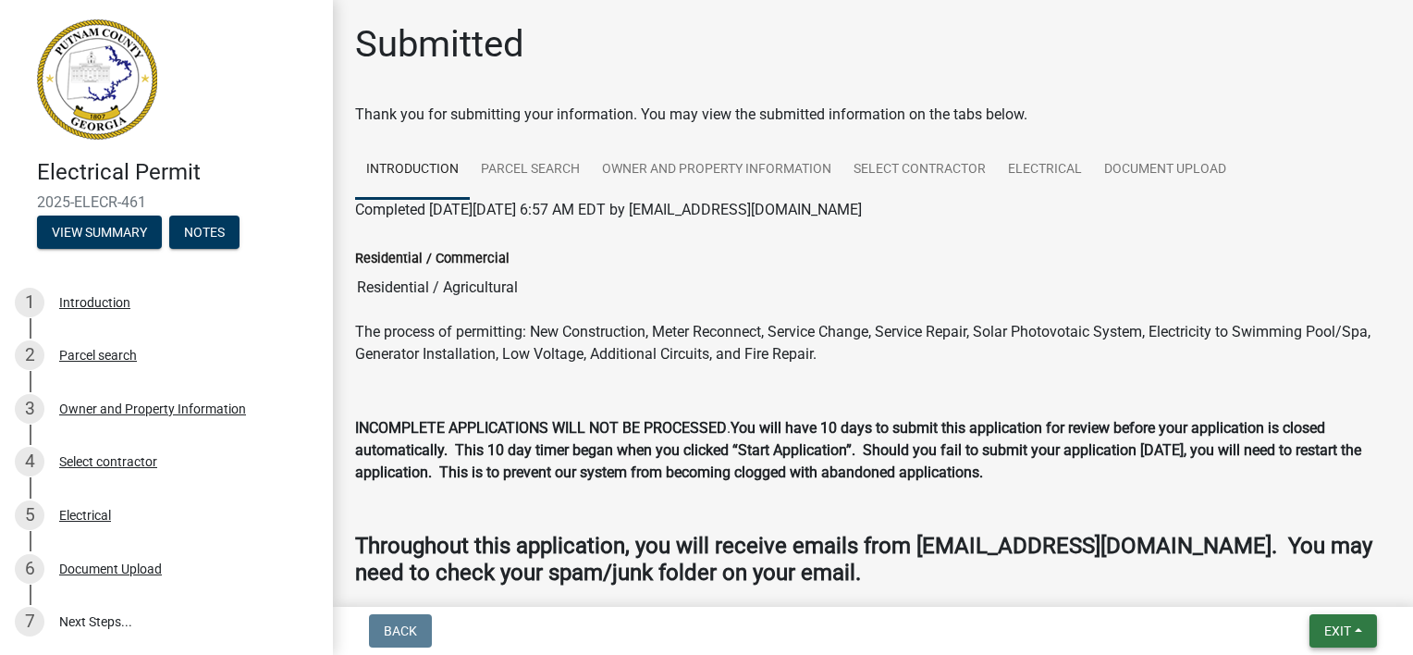
click at [1317, 634] on button "Exit" at bounding box center [1342, 630] width 67 height 33
click at [1275, 580] on button "Save & Exit" at bounding box center [1304, 582] width 148 height 44
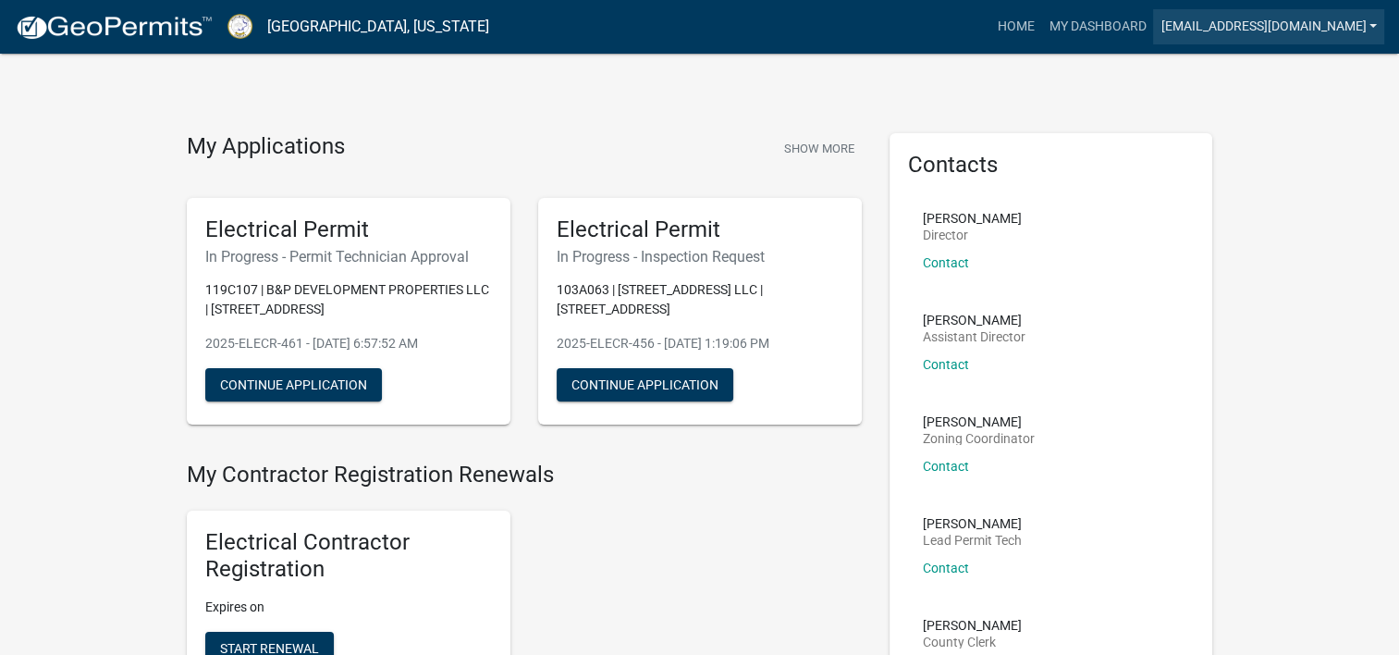
click at [1380, 23] on link "[EMAIL_ADDRESS][DOMAIN_NAME]" at bounding box center [1268, 26] width 231 height 35
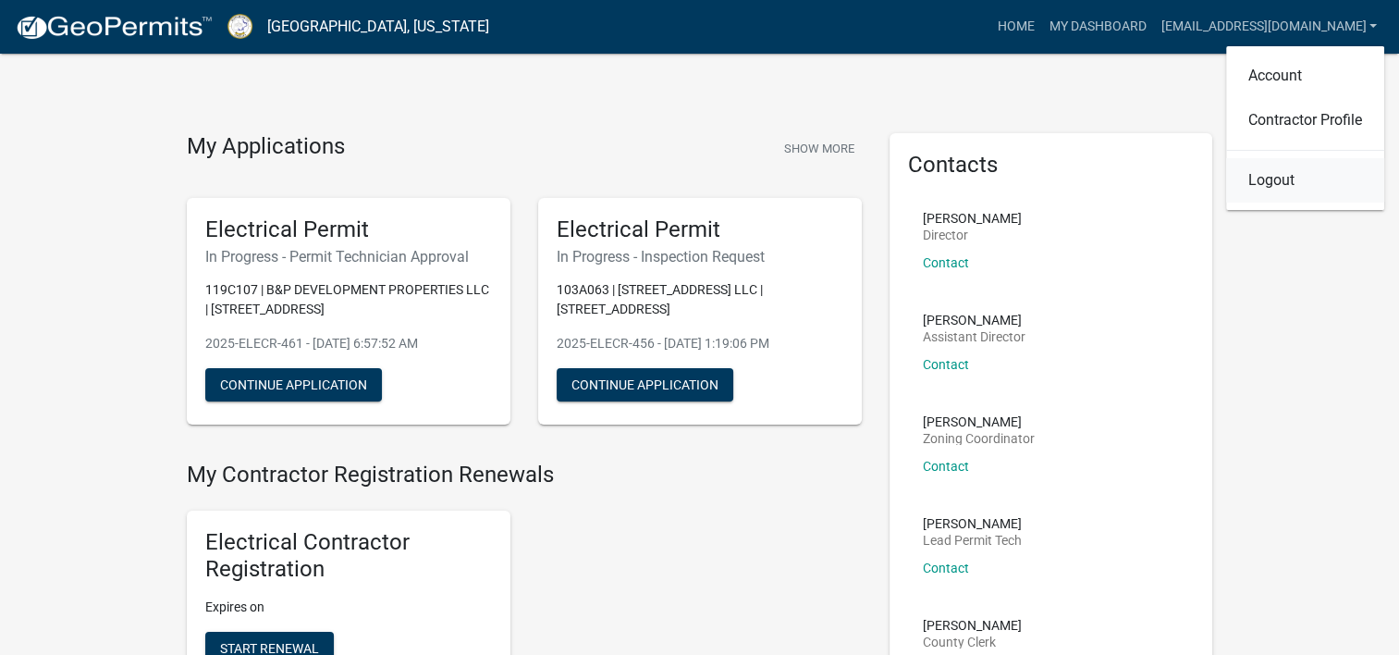
click at [1293, 178] on link "Logout" at bounding box center [1305, 180] width 158 height 44
